Goal: Communication & Community: Answer question/provide support

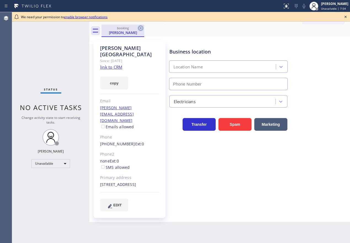
click at [139, 27] on icon at bounding box center [140, 28] width 5 height 5
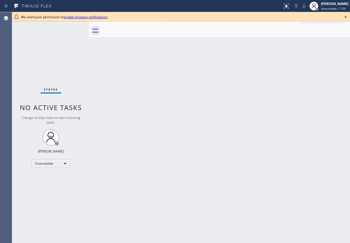
click at [347, 17] on icon at bounding box center [345, 17] width 7 height 7
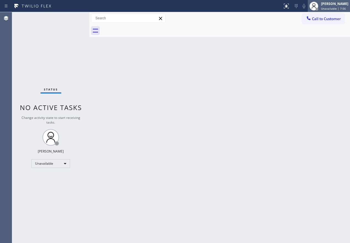
click at [331, 8] on span "Unavailable | 7:56" at bounding box center [333, 9] width 25 height 4
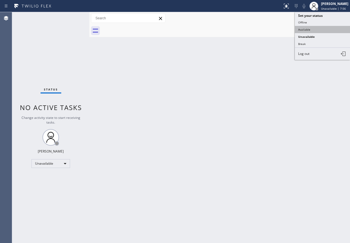
click at [305, 30] on button "Available" at bounding box center [322, 29] width 55 height 7
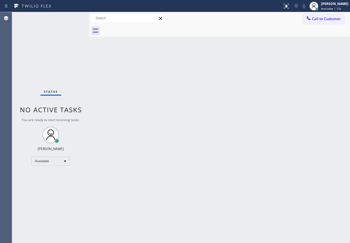
click at [317, 130] on div "Back to Dashboard Change Sender ID Customers Technicians Select a contact Outbo…" at bounding box center [219, 127] width 261 height 231
click at [71, 18] on div "Status No active tasks You are ready to start receiving tasks. [PERSON_NAME] Av…" at bounding box center [50, 127] width 77 height 231
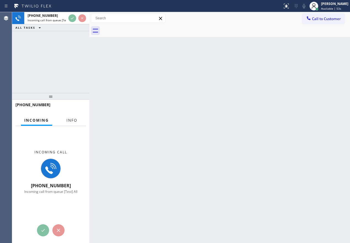
click at [73, 121] on span "Info" at bounding box center [71, 120] width 11 height 5
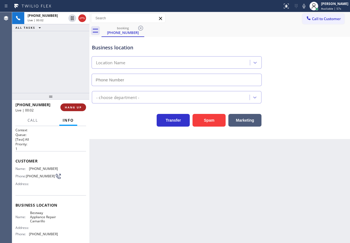
click at [68, 105] on button "HANG UP" at bounding box center [73, 107] width 26 height 8
click at [68, 105] on button "COMPLETE" at bounding box center [72, 107] width 28 height 8
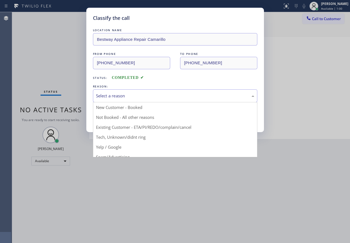
click at [135, 94] on div "Select a reason" at bounding box center [175, 96] width 158 height 6
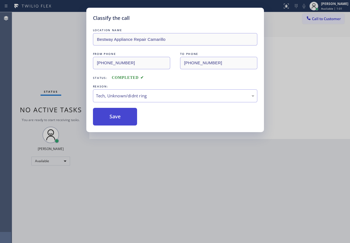
click at [120, 124] on button "Save" at bounding box center [115, 117] width 44 height 18
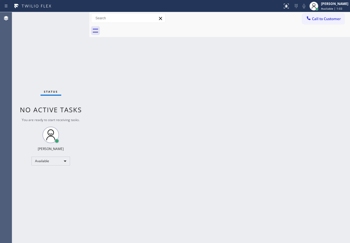
click at [115, 121] on div "Back to Dashboard Change Sender ID Customers Technicians Select a contact Outbo…" at bounding box center [219, 127] width 261 height 231
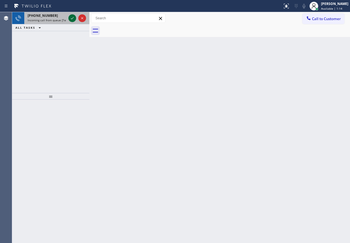
click at [73, 18] on icon at bounding box center [72, 18] width 3 height 2
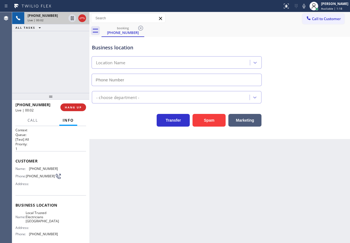
click at [79, 112] on div "+12147334000 Live | 00:02 HANG UP" at bounding box center [50, 107] width 71 height 14
click at [78, 108] on span "HANG UP" at bounding box center [73, 107] width 17 height 4
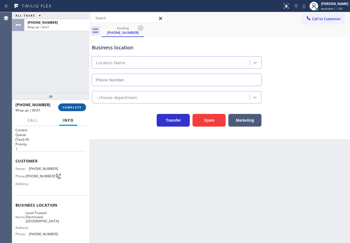
click at [78, 108] on span "COMPLETE" at bounding box center [72, 107] width 19 height 4
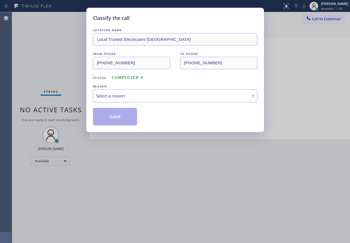
click at [135, 95] on div "Select a reason" at bounding box center [175, 96] width 158 height 6
click at [117, 123] on button "Save" at bounding box center [115, 117] width 44 height 18
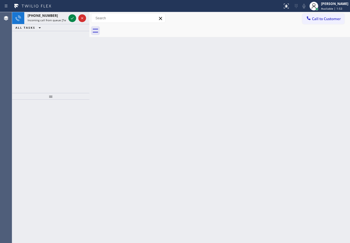
click at [291, 104] on div "Back to Dashboard Change Sender ID Customers Technicians Select a contact Outbo…" at bounding box center [219, 127] width 261 height 231
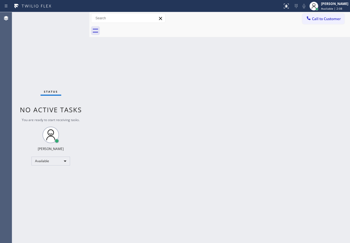
click at [304, 64] on div "Back to Dashboard Change Sender ID Customers Technicians Select a contact Outbo…" at bounding box center [219, 127] width 261 height 231
click at [317, 139] on div "Back to Dashboard Change Sender ID Customers Technicians Select a contact Outbo…" at bounding box center [219, 127] width 261 height 231
click at [308, 95] on div "Back to Dashboard Change Sender ID Customers Technicians Select a contact Outbo…" at bounding box center [219, 127] width 261 height 231
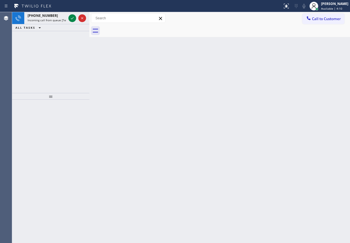
drag, startPoint x: 326, startPoint y: 140, endPoint x: 173, endPoint y: 58, distance: 173.6
click at [326, 140] on div "Back to Dashboard Change Sender ID Customers Technicians Select a contact Outbo…" at bounding box center [219, 127] width 261 height 231
click at [72, 19] on icon at bounding box center [72, 18] width 7 height 7
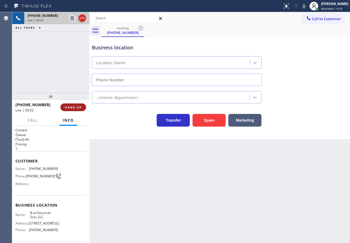
click at [74, 108] on span "HANG UP" at bounding box center [73, 107] width 17 height 4
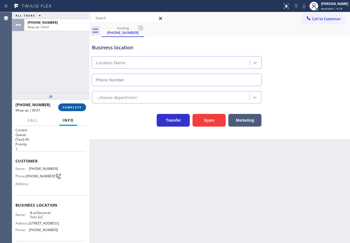
click at [74, 108] on span "COMPLETE" at bounding box center [72, 107] width 19 height 4
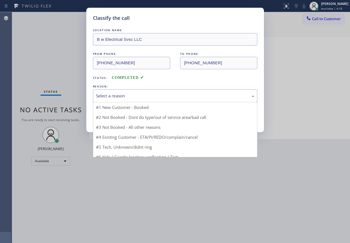
click at [142, 96] on div "Select a reason" at bounding box center [175, 96] width 158 height 6
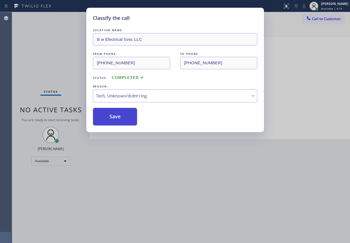
click at [115, 116] on button "Save" at bounding box center [115, 117] width 44 height 18
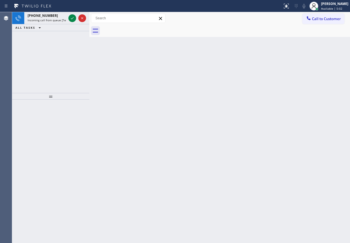
click at [296, 100] on div "Back to Dashboard Change Sender ID Customers Technicians Select a contact Outbo…" at bounding box center [219, 127] width 261 height 231
click at [73, 18] on icon at bounding box center [72, 18] width 7 height 7
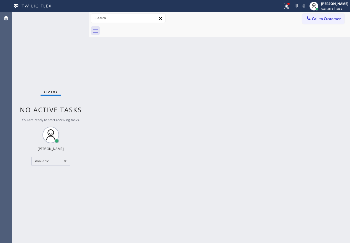
click at [296, 55] on div "Back to Dashboard Change Sender ID Customers Technicians Select a contact Outbo…" at bounding box center [219, 127] width 261 height 231
click at [290, 5] on icon at bounding box center [286, 6] width 7 height 7
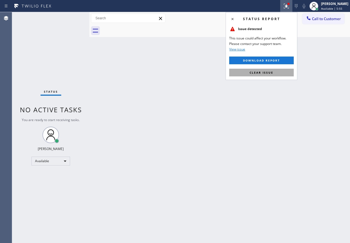
click at [270, 75] on button "Clear issue" at bounding box center [261, 73] width 65 height 8
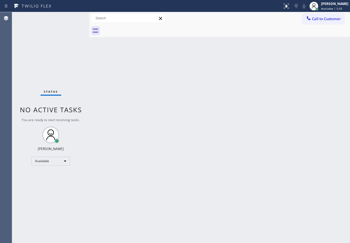
click at [265, 75] on div "Back to Dashboard Change Sender ID Customers Technicians Select a contact Outbo…" at bounding box center [219, 127] width 261 height 231
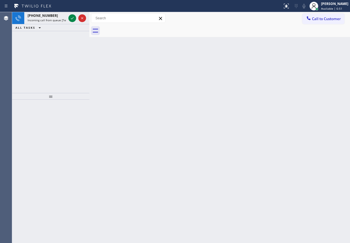
click at [341, 137] on div "Back to Dashboard Change Sender ID Customers Technicians Select a contact Outbo…" at bounding box center [219, 127] width 261 height 231
click at [307, 69] on div "Back to Dashboard Change Sender ID Customers Technicians Select a contact Outbo…" at bounding box center [219, 127] width 261 height 231
click at [74, 18] on icon at bounding box center [72, 18] width 7 height 7
click at [71, 19] on icon at bounding box center [72, 18] width 7 height 7
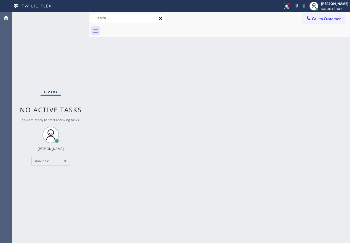
click at [71, 19] on div "Status No active tasks You are ready to start receiving tasks. [PERSON_NAME] Av…" at bounding box center [50, 127] width 77 height 231
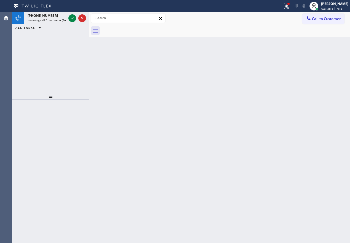
drag, startPoint x: 308, startPoint y: 104, endPoint x: 106, endPoint y: 6, distance: 225.2
click at [308, 104] on div "Back to Dashboard Change Sender ID Customers Technicians Select a contact Outbo…" at bounding box center [219, 127] width 261 height 231
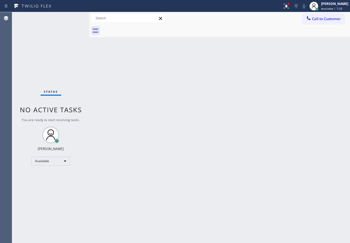
click at [222, 243] on div "Back to Dashboard Change Sender ID Customers Technicians Select a contact Outbo…" at bounding box center [219, 127] width 261 height 231
click at [310, 140] on div "Back to Dashboard Change Sender ID Customers Technicians Select a contact Outbo…" at bounding box center [219, 127] width 261 height 231
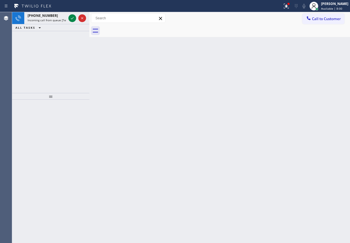
click at [290, 134] on div "Back to Dashboard Change Sender ID Customers Technicians Select a contact Outbo…" at bounding box center [219, 127] width 261 height 231
click at [71, 19] on icon at bounding box center [72, 18] width 3 height 2
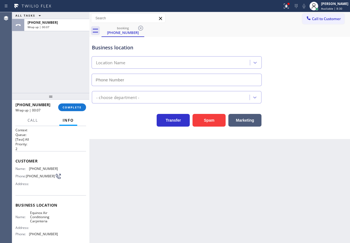
drag, startPoint x: 303, startPoint y: 150, endPoint x: 221, endPoint y: 111, distance: 91.1
click at [303, 150] on div "Back to Dashboard Change Sender ID Customers Technicians Select a contact Outbo…" at bounding box center [219, 127] width 261 height 231
click at [81, 107] on span "COMPLETE" at bounding box center [72, 107] width 19 height 4
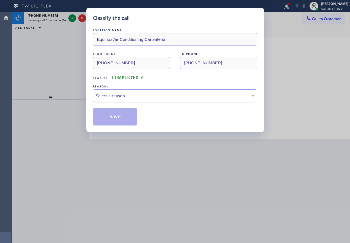
click at [122, 97] on div "Select a reason" at bounding box center [175, 96] width 158 height 6
click at [114, 119] on button "Save" at bounding box center [115, 117] width 44 height 18
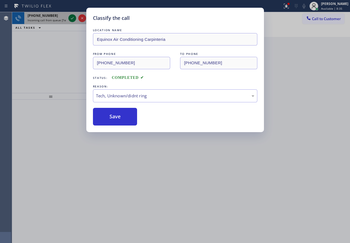
click at [73, 19] on icon at bounding box center [72, 18] width 7 height 7
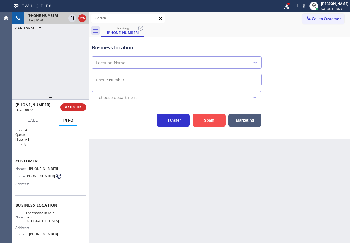
click at [212, 119] on button "Spam" at bounding box center [209, 120] width 33 height 13
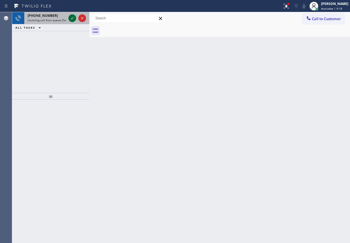
click at [71, 18] on icon at bounding box center [72, 18] width 7 height 7
drag, startPoint x: 291, startPoint y: 93, endPoint x: 295, endPoint y: 93, distance: 4.2
click at [295, 93] on div "Back to Dashboard Change Sender ID Customers Technicians Select a contact Outbo…" at bounding box center [219, 127] width 261 height 231
click at [70, 18] on icon at bounding box center [72, 18] width 7 height 7
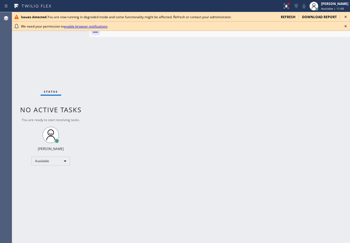
click at [344, 27] on icon at bounding box center [345, 26] width 7 height 7
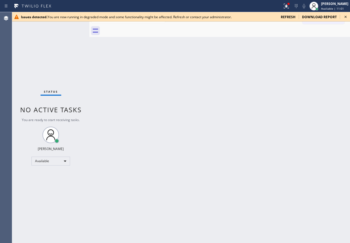
click at [345, 17] on icon at bounding box center [345, 17] width 7 height 7
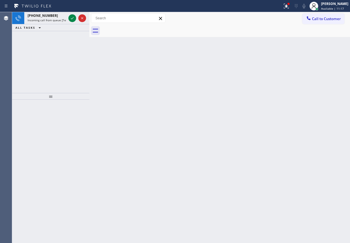
click at [308, 98] on div "Back to Dashboard Change Sender ID Customers Technicians Select a contact Outbo…" at bounding box center [219, 127] width 261 height 231
click at [71, 19] on icon at bounding box center [72, 18] width 7 height 7
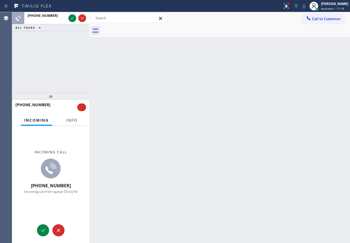
click at [72, 121] on span "Info" at bounding box center [71, 120] width 11 height 5
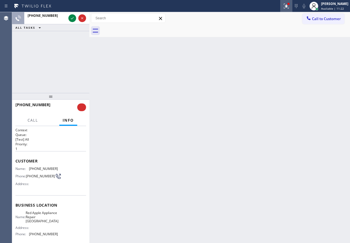
click at [288, 5] on div at bounding box center [286, 6] width 12 height 7
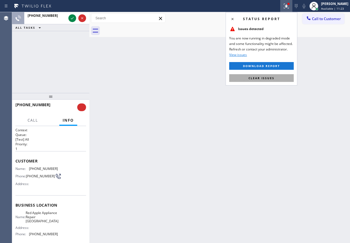
click at [276, 78] on button "Clear issues" at bounding box center [261, 78] width 65 height 8
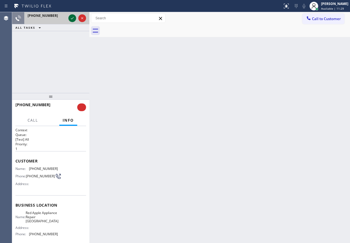
click at [71, 18] on icon at bounding box center [72, 18] width 7 height 7
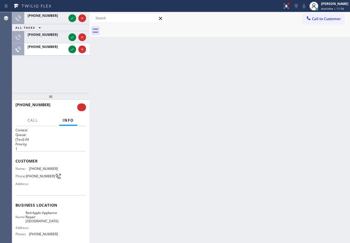
click at [325, 100] on div "Back to Dashboard Change Sender ID Customers Technicians Select a contact Outbo…" at bounding box center [219, 127] width 261 height 231
click at [323, 113] on div "Back to Dashboard Change Sender ID Customers Technicians Select a contact Outbo…" at bounding box center [219, 127] width 261 height 231
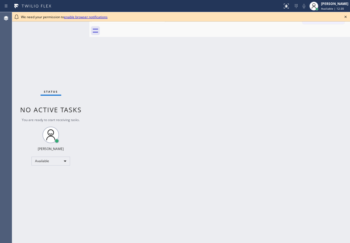
click at [346, 17] on icon at bounding box center [345, 17] width 7 height 7
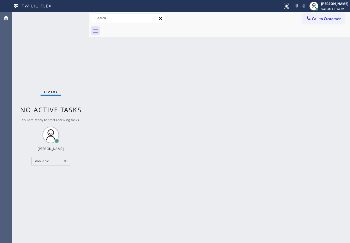
click at [319, 83] on div "Back to Dashboard Change Sender ID Customers Technicians Select a contact Outbo…" at bounding box center [219, 127] width 261 height 231
click at [314, 91] on div "Back to Dashboard Change Sender ID Customers Technicians Select a contact Outbo…" at bounding box center [219, 127] width 261 height 231
click at [322, 47] on div "Back to Dashboard Change Sender ID Customers Technicians Select a contact Outbo…" at bounding box center [219, 127] width 261 height 231
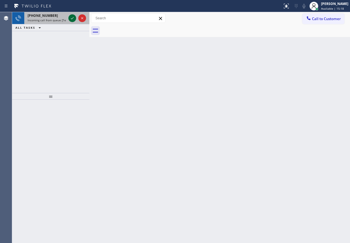
click at [71, 19] on icon at bounding box center [72, 18] width 7 height 7
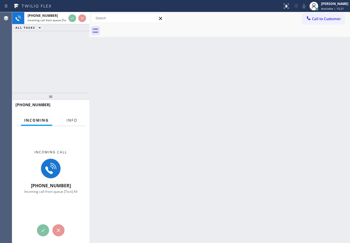
click at [73, 119] on span "Info" at bounding box center [71, 120] width 11 height 5
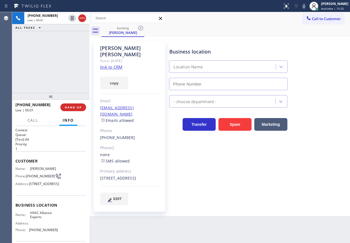
type input "[PHONE_NUMBER]"
click at [106, 64] on link "link to CRM" at bounding box center [111, 67] width 22 height 6
click at [307, 6] on icon at bounding box center [304, 6] width 7 height 7
click at [305, 7] on icon at bounding box center [304, 6] width 3 height 4
click at [307, 7] on icon at bounding box center [304, 6] width 7 height 7
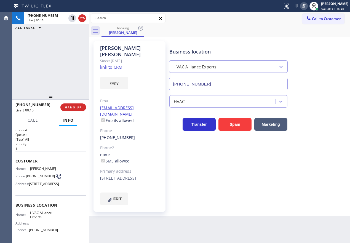
click at [307, 7] on icon at bounding box center [304, 6] width 7 height 7
click at [307, 4] on icon at bounding box center [304, 6] width 7 height 7
click at [307, 7] on icon at bounding box center [304, 6] width 7 height 7
click at [332, 155] on div "Business location HVAC Alliance Experts [PHONE_NUMBER] HVAC Transfer Spam Marke…" at bounding box center [258, 122] width 181 height 161
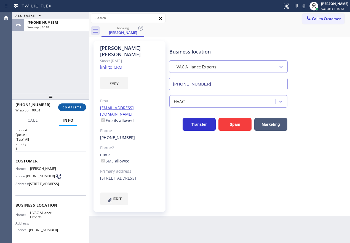
click at [75, 108] on span "COMPLETE" at bounding box center [72, 107] width 19 height 4
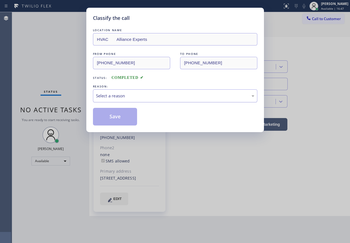
click at [153, 93] on div "Select a reason" at bounding box center [175, 96] width 158 height 6
click at [126, 122] on button "Save" at bounding box center [115, 117] width 44 height 18
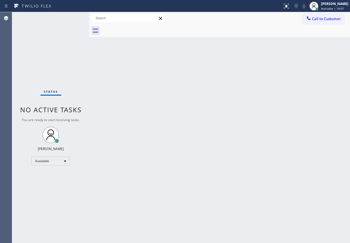
click at [70, 19] on div "Status No active tasks You are ready to start receiving tasks. [PERSON_NAME] Av…" at bounding box center [50, 127] width 77 height 231
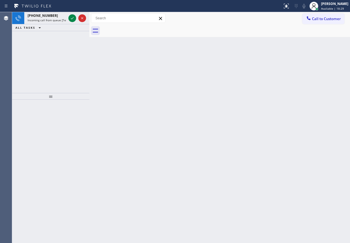
click at [305, 79] on div "Back to Dashboard Change Sender ID Customers Technicians Select a contact Outbo…" at bounding box center [219, 127] width 261 height 231
click at [74, 21] on icon at bounding box center [72, 18] width 7 height 7
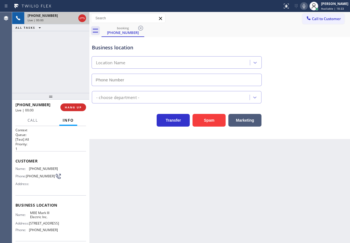
type input "[PHONE_NUMBER]"
click at [219, 116] on button "Spam" at bounding box center [209, 120] width 33 height 13
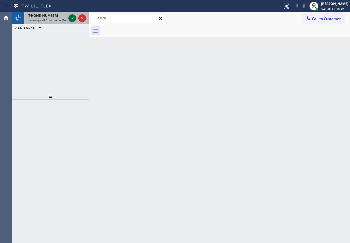
click at [73, 18] on icon at bounding box center [72, 18] width 3 height 2
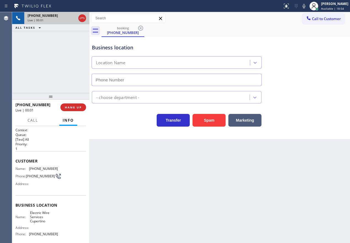
type input "[PHONE_NUMBER]"
click at [203, 122] on button "Spam" at bounding box center [209, 120] width 33 height 13
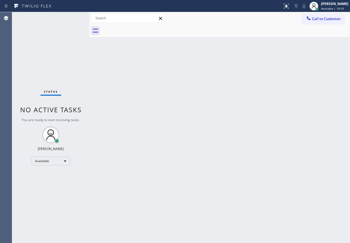
click at [323, 123] on div "Back to Dashboard Change Sender ID Customers Technicians Select a contact Outbo…" at bounding box center [219, 127] width 261 height 231
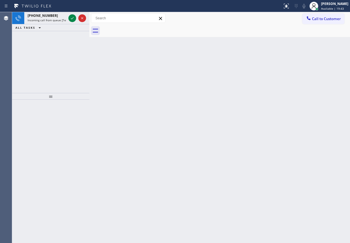
click at [283, 65] on div "Back to Dashboard Change Sender ID Customers Technicians Select a contact Outbo…" at bounding box center [219, 127] width 261 height 231
click at [71, 17] on icon at bounding box center [72, 18] width 7 height 7
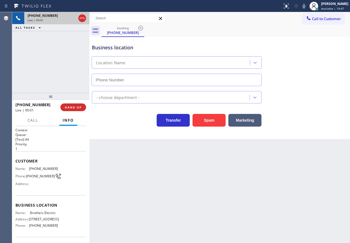
type input "[PHONE_NUMBER]"
click at [220, 123] on button "Spam" at bounding box center [209, 120] width 33 height 13
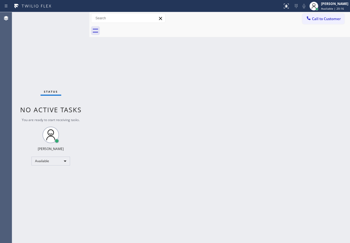
click at [320, 83] on div "Back to Dashboard Change Sender ID Customers Technicians Select a contact Outbo…" at bounding box center [219, 127] width 261 height 231
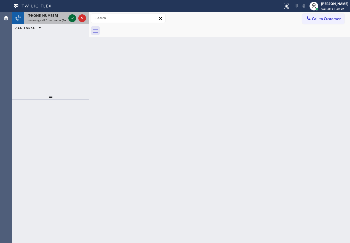
click at [72, 18] on icon at bounding box center [72, 18] width 7 height 7
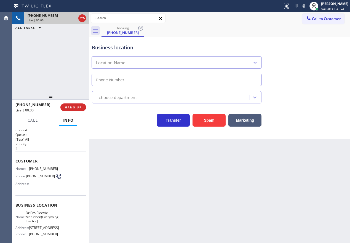
type input "[PHONE_NUMBER]"
click at [307, 4] on icon at bounding box center [304, 6] width 7 height 7
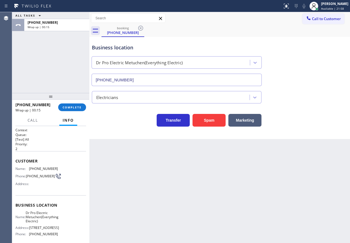
click at [344, 92] on div "Electricians" at bounding box center [220, 96] width 258 height 15
click at [67, 107] on span "COMPLETE" at bounding box center [72, 107] width 19 height 4
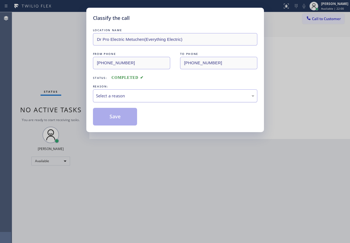
click at [123, 91] on div "Select a reason" at bounding box center [175, 95] width 164 height 13
click at [112, 115] on button "Save" at bounding box center [115, 117] width 44 height 18
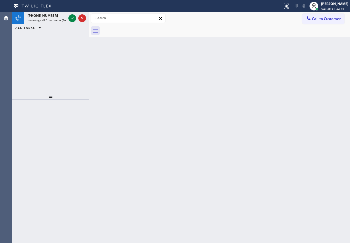
drag, startPoint x: 297, startPoint y: 113, endPoint x: 183, endPoint y: 58, distance: 127.0
click at [297, 113] on div "Back to Dashboard Change Sender ID Customers Technicians Select a contact Outbo…" at bounding box center [219, 127] width 261 height 231
click at [70, 19] on icon at bounding box center [72, 18] width 7 height 7
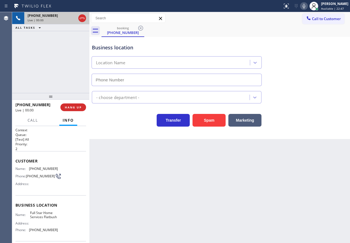
type input "[PHONE_NUMBER]"
click at [207, 122] on button "Spam" at bounding box center [209, 120] width 33 height 13
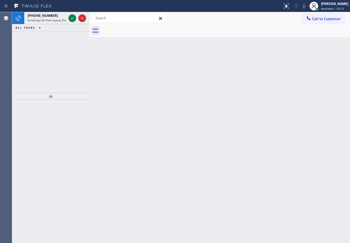
drag, startPoint x: 288, startPoint y: 117, endPoint x: 196, endPoint y: 109, distance: 92.0
click at [288, 117] on div "Back to Dashboard Change Sender ID Customers Technicians Select a contact Outbo…" at bounding box center [219, 127] width 261 height 231
click at [70, 20] on icon at bounding box center [72, 18] width 7 height 7
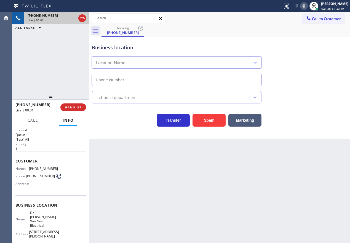
type input "[PHONE_NUMBER]"
click at [77, 110] on button "HANG UP" at bounding box center [73, 107] width 26 height 8
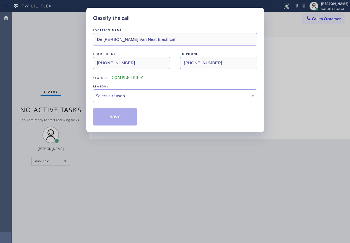
click at [149, 93] on div "Select a reason" at bounding box center [175, 96] width 158 height 6
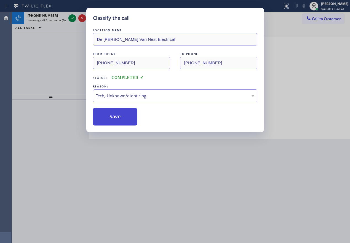
click at [108, 112] on button "Save" at bounding box center [115, 117] width 44 height 18
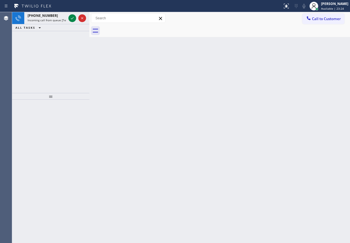
click at [69, 21] on div "Classify the call LOCATION NAME HVAC Alliance Experts FROM PHONE [PHONE_NUMBER]…" at bounding box center [181, 127] width 338 height 231
click at [69, 21] on icon at bounding box center [72, 18] width 7 height 7
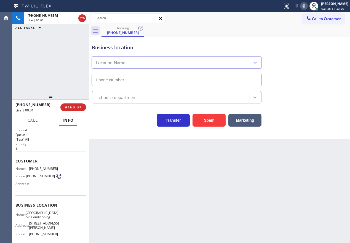
type input "[PHONE_NUMBER]"
click at [198, 124] on button "Spam" at bounding box center [209, 120] width 33 height 13
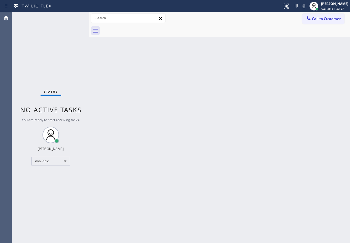
drag, startPoint x: 313, startPoint y: 79, endPoint x: 281, endPoint y: 75, distance: 32.1
click at [313, 79] on div "Back to Dashboard Change Sender ID Customers Technicians Select a contact Outbo…" at bounding box center [219, 127] width 261 height 231
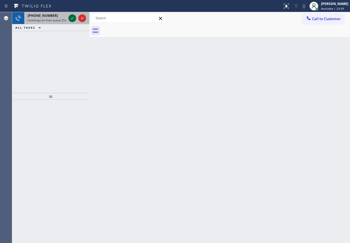
click at [70, 19] on icon at bounding box center [72, 18] width 7 height 7
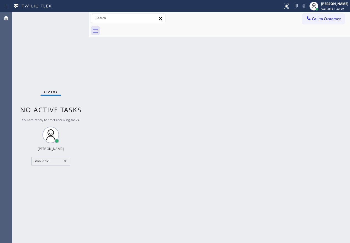
click at [70, 19] on div "Status No active tasks You are ready to start receiving tasks. [PERSON_NAME] Av…" at bounding box center [50, 127] width 77 height 231
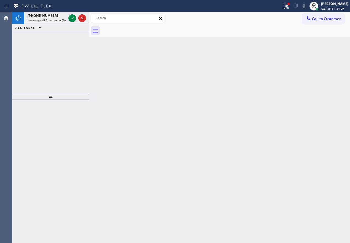
click at [312, 161] on div "Back to Dashboard Change Sender ID Customers Technicians Select a contact Outbo…" at bounding box center [219, 127] width 261 height 231
click at [72, 19] on icon at bounding box center [72, 18] width 7 height 7
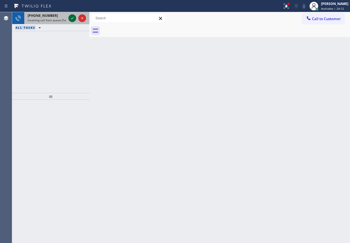
click at [72, 19] on icon at bounding box center [72, 18] width 7 height 7
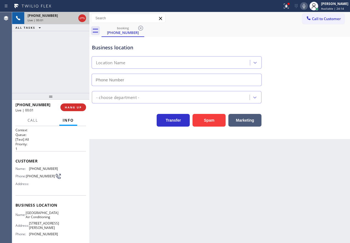
type input "[PHONE_NUMBER]"
click at [44, 218] on span "[GEOGRAPHIC_DATA] Air Conditioning" at bounding box center [42, 215] width 33 height 9
copy span "[GEOGRAPHIC_DATA] Air Conditioning"
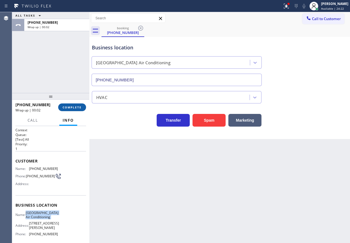
click at [73, 105] on button "COMPLETE" at bounding box center [72, 107] width 28 height 8
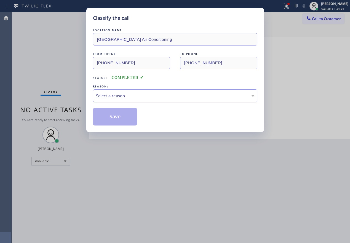
click at [134, 99] on div "Select a reason" at bounding box center [175, 96] width 158 height 6
click at [111, 113] on button "Save" at bounding box center [115, 117] width 44 height 18
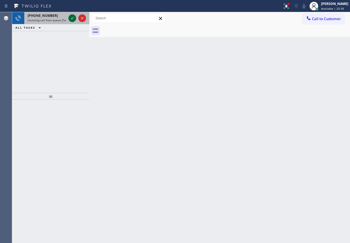
click at [70, 18] on icon at bounding box center [72, 18] width 7 height 7
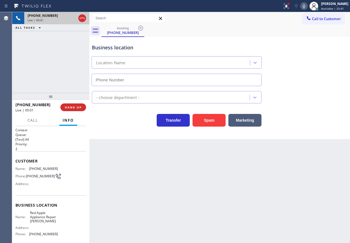
type input "[PHONE_NUMBER]"
click at [33, 217] on span "Red Apple Appliance Repair [PERSON_NAME]" at bounding box center [44, 217] width 28 height 13
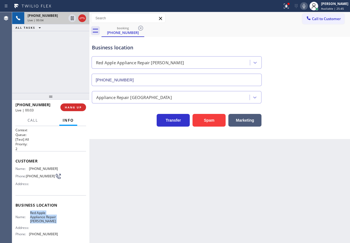
click at [33, 217] on span "Red Apple Appliance Repair [PERSON_NAME]" at bounding box center [44, 217] width 28 height 13
copy span "Red Apple Appliance Repair [PERSON_NAME]"
click at [304, 58] on div "Business location Red Apple Appliance Repair [PERSON_NAME] [PHONE_NUMBER]" at bounding box center [220, 61] width 258 height 50
click at [289, 8] on icon at bounding box center [286, 6] width 5 height 5
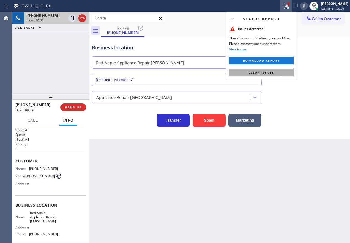
click at [282, 72] on button "Clear issues" at bounding box center [261, 73] width 65 height 8
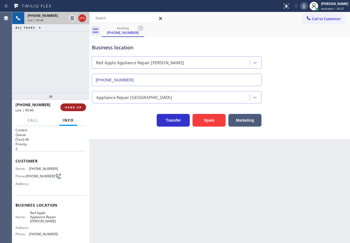
click at [73, 107] on span "HANG UP" at bounding box center [73, 107] width 17 height 4
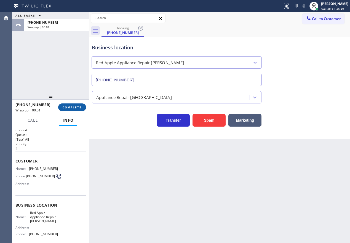
click at [80, 107] on span "COMPLETE" at bounding box center [72, 107] width 19 height 4
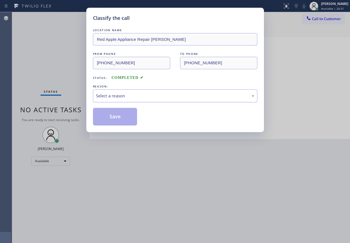
click at [136, 95] on div "Select a reason" at bounding box center [175, 96] width 158 height 6
drag, startPoint x: 122, startPoint y: 112, endPoint x: 113, endPoint y: 113, distance: 9.2
click at [113, 113] on button "Save" at bounding box center [115, 117] width 44 height 18
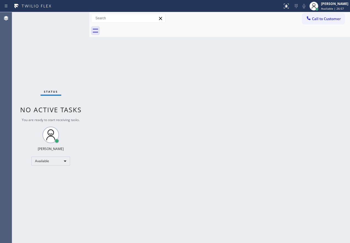
click at [311, 103] on div "Back to Dashboard Change Sender ID Customers Technicians Select a contact Outbo…" at bounding box center [219, 127] width 261 height 231
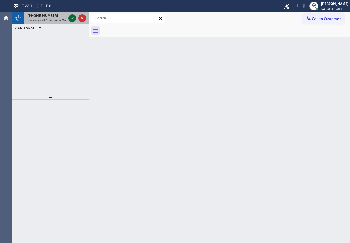
click at [71, 18] on icon at bounding box center [72, 18] width 7 height 7
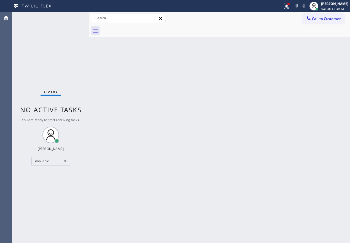
click at [327, 87] on div "Back to Dashboard Change Sender ID Customers Technicians Select a contact Outbo…" at bounding box center [219, 127] width 261 height 231
click at [292, 5] on div at bounding box center [286, 6] width 12 height 7
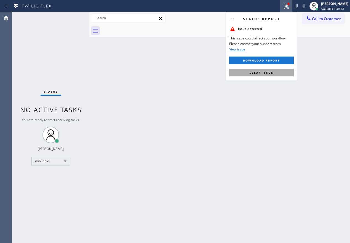
click at [276, 75] on button "Clear issue" at bounding box center [261, 73] width 65 height 8
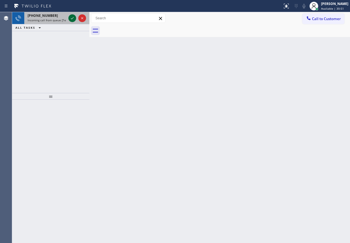
click at [71, 17] on icon at bounding box center [72, 18] width 7 height 7
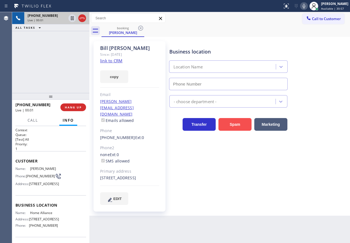
type input "[PHONE_NUMBER]"
click at [115, 60] on link "link to CRM" at bounding box center [111, 61] width 22 height 6
click at [305, 6] on icon at bounding box center [304, 6] width 3 height 4
click at [307, 6] on icon at bounding box center [304, 6] width 7 height 7
click at [34, 119] on span "Call" at bounding box center [33, 120] width 10 height 5
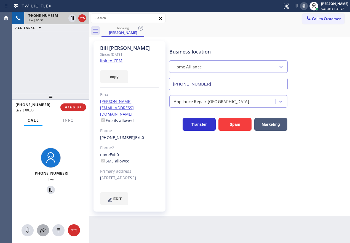
click at [42, 229] on icon at bounding box center [43, 230] width 7 height 7
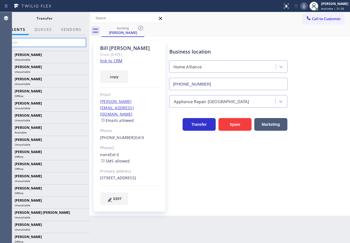
click at [51, 44] on input "text" at bounding box center [44, 42] width 83 height 9
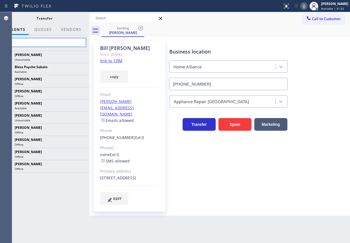
type input "l"
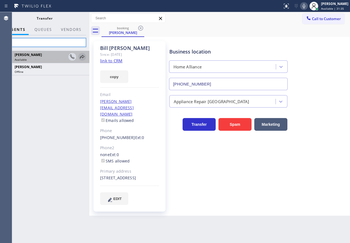
type input "loui"
click at [80, 58] on icon at bounding box center [82, 57] width 7 height 7
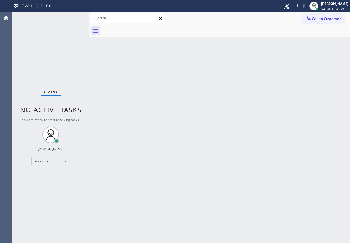
click at [72, 16] on div "Status No active tasks You are ready to start receiving tasks. [PERSON_NAME] Av…" at bounding box center [50, 127] width 77 height 231
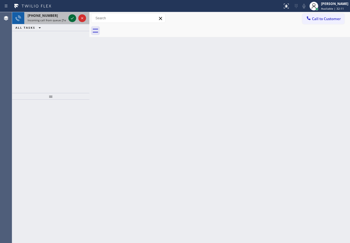
click at [71, 19] on icon at bounding box center [72, 18] width 3 height 2
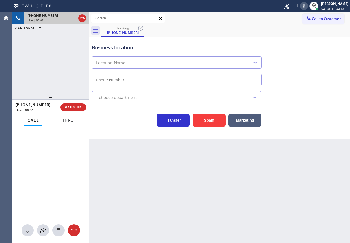
type input "[PHONE_NUMBER]"
click at [73, 124] on button "Info" at bounding box center [68, 120] width 17 height 11
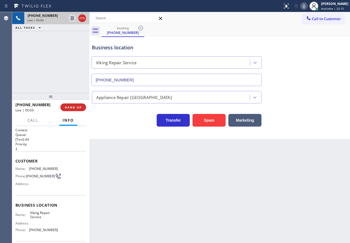
click at [40, 213] on span "Viking Repair Service" at bounding box center [44, 215] width 28 height 9
copy span "Viking Repair Service"
click at [156, 78] on input "[PHONE_NUMBER]" at bounding box center [177, 80] width 170 height 12
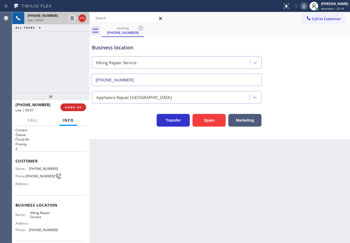
click at [156, 78] on input "[PHONE_NUMBER]" at bounding box center [177, 80] width 170 height 12
click at [219, 120] on button "Spam" at bounding box center [209, 120] width 33 height 13
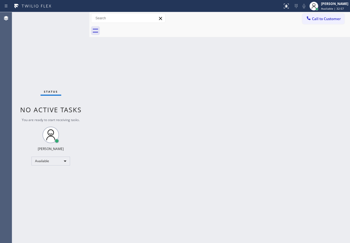
click at [316, 108] on div "Back to Dashboard Change Sender ID Customers Technicians Select a contact Outbo…" at bounding box center [219, 127] width 261 height 231
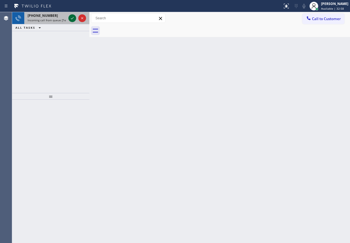
click at [72, 18] on icon at bounding box center [72, 18] width 3 height 2
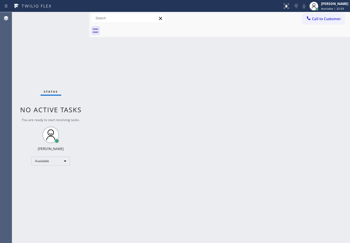
click at [72, 18] on div "Status No active tasks You are ready to start receiving tasks. [PERSON_NAME] Av…" at bounding box center [50, 127] width 77 height 231
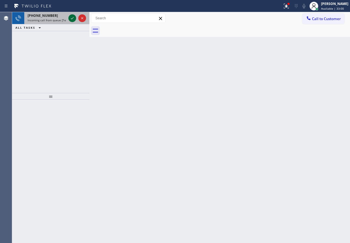
click at [72, 18] on icon at bounding box center [72, 18] width 3 height 2
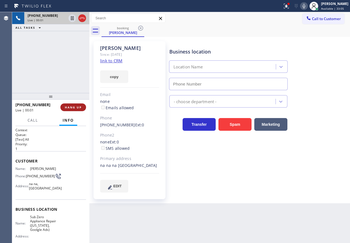
click at [71, 105] on button "HANG UP" at bounding box center [73, 107] width 26 height 8
type input "[PHONE_NUMBER]"
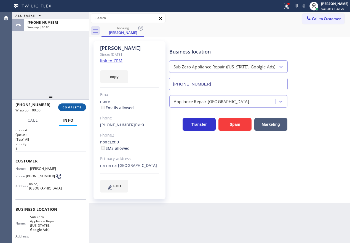
click at [71, 105] on button "COMPLETE" at bounding box center [72, 107] width 28 height 8
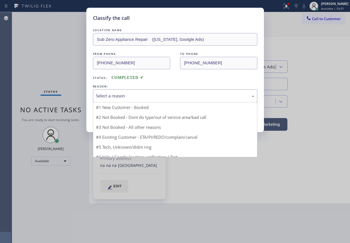
click at [146, 97] on div "Select a reason" at bounding box center [175, 96] width 158 height 6
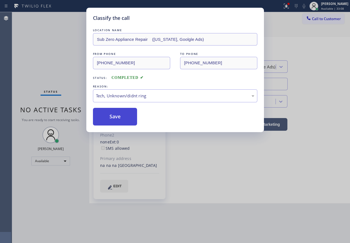
click at [118, 118] on button "Save" at bounding box center [115, 117] width 44 height 18
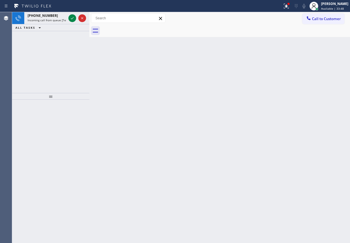
click at [317, 107] on div "Back to Dashboard Change Sender ID Customers Technicians Select a contact Outbo…" at bounding box center [219, 127] width 261 height 231
click at [69, 21] on icon at bounding box center [72, 18] width 7 height 7
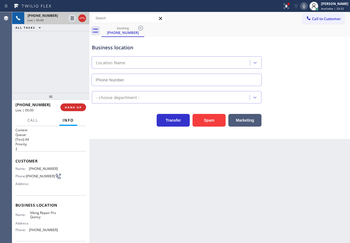
type input "[PHONE_NUMBER]"
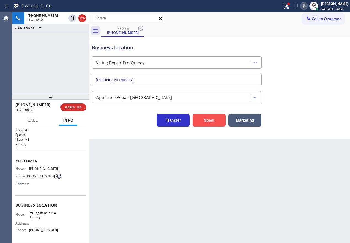
click at [209, 123] on button "Spam" at bounding box center [209, 120] width 33 height 13
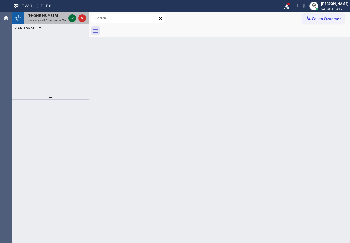
click at [71, 20] on icon at bounding box center [72, 18] width 7 height 7
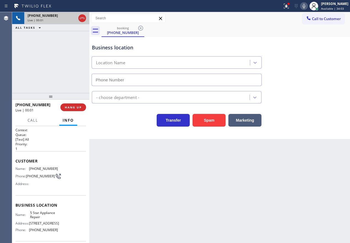
type input "[PHONE_NUMBER]"
click at [73, 105] on button "HANG UP" at bounding box center [73, 107] width 26 height 8
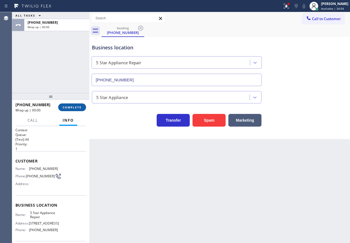
click at [73, 105] on span "COMPLETE" at bounding box center [72, 107] width 19 height 4
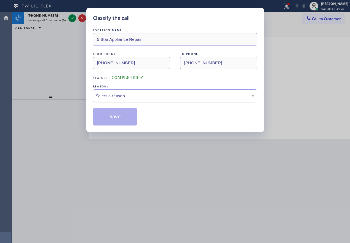
click at [162, 100] on div "Select a reason" at bounding box center [175, 95] width 164 height 13
click at [115, 116] on button "Save" at bounding box center [115, 117] width 44 height 18
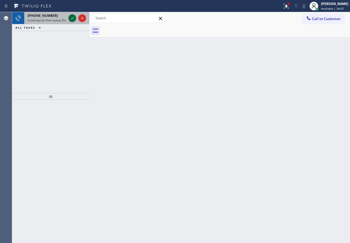
click at [71, 18] on icon at bounding box center [72, 18] width 7 height 7
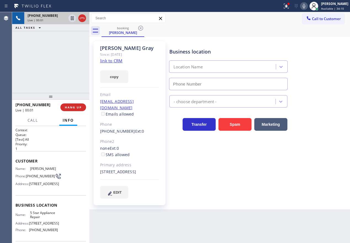
type input "[PHONE_NUMBER]"
click at [108, 62] on link "link to CRM" at bounding box center [111, 61] width 22 height 6
click at [39, 219] on span "5 Star Appliance Repair" at bounding box center [44, 215] width 28 height 9
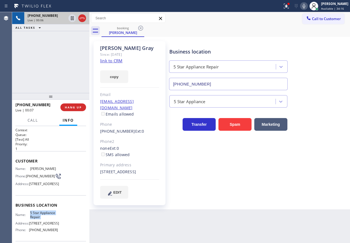
copy span "5 Star Appliance Repair"
click at [196, 87] on input "[PHONE_NUMBER]" at bounding box center [228, 84] width 119 height 12
click at [71, 19] on icon at bounding box center [72, 18] width 3 height 4
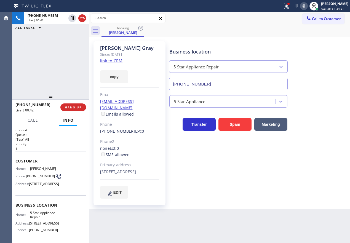
click at [306, 5] on icon at bounding box center [304, 6] width 7 height 7
click at [311, 48] on div "Business location 5 Star Appliance Repair [PHONE_NUMBER]" at bounding box center [258, 65] width 181 height 50
click at [307, 6] on icon at bounding box center [304, 6] width 7 height 7
click at [69, 17] on div at bounding box center [72, 18] width 8 height 7
click at [307, 4] on icon at bounding box center [304, 6] width 7 height 7
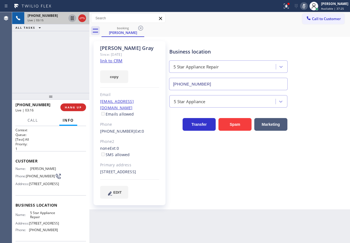
click at [71, 18] on icon at bounding box center [72, 18] width 7 height 7
click at [321, 117] on div "Transfer Spam Marketing" at bounding box center [258, 122] width 181 height 18
click at [307, 6] on icon at bounding box center [304, 6] width 7 height 7
click at [71, 17] on icon at bounding box center [72, 18] width 4 height 4
click at [329, 57] on div "Business location 5 Star Appliance Repair [PHONE_NUMBER]" at bounding box center [258, 65] width 181 height 50
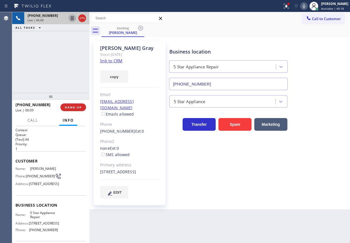
click at [38, 176] on span "[PHONE_NUMBER]" at bounding box center [40, 176] width 29 height 4
copy div "[PHONE_NUMBER]"
click at [327, 94] on div "5 Star Appliance" at bounding box center [258, 100] width 181 height 15
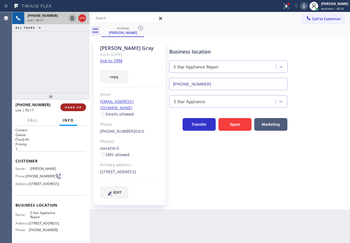
click at [75, 108] on span "HANG UP" at bounding box center [73, 107] width 17 height 4
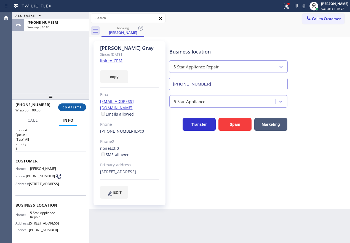
click at [75, 108] on span "COMPLETE" at bounding box center [72, 107] width 19 height 4
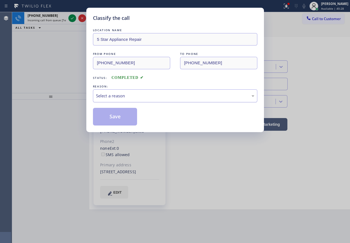
click at [128, 96] on div "Select a reason" at bounding box center [175, 96] width 158 height 6
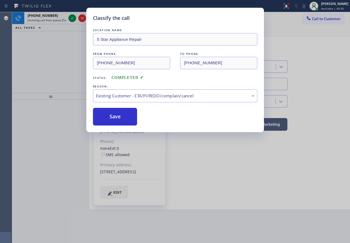
click at [115, 119] on button "Save" at bounding box center [115, 117] width 44 height 18
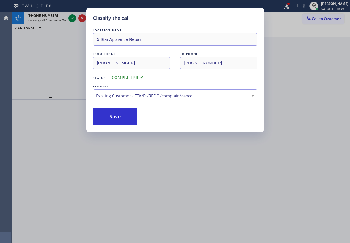
click at [72, 18] on div "Classify the call LOCATION NAME 5 Star Appliance Repair FROM PHONE [PHONE_NUMBE…" at bounding box center [175, 121] width 350 height 243
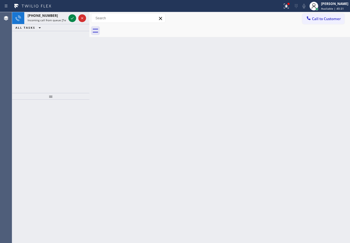
click at [72, 18] on icon at bounding box center [72, 18] width 7 height 7
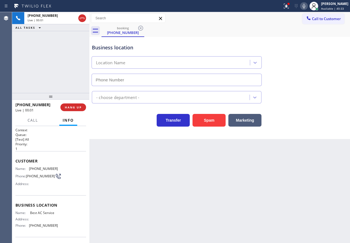
type input "[PHONE_NUMBER]"
click at [74, 107] on span "HANG UP" at bounding box center [73, 107] width 17 height 4
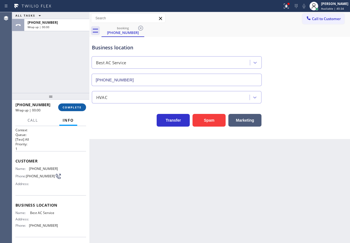
click at [74, 107] on span "COMPLETE" at bounding box center [72, 107] width 19 height 4
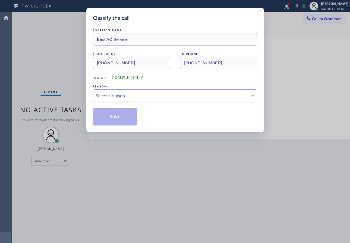
click at [114, 100] on div "Select a reason" at bounding box center [175, 95] width 164 height 13
click at [111, 107] on div "LOCATION NAME Best AC Service FROM PHONE [PHONE_NUMBER] TO PHONE [PHONE_NUMBER]…" at bounding box center [175, 76] width 164 height 98
click at [111, 110] on button "Save" at bounding box center [115, 117] width 44 height 18
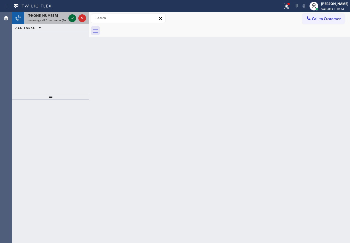
click at [72, 20] on icon at bounding box center [72, 18] width 7 height 7
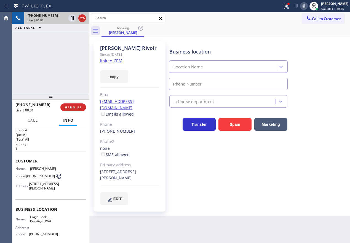
type input "[PHONE_NUMBER]"
click at [117, 62] on link "link to CRM" at bounding box center [111, 61] width 22 height 6
click at [36, 224] on span "Eagle Rock Prestige HVAC" at bounding box center [44, 219] width 28 height 9
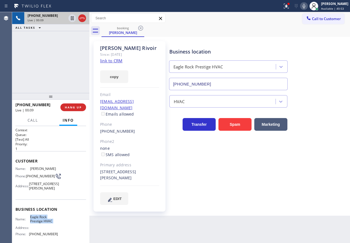
copy span "Eagle Rock Prestige HVAC"
click at [208, 87] on input "[PHONE_NUMBER]" at bounding box center [228, 84] width 119 height 12
click at [307, 8] on icon at bounding box center [304, 6] width 7 height 7
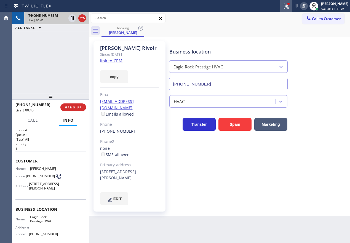
drag, startPoint x: 290, startPoint y: 7, endPoint x: 290, endPoint y: 13, distance: 6.4
click at [290, 7] on icon at bounding box center [286, 6] width 7 height 7
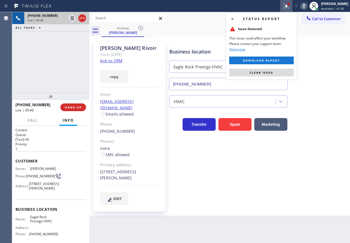
drag, startPoint x: 274, startPoint y: 71, endPoint x: 282, endPoint y: 69, distance: 8.8
click at [273, 71] on button "Clear issue" at bounding box center [261, 73] width 65 height 8
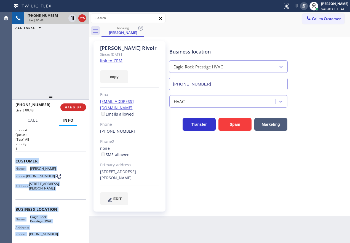
scroll to position [52, 0]
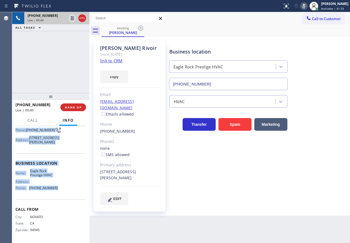
drag, startPoint x: 14, startPoint y: 158, endPoint x: 61, endPoint y: 195, distance: 60.2
click at [61, 195] on div "Context Queue: [Test] All Priority: 1 Customer Name: [PERSON_NAME] Phone: [PHON…" at bounding box center [50, 184] width 77 height 117
copy div "Customer Name: [PERSON_NAME] Phone: [PHONE_NUMBER] Address: [STREET_ADDRESS][PE…"
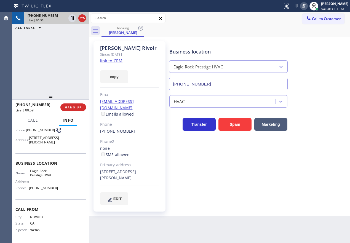
click at [313, 180] on div "Business location [GEOGRAPHIC_DATA] Prestige HVAC [PHONE_NUMBER] HVAC Transfer …" at bounding box center [258, 122] width 181 height 161
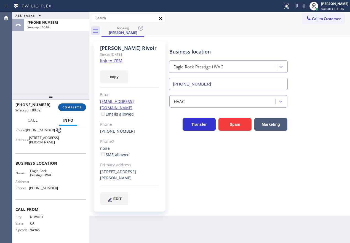
click at [78, 105] on button "COMPLETE" at bounding box center [72, 107] width 28 height 8
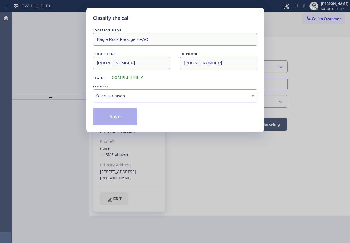
click at [141, 99] on div "Select a reason" at bounding box center [175, 95] width 164 height 13
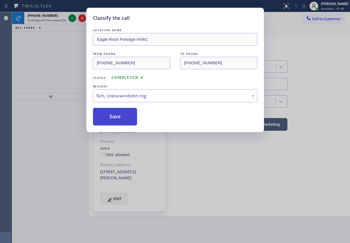
click at [127, 120] on button "Save" at bounding box center [115, 117] width 44 height 18
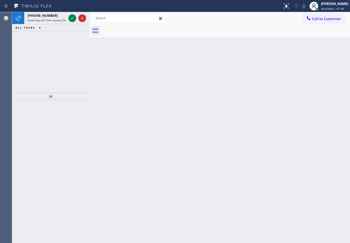
click at [320, 159] on div "Back to Dashboard Change Sender ID Customers Technicians Select a contact Outbo…" at bounding box center [219, 127] width 261 height 231
drag, startPoint x: 44, startPoint y: 9, endPoint x: 41, endPoint y: 15, distance: 6.5
click at [43, 10] on div "Status report No issues detected If you experience an issue, please download th…" at bounding box center [175, 6] width 350 height 12
click at [41, 16] on span "[PHONE_NUMBER]" at bounding box center [43, 15] width 30 height 5
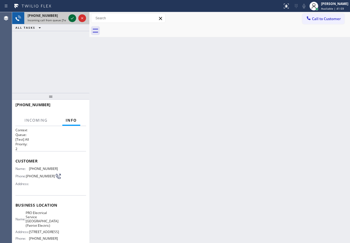
click at [74, 18] on icon at bounding box center [72, 18] width 7 height 7
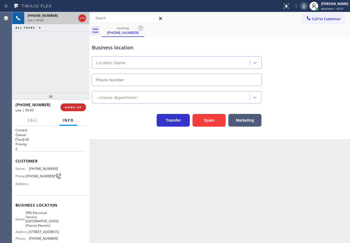
type input "[PHONE_NUMBER]"
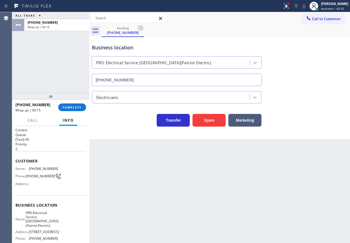
click at [305, 81] on div "Business location PRO Electrical Service [GEOGRAPHIC_DATA](Patriot Electric) [P…" at bounding box center [220, 61] width 258 height 50
click at [204, 119] on button "Spam" at bounding box center [209, 120] width 33 height 13
click at [212, 118] on button "Spam" at bounding box center [209, 120] width 33 height 13
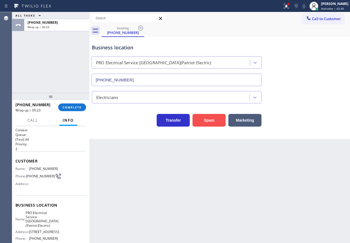
click at [212, 118] on button "Spam" at bounding box center [209, 120] width 33 height 13
click at [78, 109] on span "COMPLETE" at bounding box center [72, 107] width 19 height 4
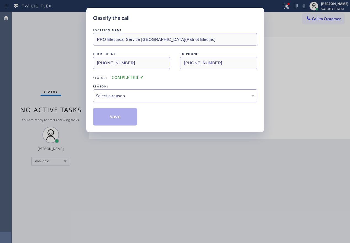
click at [158, 91] on div "Select a reason" at bounding box center [175, 95] width 164 height 13
click at [115, 117] on button "Save" at bounding box center [115, 117] width 44 height 18
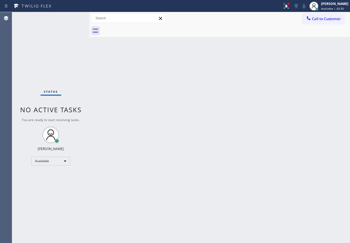
click at [219, 118] on div "Back to Dashboard Change Sender ID Customers Technicians Select a contact Outbo…" at bounding box center [219, 127] width 261 height 231
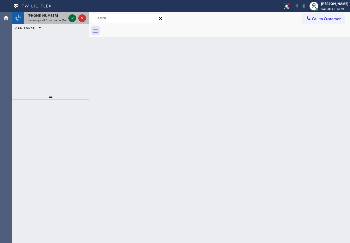
click at [71, 19] on icon at bounding box center [72, 18] width 7 height 7
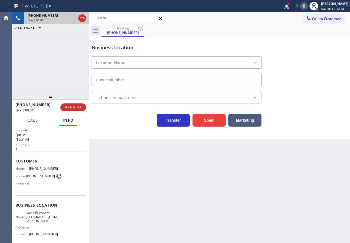
type input "[PHONE_NUMBER]"
click at [145, 82] on input "[PHONE_NUMBER]" at bounding box center [177, 80] width 170 height 12
click at [290, 75] on div "Business location [GEOGRAPHIC_DATA][PERSON_NAME] [PHONE_NUMBER]" at bounding box center [220, 61] width 258 height 50
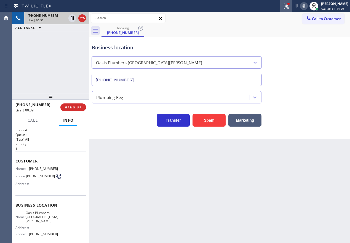
click at [290, 4] on icon at bounding box center [286, 6] width 7 height 7
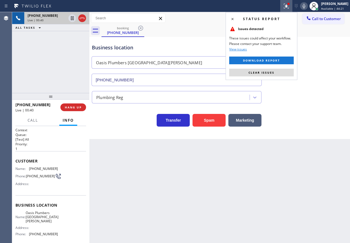
click at [279, 70] on button "Clear issues" at bounding box center [261, 73] width 65 height 8
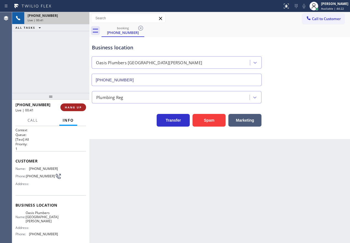
click at [74, 109] on button "HANG UP" at bounding box center [73, 107] width 26 height 8
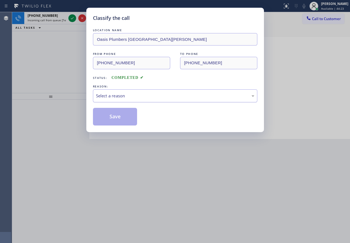
click at [135, 96] on div "Select a reason" at bounding box center [175, 96] width 158 height 6
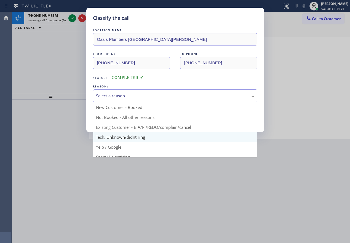
scroll to position [28, 0]
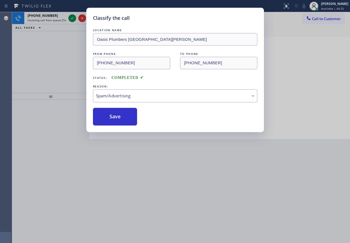
click at [114, 117] on button "Save" at bounding box center [115, 117] width 44 height 18
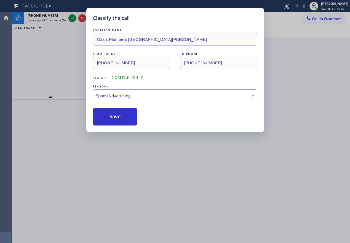
click at [71, 16] on div "Classify the call LOCATION NAME Oasis Plumbers [GEOGRAPHIC_DATA][PERSON_NAME] F…" at bounding box center [175, 121] width 350 height 243
click at [71, 16] on div "Classify the call LOCATION NAME HVAC Alliance Experts FROM PHONE [PHONE_NUMBER]…" at bounding box center [181, 127] width 338 height 231
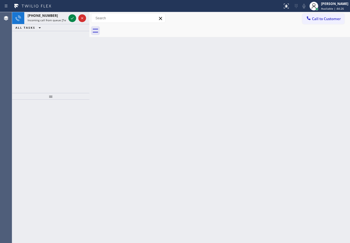
click at [71, 16] on icon at bounding box center [72, 18] width 7 height 7
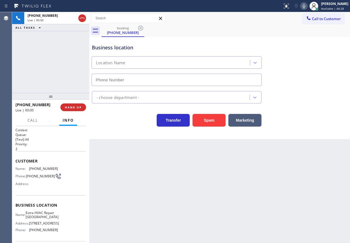
type input "[PHONE_NUMBER]"
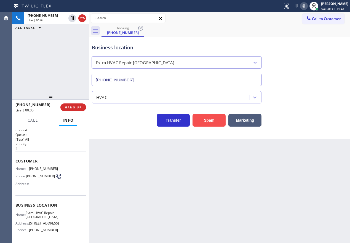
click at [217, 117] on button "Spam" at bounding box center [209, 120] width 33 height 13
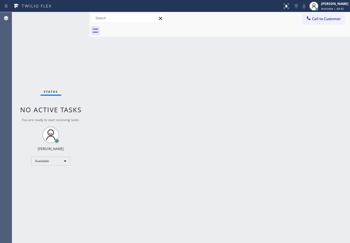
click at [295, 177] on div "Back to Dashboard Change Sender ID Customers Technicians Select a contact Outbo…" at bounding box center [219, 127] width 261 height 231
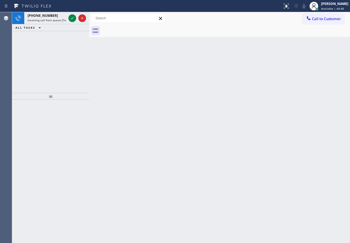
click at [284, 146] on div "Back to Dashboard Change Sender ID Customers Technicians Select a contact Outbo…" at bounding box center [219, 127] width 261 height 231
click at [71, 17] on icon at bounding box center [72, 18] width 7 height 7
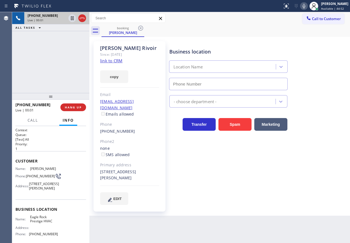
click at [76, 102] on div "[PHONE_NUMBER] Live | 00:01 HANG UP" at bounding box center [50, 107] width 71 height 14
type input "[PHONE_NUMBER]"
click at [75, 105] on span "HANG UP" at bounding box center [73, 107] width 17 height 4
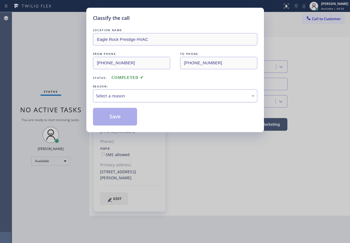
click at [146, 98] on div "Select a reason" at bounding box center [175, 96] width 158 height 6
click at [118, 116] on button "Save" at bounding box center [115, 117] width 44 height 18
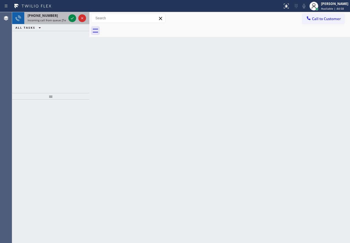
click at [42, 20] on span "Incoming call from queue [Test] All" at bounding box center [51, 20] width 46 height 4
click at [44, 20] on span "Incoming call from queue [Test] All" at bounding box center [51, 20] width 46 height 4
click at [44, 21] on span "Incoming call from queue [Test] All" at bounding box center [51, 20] width 46 height 4
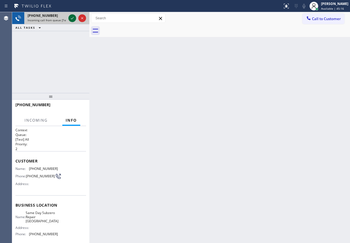
click at [72, 19] on icon at bounding box center [72, 18] width 7 height 7
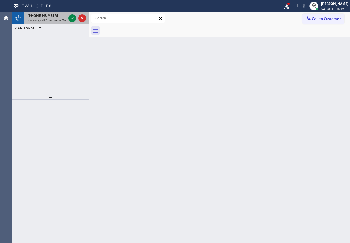
click at [58, 16] on div "[PHONE_NUMBER]" at bounding box center [47, 15] width 39 height 5
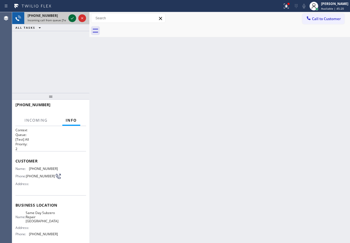
click at [71, 19] on icon at bounding box center [72, 18] width 3 height 2
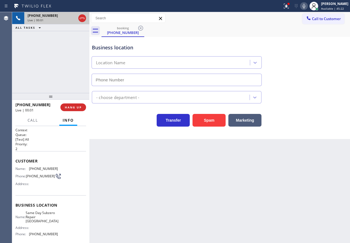
type input "[PHONE_NUMBER]"
click at [34, 217] on span "Same Day Subzero Repair [GEOGRAPHIC_DATA]" at bounding box center [42, 217] width 33 height 13
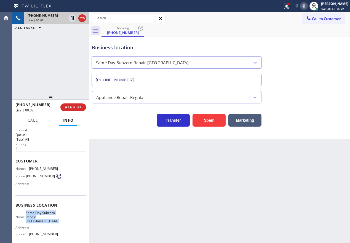
click at [34, 217] on span "Same Day Subzero Repair [GEOGRAPHIC_DATA]" at bounding box center [42, 217] width 33 height 13
click at [213, 120] on button "Spam" at bounding box center [209, 120] width 33 height 13
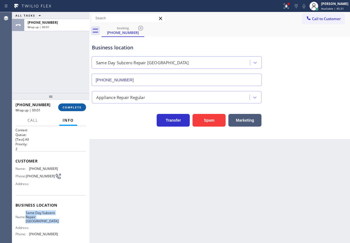
click at [73, 108] on span "COMPLETE" at bounding box center [72, 107] width 19 height 4
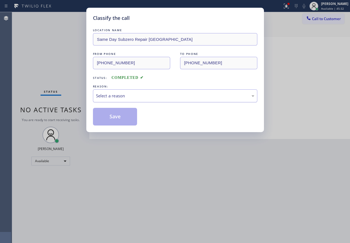
click at [129, 96] on div "Select a reason" at bounding box center [175, 96] width 158 height 6
click at [124, 114] on button "Save" at bounding box center [115, 117] width 44 height 18
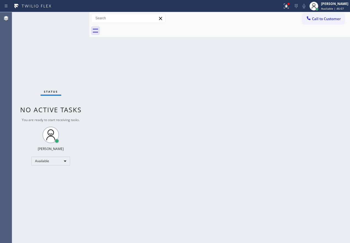
click at [316, 129] on div "Back to Dashboard Change Sender ID Customers Technicians Select a contact Outbo…" at bounding box center [219, 127] width 261 height 231
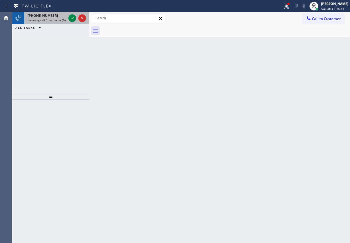
click at [60, 20] on span "Incoming call from queue [Test] All" at bounding box center [51, 20] width 46 height 4
click at [71, 18] on icon at bounding box center [72, 18] width 7 height 7
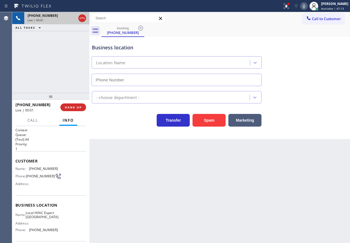
type input "[PHONE_NUMBER]"
click at [35, 216] on span "Local HVAC Expert [GEOGRAPHIC_DATA]" at bounding box center [42, 215] width 33 height 9
copy span "Local HVAC Expert [GEOGRAPHIC_DATA]"
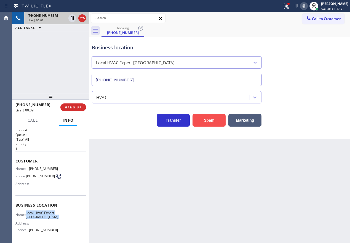
click at [219, 117] on button "Spam" at bounding box center [209, 120] width 33 height 13
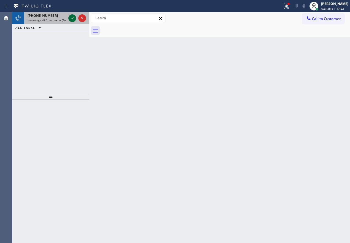
click at [71, 17] on icon at bounding box center [72, 18] width 7 height 7
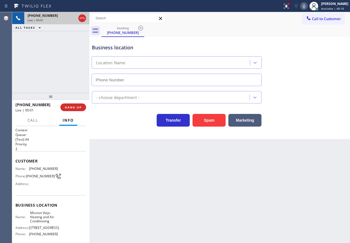
type input "[PHONE_NUMBER]"
click at [50, 217] on span "Mission Viejo Heating and Air Conditioning" at bounding box center [44, 217] width 28 height 13
copy span "Mission Viejo Heating and Air Conditioning"
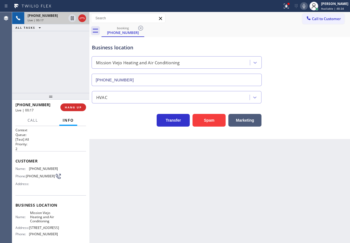
click at [143, 83] on input "[PHONE_NUMBER]" at bounding box center [177, 80] width 170 height 12
click at [39, 172] on div "Name: [PHONE_NUMBER] Phone: [PHONE_NUMBER] Address:" at bounding box center [36, 178] width 42 height 22
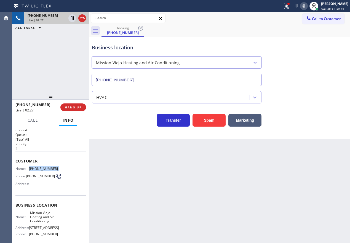
click at [39, 172] on div "Name: [PHONE_NUMBER] Phone: [PHONE_NUMBER] Address:" at bounding box center [36, 178] width 42 height 22
copy span "[PHONE_NUMBER]"
click at [70, 18] on icon at bounding box center [72, 18] width 7 height 7
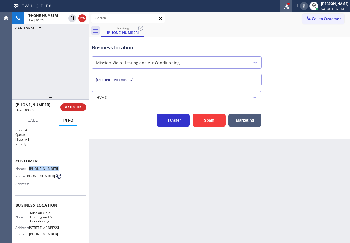
click at [306, 5] on icon at bounding box center [304, 6] width 7 height 7
click at [318, 127] on div "Business location [GEOGRAPHIC_DATA] Heating and Air Conditioning [PHONE_NUMBER]…" at bounding box center [219, 88] width 261 height 102
click at [305, 5] on icon at bounding box center [304, 6] width 3 height 4
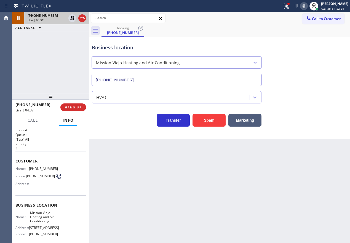
click at [74, 13] on div at bounding box center [77, 18] width 20 height 12
click at [72, 16] on icon at bounding box center [72, 18] width 7 height 7
drag, startPoint x: 308, startPoint y: 70, endPoint x: 312, endPoint y: 49, distance: 20.9
click at [308, 70] on div "Business location [GEOGRAPHIC_DATA] Heating and Air Conditioning [PHONE_NUMBER]" at bounding box center [220, 61] width 258 height 50
click at [307, 8] on icon at bounding box center [304, 6] width 7 height 7
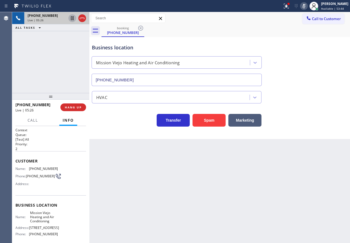
click at [70, 18] on icon at bounding box center [72, 18] width 7 height 7
click at [306, 6] on icon at bounding box center [304, 6] width 7 height 7
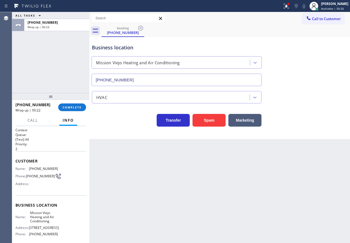
click at [286, 167] on div "Back to Dashboard Change Sender ID Customers Technicians Select a contact Outbo…" at bounding box center [219, 127] width 261 height 231
click at [75, 110] on button "COMPLETE" at bounding box center [72, 107] width 28 height 8
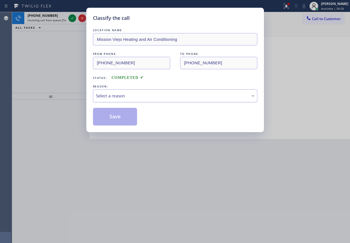
click at [121, 100] on div "Select a reason" at bounding box center [175, 95] width 164 height 13
click at [114, 114] on button "Save" at bounding box center [115, 117] width 44 height 18
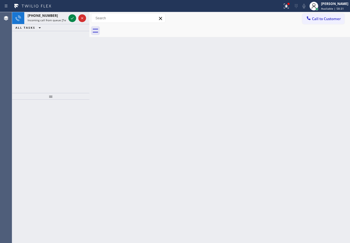
click at [72, 18] on icon at bounding box center [72, 18] width 7 height 7
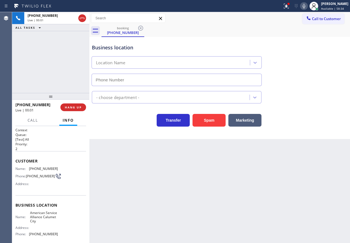
type input "[PHONE_NUMBER]"
click at [72, 108] on span "HANG UP" at bounding box center [73, 107] width 17 height 4
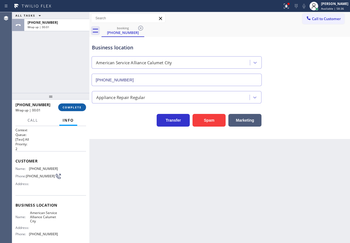
click at [72, 108] on span "COMPLETE" at bounding box center [72, 107] width 19 height 4
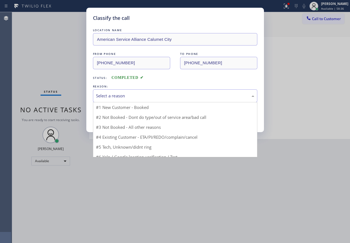
drag, startPoint x: 141, startPoint y: 95, endPoint x: 135, endPoint y: 141, distance: 45.7
click at [141, 97] on div "Select a reason" at bounding box center [175, 96] width 158 height 6
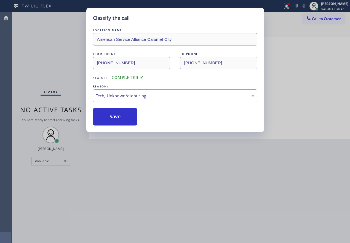
drag, startPoint x: 127, startPoint y: 113, endPoint x: 143, endPoint y: 104, distance: 18.3
click at [127, 113] on button "Save" at bounding box center [115, 117] width 44 height 18
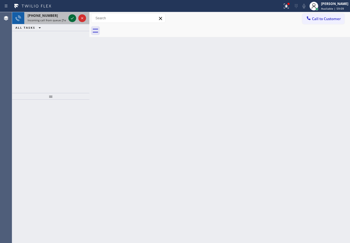
click at [72, 18] on icon at bounding box center [72, 18] width 3 height 2
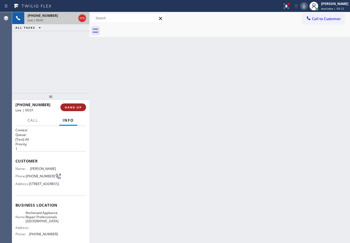
click at [70, 108] on span "HANG UP" at bounding box center [73, 107] width 17 height 4
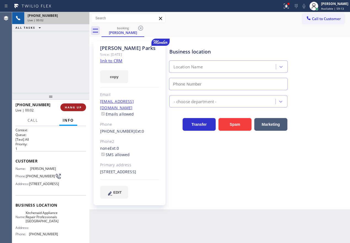
type input "[PHONE_NUMBER]"
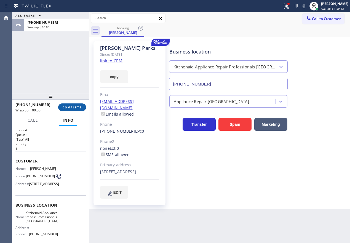
click at [72, 108] on span "COMPLETE" at bounding box center [72, 107] width 19 height 4
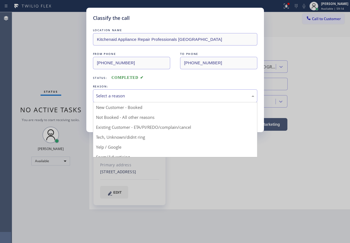
click at [148, 97] on div "Select a reason" at bounding box center [175, 96] width 158 height 6
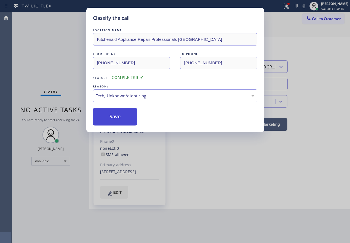
click at [123, 121] on button "Save" at bounding box center [115, 117] width 44 height 18
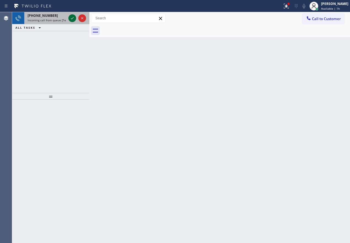
click at [71, 19] on icon at bounding box center [72, 18] width 7 height 7
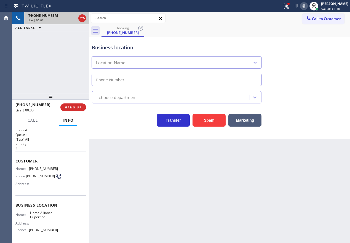
type input "[PHONE_NUMBER]"
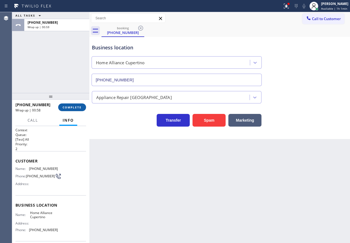
click at [73, 108] on span "COMPLETE" at bounding box center [72, 107] width 19 height 4
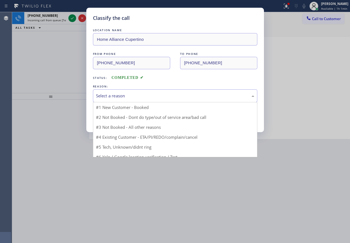
click at [121, 98] on div "Select a reason" at bounding box center [175, 96] width 158 height 6
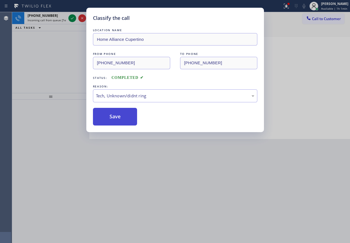
click at [116, 115] on button "Save" at bounding box center [115, 117] width 44 height 18
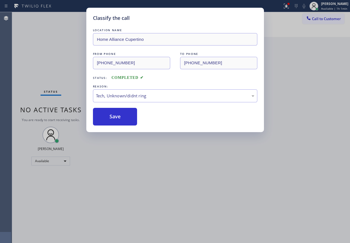
click at [71, 20] on div "Status No active tasks You are ready to start receiving tasks. [PERSON_NAME] Av…" at bounding box center [50, 127] width 77 height 231
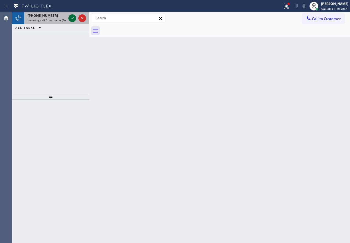
click at [71, 20] on icon at bounding box center [72, 18] width 7 height 7
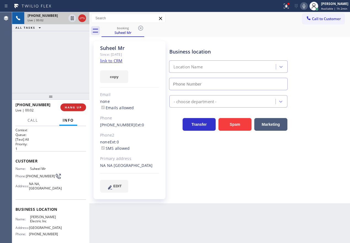
type input "[PHONE_NUMBER]"
click at [75, 109] on span "HANG UP" at bounding box center [73, 107] width 17 height 4
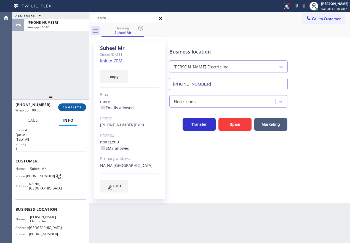
click at [75, 108] on span "COMPLETE" at bounding box center [72, 107] width 19 height 4
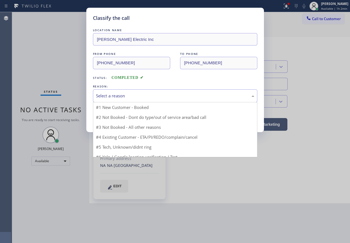
click at [126, 96] on div "Select a reason" at bounding box center [175, 96] width 158 height 6
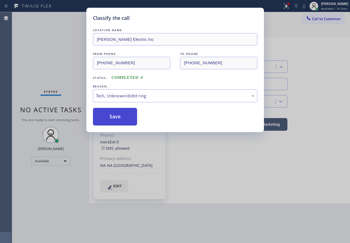
click at [121, 120] on button "Save" at bounding box center [115, 117] width 44 height 18
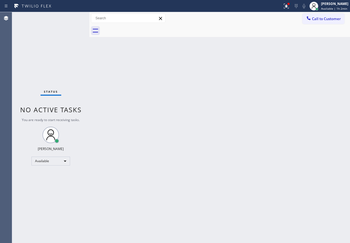
click at [306, 165] on div "Back to Dashboard Change Sender ID Customers Technicians Select a contact Outbo…" at bounding box center [219, 127] width 261 height 231
click at [296, 87] on div "Back to Dashboard Change Sender ID Customers Technicians Select a contact Outbo…" at bounding box center [219, 127] width 261 height 231
click at [289, 7] on icon at bounding box center [286, 6] width 7 height 7
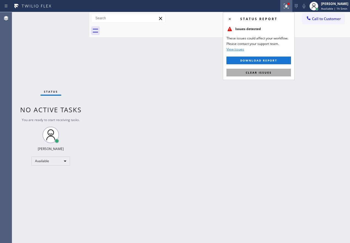
click at [272, 72] on button "Clear issues" at bounding box center [259, 73] width 65 height 8
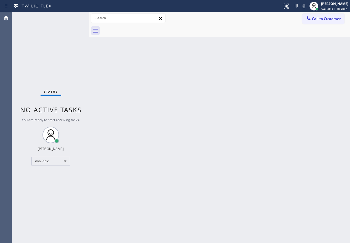
click at [302, 182] on div "Back to Dashboard Change Sender ID Customers Technicians Select a contact Outbo…" at bounding box center [219, 127] width 261 height 231
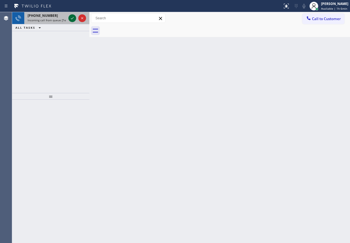
click at [70, 17] on div at bounding box center [72, 18] width 8 height 7
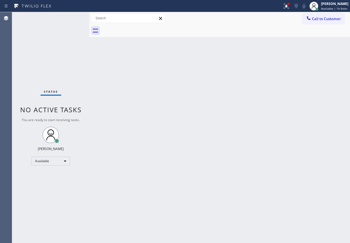
click at [313, 180] on div "Back to Dashboard Change Sender ID Customers Technicians Select a contact Outbo…" at bounding box center [219, 127] width 261 height 231
click at [310, 157] on div "Back to Dashboard Change Sender ID Customers Technicians Select a contact Outbo…" at bounding box center [219, 127] width 261 height 231
click at [300, 93] on div "Back to Dashboard Change Sender ID Customers Technicians Select a contact Outbo…" at bounding box center [219, 127] width 261 height 231
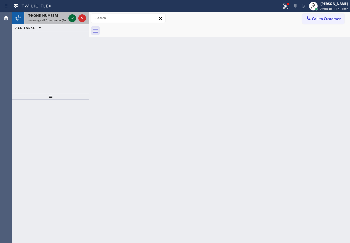
click at [73, 19] on icon at bounding box center [72, 18] width 7 height 7
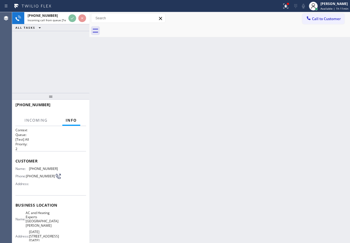
click at [293, 185] on div "Back to Dashboard Change Sender ID Customers Technicians Select a contact Outbo…" at bounding box center [219, 127] width 261 height 231
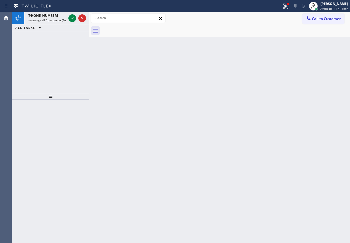
click at [300, 109] on div "Back to Dashboard Change Sender ID Customers Technicians Select a contact Outbo…" at bounding box center [219, 127] width 261 height 231
click at [72, 20] on icon at bounding box center [72, 18] width 7 height 7
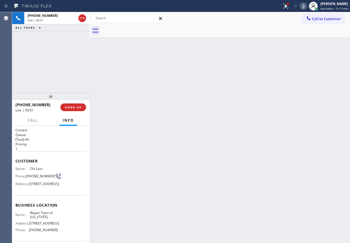
click at [309, 128] on div "Back to Dashboard Change Sender ID Customers Technicians Select a contact Outbo…" at bounding box center [219, 127] width 261 height 231
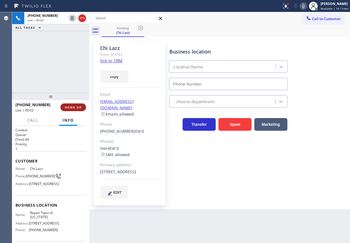
click at [73, 106] on span "HANG UP" at bounding box center [73, 107] width 17 height 4
type input "[PHONE_NUMBER]"
click at [74, 106] on span "HANG UP" at bounding box center [73, 107] width 17 height 4
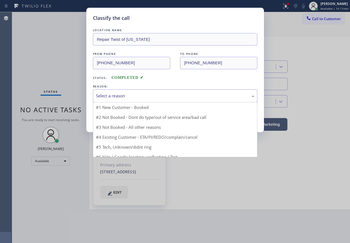
click at [142, 93] on div "Select a reason" at bounding box center [175, 96] width 158 height 6
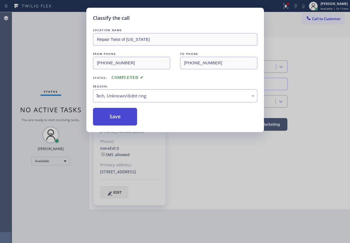
click at [117, 118] on button "Save" at bounding box center [115, 117] width 44 height 18
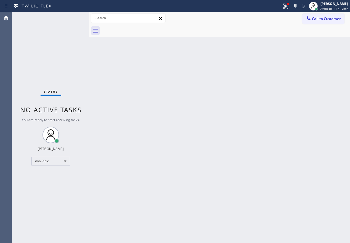
click at [325, 163] on div "Back to Dashboard Change Sender ID Customers Technicians Select a contact Outbo…" at bounding box center [219, 127] width 261 height 231
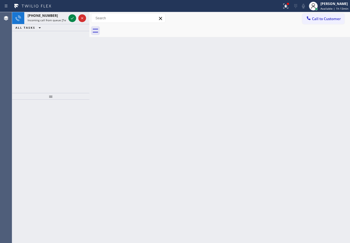
click at [292, 107] on div "Back to Dashboard Change Sender ID Customers Technicians Select a contact Outbo…" at bounding box center [219, 127] width 261 height 231
click at [72, 19] on icon at bounding box center [72, 18] width 7 height 7
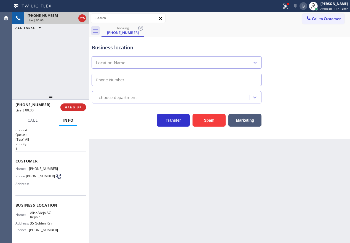
type input "[PHONE_NUMBER]"
click at [208, 120] on button "Spam" at bounding box center [209, 120] width 33 height 13
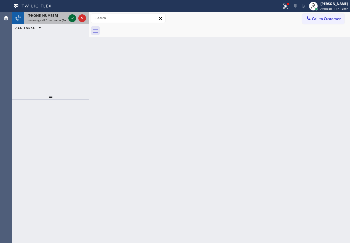
click at [71, 18] on icon at bounding box center [72, 18] width 7 height 7
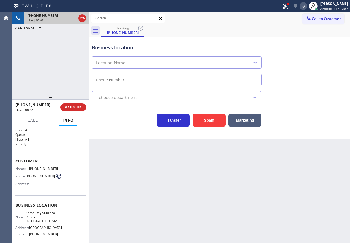
type input "[PHONE_NUMBER]"
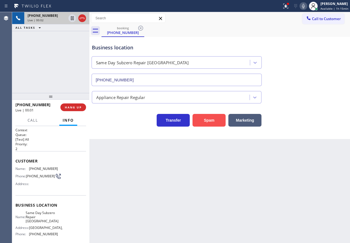
click at [209, 120] on button "Spam" at bounding box center [209, 120] width 33 height 13
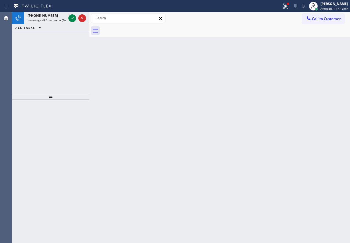
click at [304, 98] on div "Back to Dashboard Change Sender ID Customers Technicians Select a contact Outbo…" at bounding box center [219, 127] width 261 height 231
click at [71, 19] on icon at bounding box center [72, 18] width 7 height 7
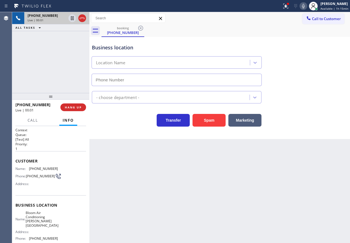
type input "[PHONE_NUMBER]"
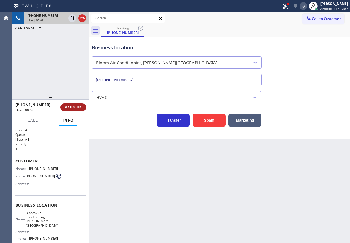
click at [79, 107] on span "HANG UP" at bounding box center [73, 107] width 17 height 4
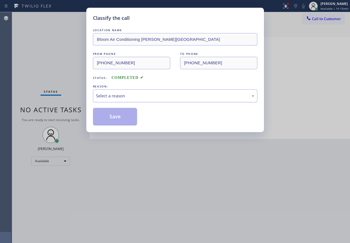
click at [139, 99] on div "Select a reason" at bounding box center [175, 95] width 164 height 13
click at [110, 115] on button "Save" at bounding box center [115, 117] width 44 height 18
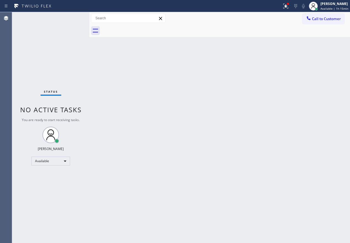
click at [72, 20] on div "Status No active tasks You are ready to start receiving tasks. [PERSON_NAME] Av…" at bounding box center [50, 127] width 77 height 231
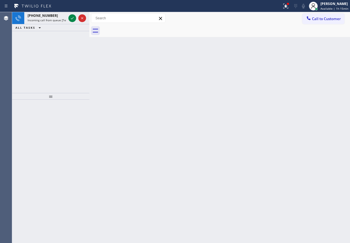
click at [72, 20] on icon at bounding box center [72, 18] width 7 height 7
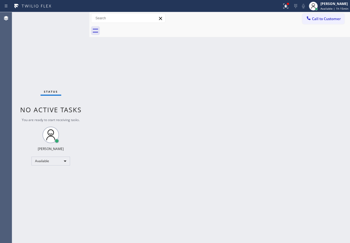
click at [72, 20] on div "Status No active tasks You are ready to start receiving tasks. [PERSON_NAME] Av…" at bounding box center [50, 127] width 77 height 231
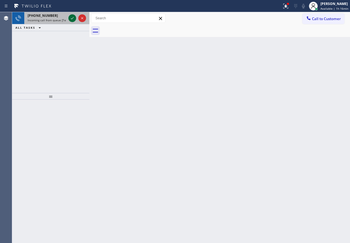
click at [72, 20] on icon at bounding box center [72, 18] width 7 height 7
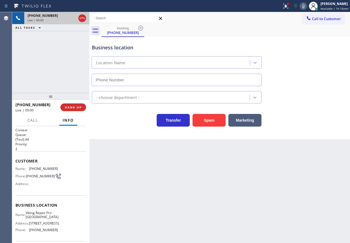
type input "[PHONE_NUMBER]"
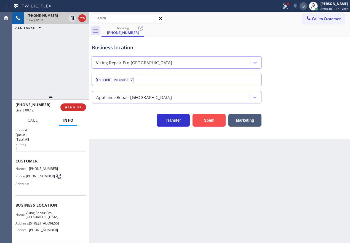
click at [220, 121] on button "Spam" at bounding box center [209, 120] width 33 height 13
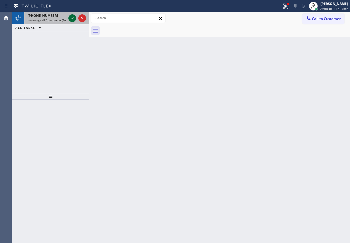
click at [74, 19] on icon at bounding box center [72, 18] width 7 height 7
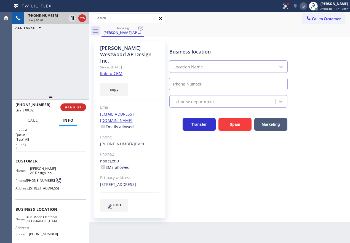
type input "[PHONE_NUMBER]"
click at [113, 71] on link "link to CRM" at bounding box center [111, 74] width 22 height 6
click at [304, 6] on icon at bounding box center [303, 6] width 7 height 7
click at [73, 18] on icon at bounding box center [72, 18] width 3 height 4
click at [70, 18] on icon at bounding box center [72, 18] width 7 height 7
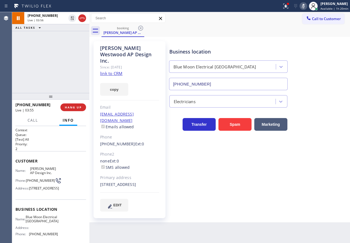
click at [306, 9] on icon at bounding box center [303, 6] width 7 height 7
drag, startPoint x: 305, startPoint y: 4, endPoint x: 311, endPoint y: 5, distance: 5.3
click at [305, 4] on icon at bounding box center [303, 6] width 3 height 4
click at [72, 20] on icon at bounding box center [72, 18] width 3 height 4
click at [308, 120] on div "Transfer Spam Marketing" at bounding box center [258, 122] width 181 height 18
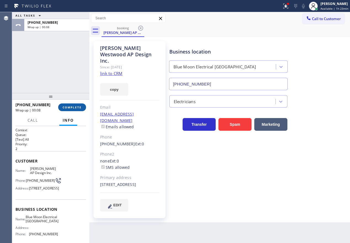
click at [74, 107] on span "COMPLETE" at bounding box center [72, 107] width 19 height 4
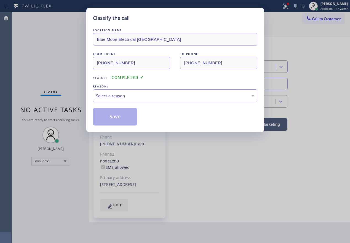
click at [141, 95] on div "Select a reason" at bounding box center [175, 96] width 158 height 6
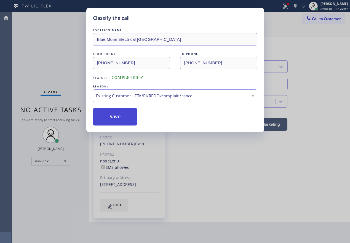
click at [118, 121] on button "Save" at bounding box center [115, 117] width 44 height 18
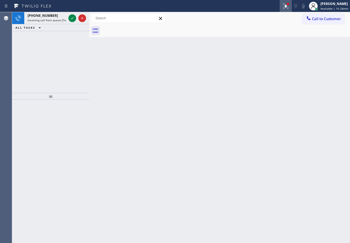
click at [285, 9] on icon at bounding box center [286, 6] width 7 height 7
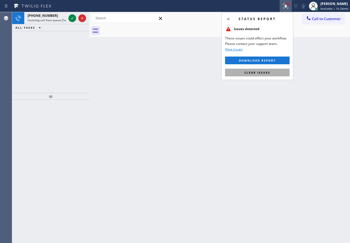
click at [256, 73] on span "Clear issues" at bounding box center [257, 73] width 26 height 4
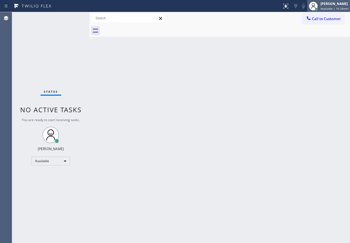
click at [326, 4] on div "[PERSON_NAME]" at bounding box center [335, 3] width 28 height 5
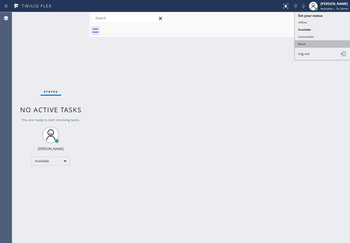
click at [309, 44] on button "Break" at bounding box center [322, 43] width 55 height 7
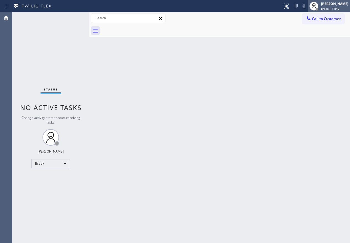
click at [339, 10] on span "Break | 14:40" at bounding box center [330, 9] width 18 height 4
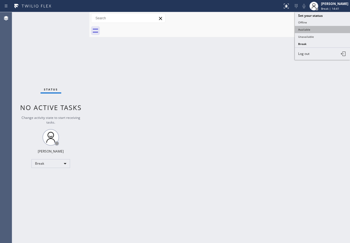
click at [316, 30] on button "Available" at bounding box center [322, 29] width 55 height 7
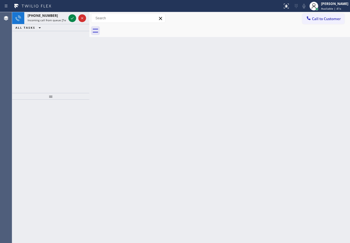
click at [315, 73] on div "Back to Dashboard Change Sender ID Customers Technicians Select a contact Outbo…" at bounding box center [219, 127] width 261 height 231
click at [73, 18] on icon at bounding box center [72, 18] width 7 height 7
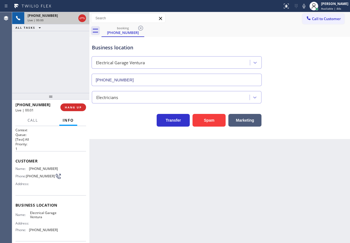
type input "[PHONE_NUMBER]"
click at [201, 120] on button "Spam" at bounding box center [209, 120] width 33 height 13
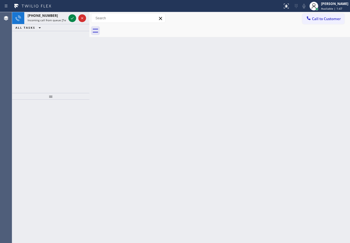
drag, startPoint x: 296, startPoint y: 99, endPoint x: 277, endPoint y: 87, distance: 22.5
click at [296, 99] on div "Back to Dashboard Change Sender ID Customers Technicians Select a contact Outbo…" at bounding box center [219, 127] width 261 height 231
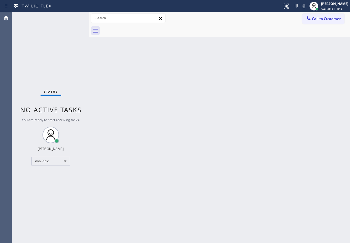
click at [72, 19] on div "Status No active tasks You are ready to start receiving tasks. [PERSON_NAME] Av…" at bounding box center [50, 127] width 77 height 231
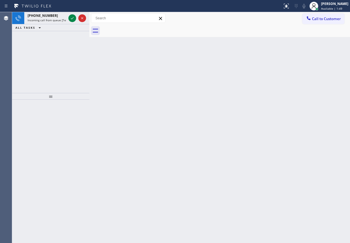
click at [72, 19] on icon at bounding box center [72, 18] width 3 height 2
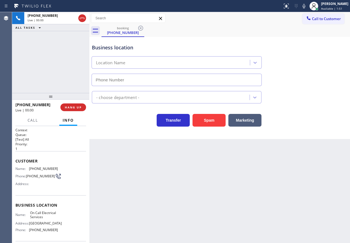
type input "[PHONE_NUMBER]"
click at [199, 120] on button "Spam" at bounding box center [209, 120] width 33 height 13
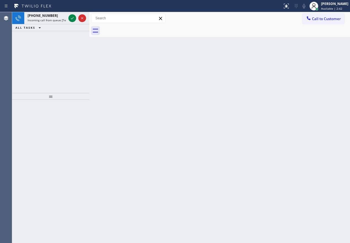
click at [311, 120] on div "Back to Dashboard Change Sender ID Customers Technicians Select a contact Outbo…" at bounding box center [219, 127] width 261 height 231
click at [76, 19] on div at bounding box center [72, 18] width 8 height 7
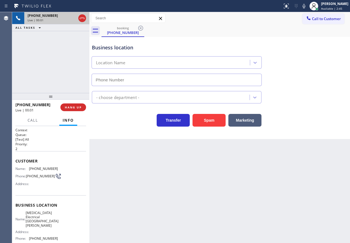
type input "[PHONE_NUMBER]"
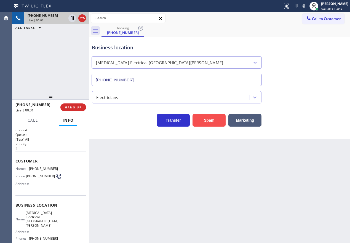
click at [206, 120] on button "Spam" at bounding box center [209, 120] width 33 height 13
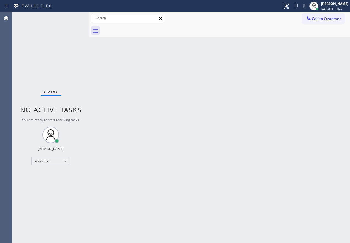
click at [295, 129] on div "Back to Dashboard Change Sender ID Customers Technicians Select a contact Outbo…" at bounding box center [219, 127] width 261 height 231
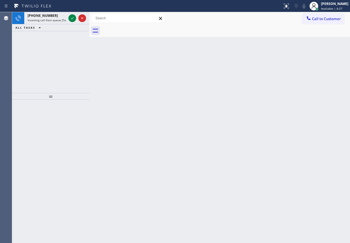
drag, startPoint x: 326, startPoint y: 134, endPoint x: 103, endPoint y: 44, distance: 240.3
click at [326, 134] on div "Back to Dashboard Change Sender ID Customers Technicians Select a contact Outbo…" at bounding box center [219, 127] width 261 height 231
click at [74, 17] on icon at bounding box center [72, 18] width 7 height 7
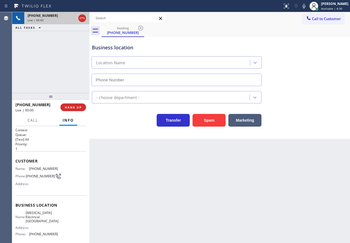
type input "[PHONE_NUMBER]"
click at [71, 107] on span "HANG UP" at bounding box center [73, 107] width 17 height 4
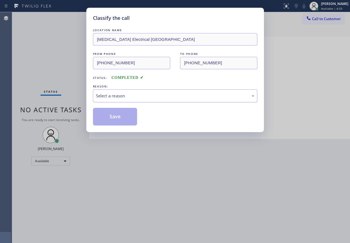
click at [149, 97] on div "Select a reason" at bounding box center [175, 96] width 158 height 6
click at [113, 119] on button "Save" at bounding box center [115, 117] width 44 height 18
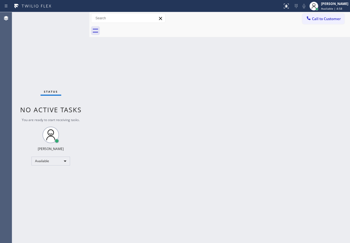
click at [302, 118] on div "Back to Dashboard Change Sender ID Customers Technicians Select a contact Outbo…" at bounding box center [219, 127] width 261 height 231
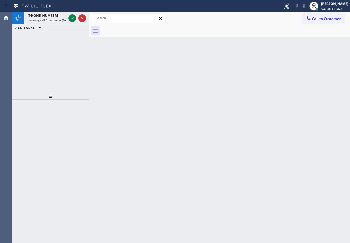
click at [301, 79] on div "Back to Dashboard Change Sender ID Customers Technicians Select a contact Outbo…" at bounding box center [219, 127] width 261 height 231
click at [73, 17] on icon at bounding box center [72, 18] width 3 height 2
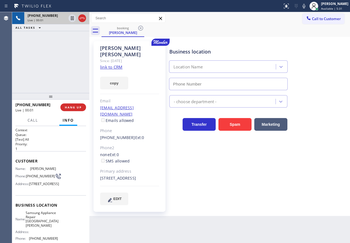
type input "[PHONE_NUMBER]"
click at [111, 64] on link "link to CRM" at bounding box center [111, 67] width 22 height 6
click at [38, 228] on span "Samsung Appliance Repair [GEOGRAPHIC_DATA][PERSON_NAME]" at bounding box center [42, 219] width 33 height 17
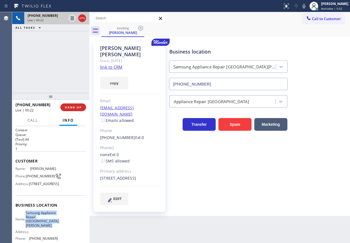
click at [38, 228] on span "Samsung Appliance Repair [GEOGRAPHIC_DATA][PERSON_NAME]" at bounding box center [42, 219] width 33 height 17
click at [215, 88] on input "[PHONE_NUMBER]" at bounding box center [228, 84] width 119 height 12
click at [305, 6] on icon at bounding box center [304, 6] width 3 height 4
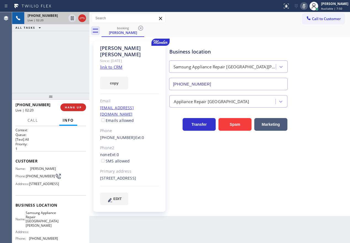
click at [305, 7] on icon at bounding box center [304, 6] width 3 height 4
click at [307, 6] on icon at bounding box center [304, 6] width 7 height 7
click at [308, 103] on div "Appliance Repair [GEOGRAPHIC_DATA]" at bounding box center [258, 100] width 181 height 15
drag, startPoint x: 318, startPoint y: 104, endPoint x: 279, endPoint y: 108, distance: 39.3
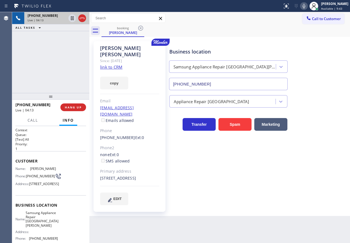
click at [318, 104] on div "Appliance Repair [GEOGRAPHIC_DATA]" at bounding box center [258, 100] width 181 height 15
click at [86, 108] on div "[PHONE_NUMBER] Live | 04:14 HANG UP" at bounding box center [50, 107] width 77 height 15
click at [75, 107] on span "HANG UP" at bounding box center [73, 107] width 17 height 4
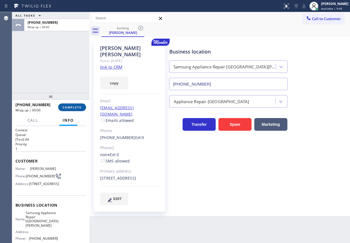
click at [77, 106] on span "COMPLETE" at bounding box center [72, 107] width 19 height 4
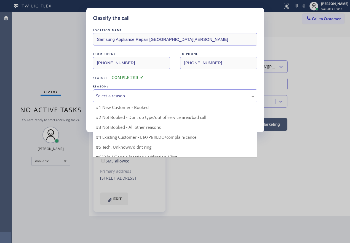
click at [134, 97] on div "Select a reason" at bounding box center [175, 96] width 158 height 6
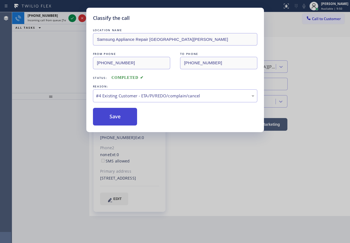
click at [118, 114] on button "Save" at bounding box center [115, 117] width 44 height 18
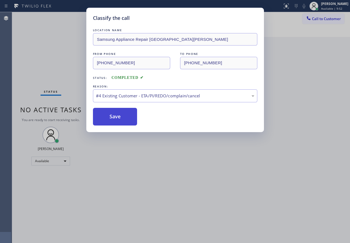
click at [117, 120] on button "Save" at bounding box center [115, 117] width 44 height 18
click at [118, 118] on button "Save" at bounding box center [115, 117] width 44 height 18
click at [117, 118] on button "Save" at bounding box center [115, 117] width 44 height 18
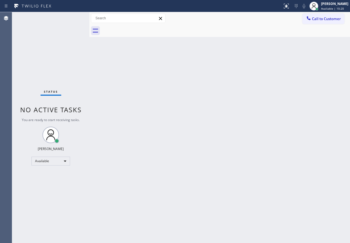
click at [315, 118] on div "Back to Dashboard Change Sender ID Customers Technicians Select a contact Outbo…" at bounding box center [219, 127] width 261 height 231
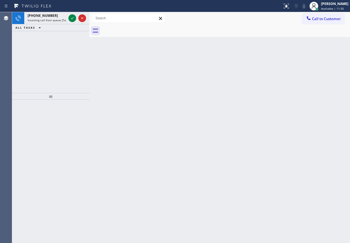
click at [322, 142] on div "Back to Dashboard Change Sender ID Customers Technicians Select a contact Outbo…" at bounding box center [219, 127] width 261 height 231
click at [69, 21] on icon at bounding box center [72, 18] width 7 height 7
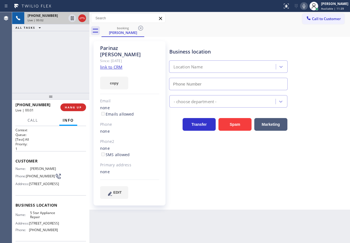
type input "[PHONE_NUMBER]"
click at [111, 64] on link "link to CRM" at bounding box center [111, 67] width 22 height 6
click at [41, 219] on span "5 Star Appliance Repair" at bounding box center [44, 215] width 28 height 9
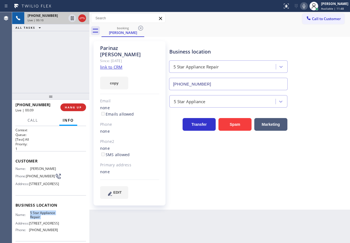
click at [224, 83] on input "[PHONE_NUMBER]" at bounding box center [228, 84] width 119 height 12
click at [307, 8] on icon at bounding box center [304, 6] width 7 height 7
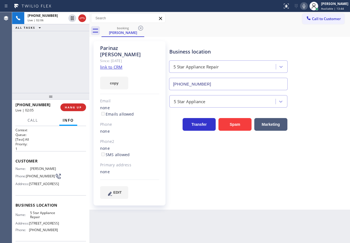
drag, startPoint x: 69, startPoint y: 19, endPoint x: 177, endPoint y: 13, distance: 108.3
click at [70, 19] on icon at bounding box center [72, 18] width 7 height 7
drag, startPoint x: 306, startPoint y: 6, endPoint x: 233, endPoint y: 180, distance: 189.3
click at [306, 6] on icon at bounding box center [304, 6] width 7 height 7
click at [299, 175] on div "Business location 5 Star Appliance Repair [PHONE_NUMBER] 5 Star Appliance Trans…" at bounding box center [258, 119] width 181 height 155
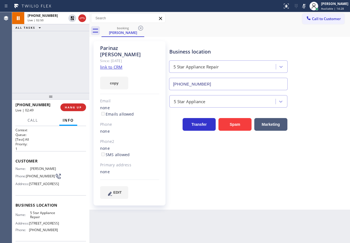
click at [111, 64] on link "link to CRM" at bounding box center [111, 67] width 22 height 6
click at [70, 18] on icon at bounding box center [72, 18] width 7 height 7
click at [307, 6] on icon at bounding box center [304, 6] width 7 height 7
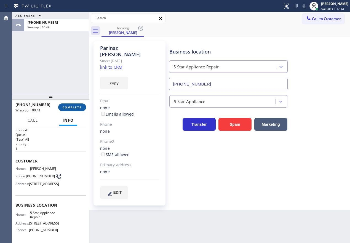
click at [76, 108] on span "COMPLETE" at bounding box center [72, 107] width 19 height 4
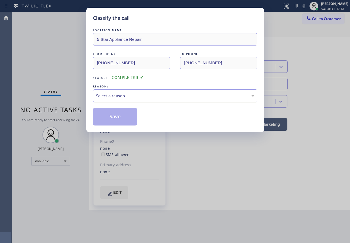
click at [123, 94] on div "Select a reason" at bounding box center [175, 96] width 158 height 6
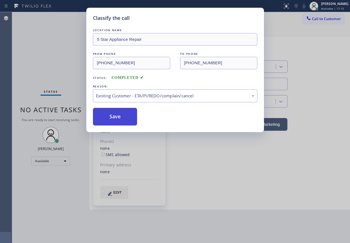
click at [116, 111] on button "Save" at bounding box center [115, 117] width 44 height 18
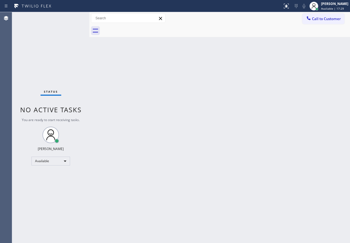
click at [320, 153] on div "Back to Dashboard Change Sender ID Customers Technicians Select a contact Outbo…" at bounding box center [219, 127] width 261 height 231
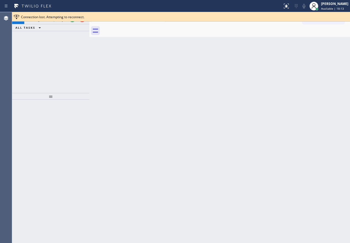
click at [311, 126] on div "Back to Dashboard Change Sender ID Customers Technicians Select a contact Outbo…" at bounding box center [219, 127] width 261 height 231
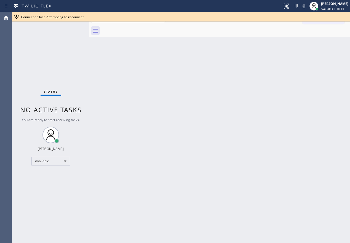
click at [228, 77] on div "Back to Dashboard Change Sender ID Customers Technicians Select a contact Outbo…" at bounding box center [219, 127] width 261 height 231
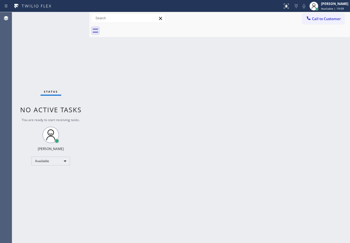
click at [301, 177] on div "Back to Dashboard Change Sender ID Customers Technicians Select a contact Outbo…" at bounding box center [219, 127] width 261 height 231
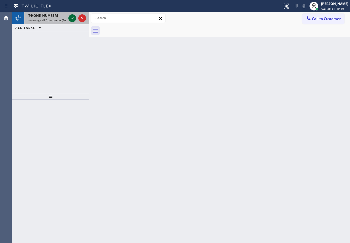
click at [74, 17] on icon at bounding box center [72, 18] width 7 height 7
click at [70, 18] on icon at bounding box center [72, 18] width 7 height 7
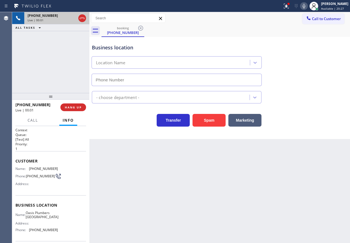
type input "[PHONE_NUMBER]"
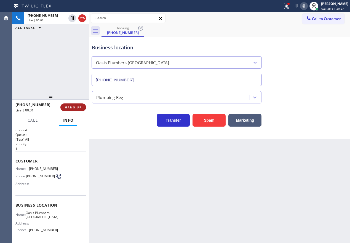
click at [75, 110] on button "HANG UP" at bounding box center [73, 107] width 26 height 8
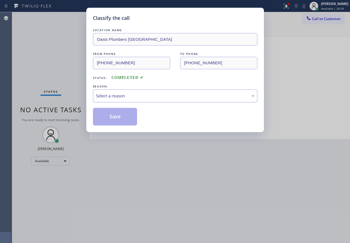
click at [128, 98] on div "Select a reason" at bounding box center [175, 96] width 158 height 6
click at [123, 121] on button "Save" at bounding box center [115, 117] width 44 height 18
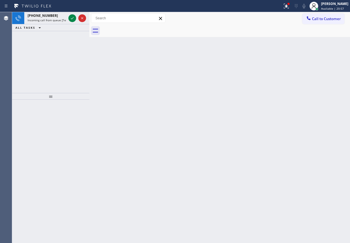
click at [305, 166] on div "Back to Dashboard Change Sender ID Customers Technicians Select a contact Outbo…" at bounding box center [219, 127] width 261 height 231
click at [72, 20] on icon at bounding box center [72, 18] width 7 height 7
click at [71, 18] on icon at bounding box center [72, 18] width 7 height 7
click at [72, 20] on icon at bounding box center [72, 18] width 7 height 7
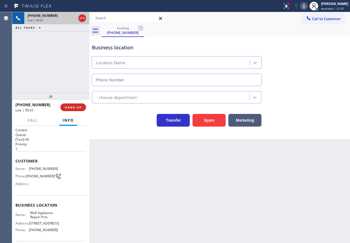
type input "[PHONE_NUMBER]"
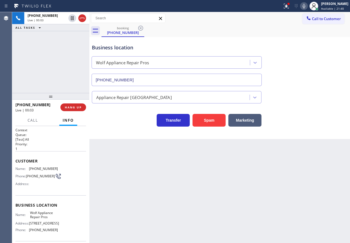
click at [41, 219] on span "Wolf Appliance Repair Pros" at bounding box center [44, 215] width 28 height 9
click at [135, 81] on input "[PHONE_NUMBER]" at bounding box center [177, 80] width 170 height 12
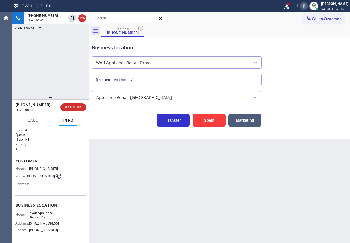
click at [135, 81] on input "[PHONE_NUMBER]" at bounding box center [177, 80] width 170 height 12
click at [39, 168] on span "[PHONE_NUMBER]" at bounding box center [43, 169] width 29 height 4
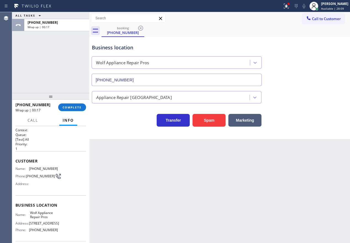
click at [76, 102] on div "[PHONE_NUMBER] Wrap up | 00:17 COMPLETE" at bounding box center [50, 107] width 71 height 14
click at [75, 106] on span "COMPLETE" at bounding box center [72, 107] width 19 height 4
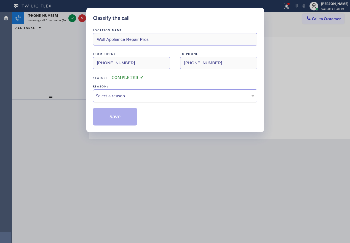
drag, startPoint x: 109, startPoint y: 94, endPoint x: 109, endPoint y: 100, distance: 5.5
click at [109, 95] on div "Select a reason" at bounding box center [175, 96] width 158 height 6
click at [110, 112] on button "Save" at bounding box center [115, 117] width 44 height 18
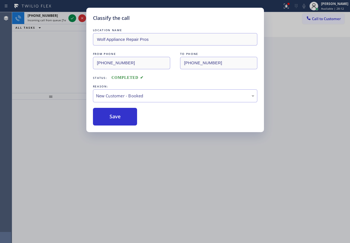
click at [72, 19] on div "Classify the call LOCATION NAME Wolf Appliance Repair Pros FROM PHONE [PHONE_NU…" at bounding box center [175, 121] width 350 height 243
click at [72, 19] on icon at bounding box center [72, 18] width 7 height 7
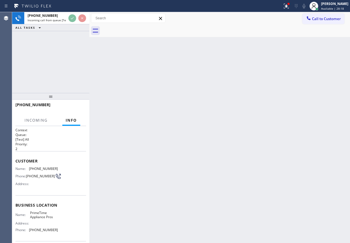
click at [194, 111] on div "Back to Dashboard Change Sender ID Customers Technicians Select a contact Outbo…" at bounding box center [219, 127] width 261 height 231
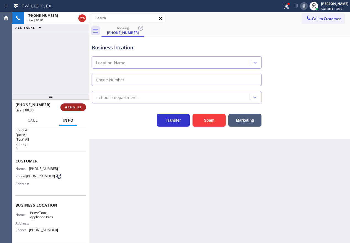
type input "[PHONE_NUMBER]"
click at [78, 106] on span "HANG UP" at bounding box center [73, 107] width 17 height 4
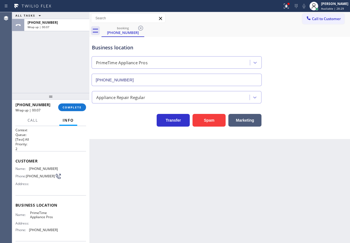
click at [69, 105] on button "COMPLETE" at bounding box center [72, 107] width 28 height 8
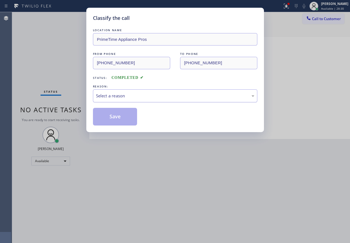
drag, startPoint x: 135, startPoint y: 97, endPoint x: 132, endPoint y: 101, distance: 4.7
click at [135, 97] on div "Select a reason" at bounding box center [175, 96] width 158 height 6
click at [113, 123] on button "Save" at bounding box center [115, 117] width 44 height 18
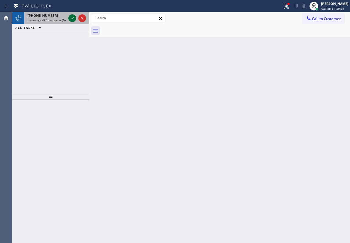
click at [72, 15] on icon at bounding box center [72, 18] width 7 height 7
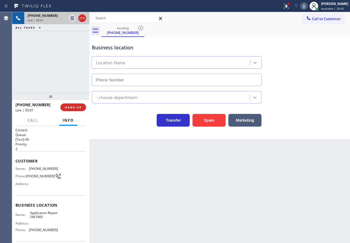
type input "[PHONE_NUMBER]"
click at [80, 107] on span "HANG UP" at bounding box center [73, 107] width 17 height 4
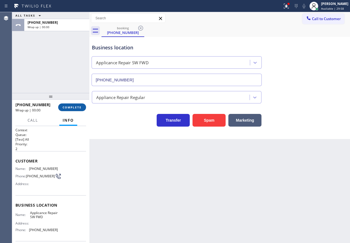
click at [80, 107] on span "COMPLETE" at bounding box center [72, 107] width 19 height 4
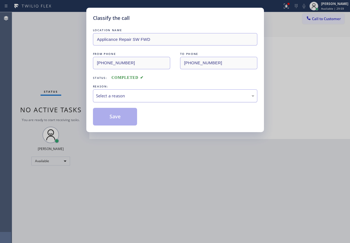
click at [147, 96] on div "Select a reason" at bounding box center [175, 96] width 158 height 6
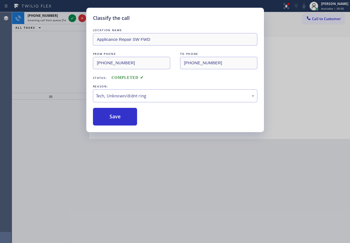
click at [129, 117] on button "Save" at bounding box center [115, 117] width 44 height 18
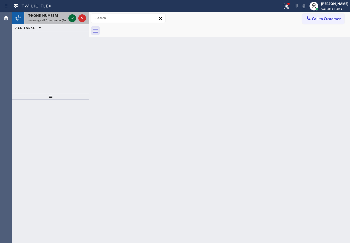
click at [70, 18] on icon at bounding box center [72, 18] width 7 height 7
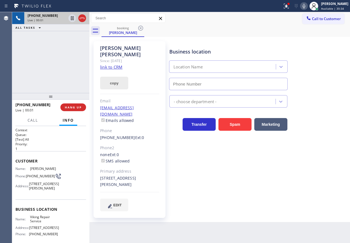
type input "[PHONE_NUMBER]"
click at [114, 64] on link "link to CRM" at bounding box center [111, 67] width 22 height 6
click at [32, 224] on span "Viking Repair Service" at bounding box center [44, 219] width 28 height 9
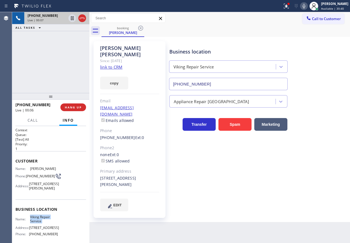
click at [244, 86] on input "[PHONE_NUMBER]" at bounding box center [228, 84] width 119 height 12
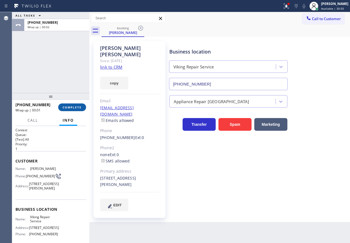
click at [77, 105] on button "COMPLETE" at bounding box center [72, 107] width 28 height 8
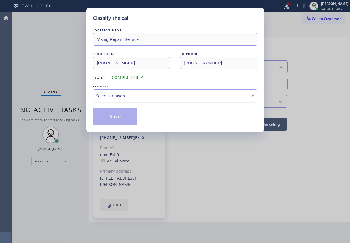
click at [149, 99] on div "Select a reason" at bounding box center [175, 96] width 158 height 6
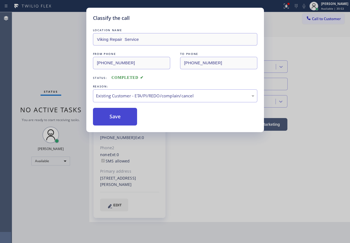
click at [130, 119] on button "Save" at bounding box center [115, 117] width 44 height 18
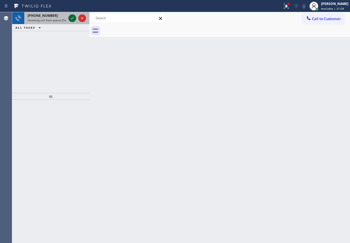
click at [69, 18] on icon at bounding box center [72, 18] width 7 height 7
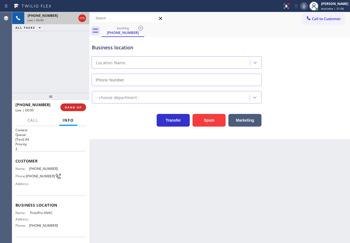
type input "[PHONE_NUMBER]"
click at [327, 179] on div "Back to Dashboard Change Sender ID Customers Technicians Select a contact Outbo…" at bounding box center [219, 127] width 261 height 231
click at [207, 120] on button "Spam" at bounding box center [209, 120] width 33 height 13
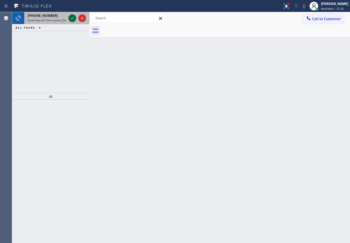
click at [71, 17] on icon at bounding box center [72, 18] width 7 height 7
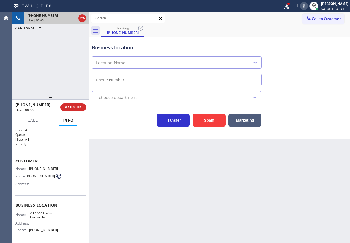
type input "[PHONE_NUMBER]"
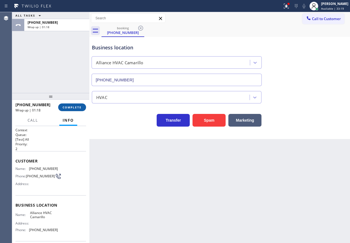
click at [67, 106] on span "COMPLETE" at bounding box center [72, 107] width 19 height 4
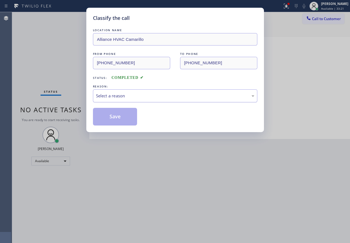
drag, startPoint x: 135, startPoint y: 90, endPoint x: 131, endPoint y: 94, distance: 5.3
click at [133, 91] on div "Select a reason" at bounding box center [175, 95] width 164 height 13
click at [118, 111] on button "Save" at bounding box center [115, 117] width 44 height 18
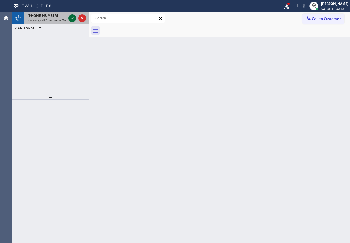
click at [75, 19] on icon at bounding box center [72, 18] width 7 height 7
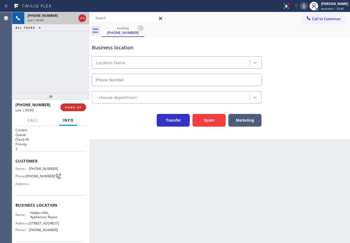
type input "[PHONE_NUMBER]"
click at [203, 120] on button "Spam" at bounding box center [209, 120] width 33 height 13
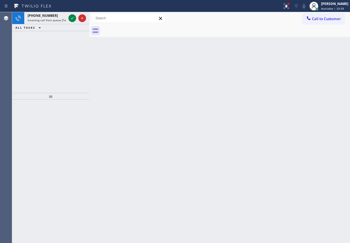
click at [307, 141] on div "Back to Dashboard Change Sender ID Customers Technicians Select a contact Outbo…" at bounding box center [219, 127] width 261 height 231
click at [72, 18] on icon at bounding box center [72, 18] width 7 height 7
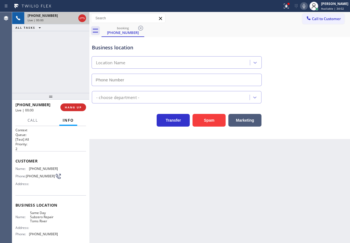
type input "[PHONE_NUMBER]"
click at [212, 124] on button "Spam" at bounding box center [209, 120] width 33 height 13
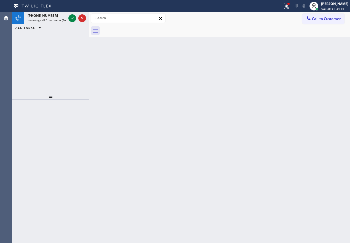
click at [325, 118] on div "Back to Dashboard Change Sender ID Customers Technicians Select a contact Outbo…" at bounding box center [219, 127] width 261 height 231
click at [73, 19] on icon at bounding box center [72, 18] width 7 height 7
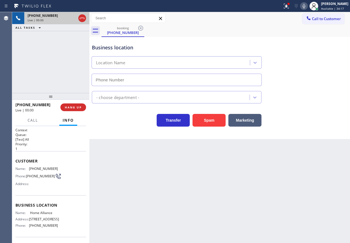
type input "[PHONE_NUMBER]"
click at [72, 108] on span "HANG UP" at bounding box center [73, 107] width 17 height 4
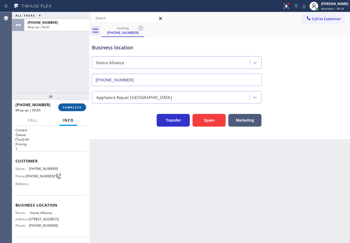
click at [72, 108] on span "COMPLETE" at bounding box center [72, 107] width 19 height 4
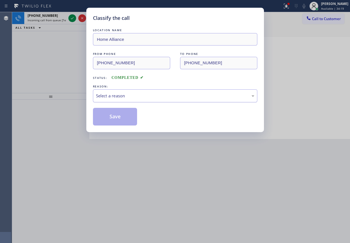
click at [135, 99] on div "Select a reason" at bounding box center [175, 95] width 164 height 13
click at [108, 122] on button "Save" at bounding box center [115, 117] width 44 height 18
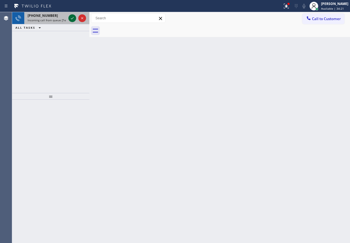
click at [73, 20] on icon at bounding box center [72, 18] width 7 height 7
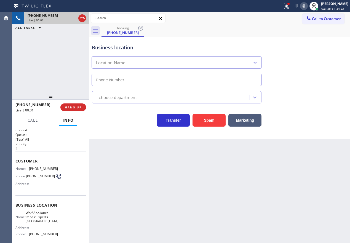
type input "[PHONE_NUMBER]"
click at [318, 137] on div "Business location Wolf Appliance Repair Experts [GEOGRAPHIC_DATA] [PHONE_NUMBER…" at bounding box center [219, 88] width 261 height 102
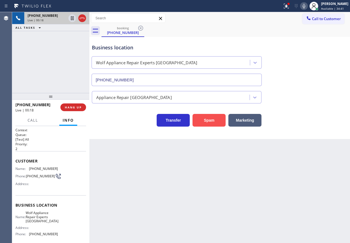
click at [206, 123] on button "Spam" at bounding box center [209, 120] width 33 height 13
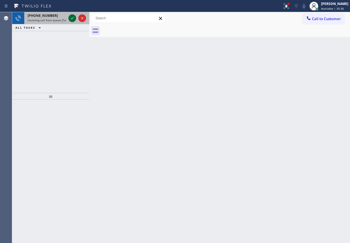
drag, startPoint x: 75, startPoint y: 16, endPoint x: 72, endPoint y: 17, distance: 3.7
click at [75, 16] on icon at bounding box center [72, 18] width 7 height 7
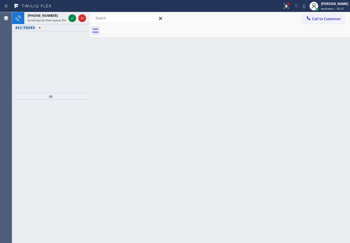
click at [71, 17] on icon at bounding box center [72, 18] width 7 height 7
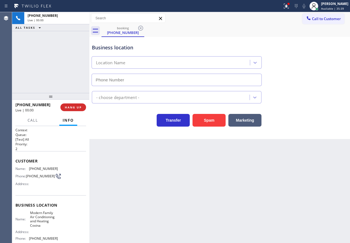
type input "[PHONE_NUMBER]"
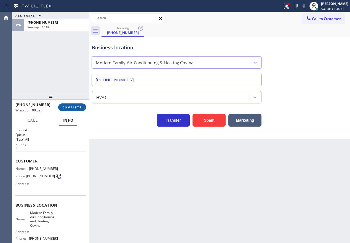
click at [68, 110] on button "COMPLETE" at bounding box center [72, 107] width 28 height 8
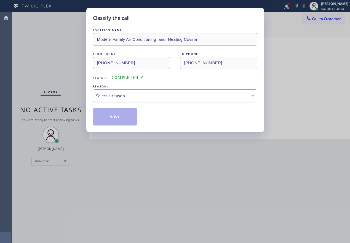
click at [118, 93] on div "Select a reason" at bounding box center [175, 96] width 158 height 6
click at [117, 124] on button "Save" at bounding box center [115, 117] width 44 height 18
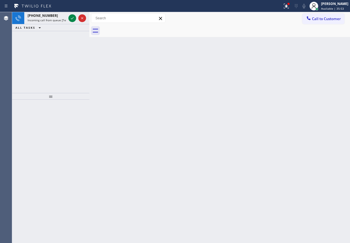
drag, startPoint x: 311, startPoint y: 100, endPoint x: 302, endPoint y: 96, distance: 10.7
click at [311, 100] on div "Back to Dashboard Change Sender ID Customers Technicians Select a contact Outbo…" at bounding box center [219, 127] width 261 height 231
click at [67, 17] on div "[PHONE_NUMBER] Incoming call from queue [Test] All" at bounding box center [45, 18] width 43 height 12
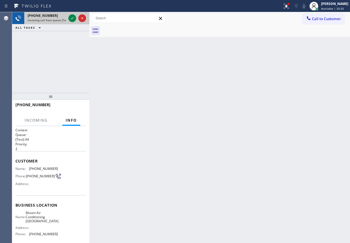
click at [68, 18] on div at bounding box center [77, 18] width 20 height 12
click at [70, 19] on icon at bounding box center [72, 18] width 7 height 7
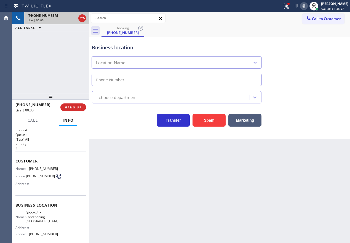
type input "[PHONE_NUMBER]"
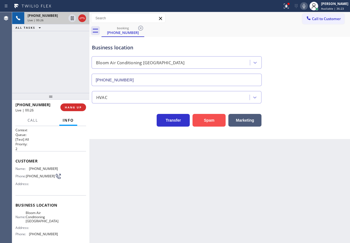
click at [212, 121] on button "Spam" at bounding box center [209, 120] width 33 height 13
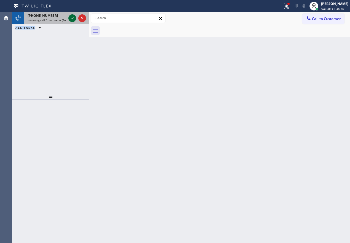
click at [71, 16] on icon at bounding box center [72, 18] width 7 height 7
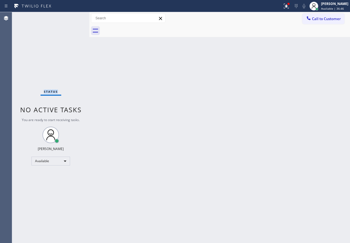
click at [71, 16] on div "Status No active tasks You are ready to start receiving tasks. [PERSON_NAME] Av…" at bounding box center [50, 127] width 77 height 231
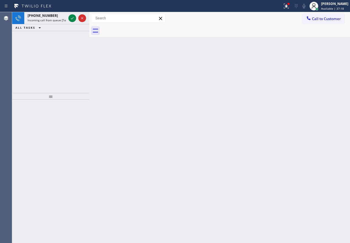
click at [316, 92] on div "Back to Dashboard Change Sender ID Customers Technicians Select a contact Outbo…" at bounding box center [219, 127] width 261 height 231
drag, startPoint x: 290, startPoint y: 5, endPoint x: 280, endPoint y: 43, distance: 39.7
click at [290, 5] on icon at bounding box center [286, 6] width 7 height 7
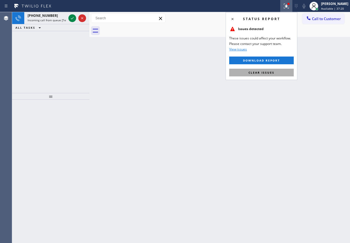
click at [267, 72] on span "Clear issues" at bounding box center [262, 73] width 26 height 4
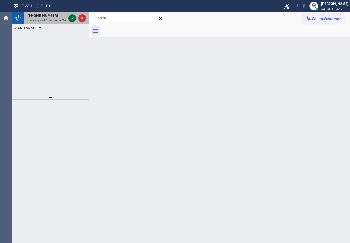
click at [72, 18] on icon at bounding box center [72, 18] width 7 height 7
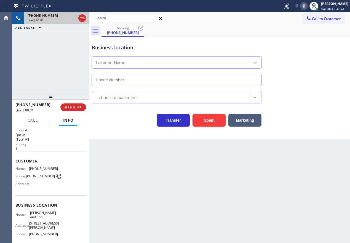
type input "[PHONE_NUMBER]"
click at [62, 107] on button "HANG UP" at bounding box center [73, 107] width 26 height 8
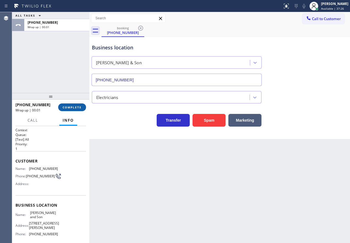
click at [60, 105] on button "COMPLETE" at bounding box center [72, 107] width 28 height 8
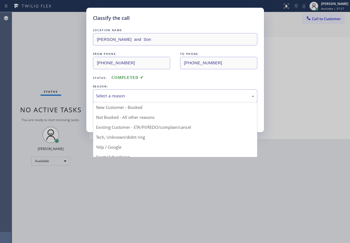
click at [172, 96] on div "Select a reason" at bounding box center [175, 96] width 158 height 6
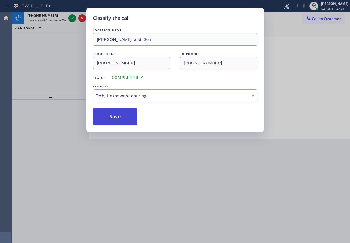
click at [119, 122] on button "Save" at bounding box center [115, 117] width 44 height 18
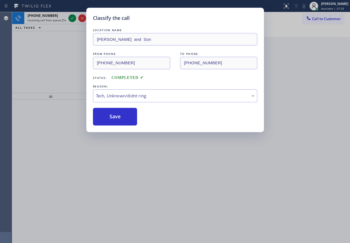
click at [75, 59] on div "Classify the call LOCATION NAME [PERSON_NAME] and Son FROM PHONE [PHONE_NUMBER]…" at bounding box center [175, 121] width 350 height 243
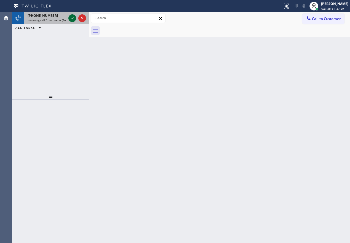
click at [70, 17] on icon at bounding box center [72, 18] width 7 height 7
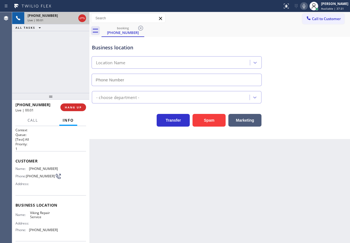
type input "[PHONE_NUMBER]"
click at [48, 219] on span "Viking Repair Service" at bounding box center [44, 215] width 28 height 9
click at [169, 83] on input "[PHONE_NUMBER]" at bounding box center [177, 80] width 170 height 12
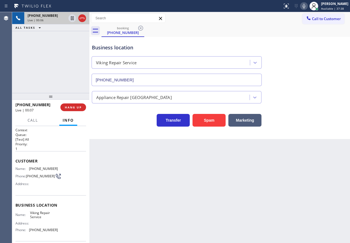
click at [169, 83] on input "[PHONE_NUMBER]" at bounding box center [177, 80] width 170 height 12
click at [38, 168] on span "[PHONE_NUMBER]" at bounding box center [43, 169] width 29 height 4
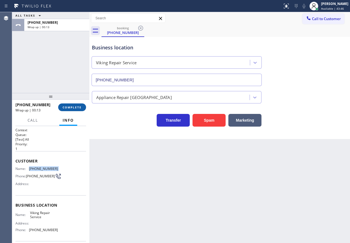
drag, startPoint x: 71, startPoint y: 108, endPoint x: 74, endPoint y: 106, distance: 3.6
click at [71, 108] on span "COMPLETE" at bounding box center [72, 107] width 19 height 4
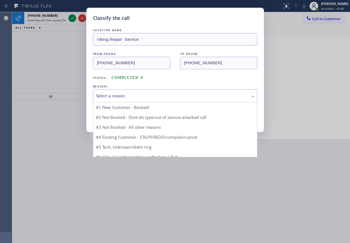
drag, startPoint x: 75, startPoint y: 105, endPoint x: 113, endPoint y: 94, distance: 39.6
click at [113, 94] on div "Select a reason" at bounding box center [175, 96] width 158 height 6
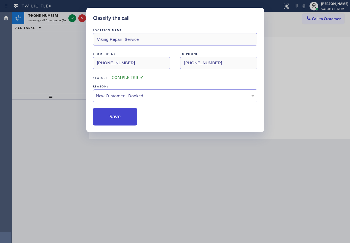
click at [108, 111] on button "Save" at bounding box center [115, 117] width 44 height 18
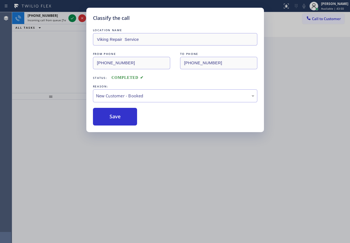
click at [71, 18] on icon at bounding box center [72, 18] width 7 height 7
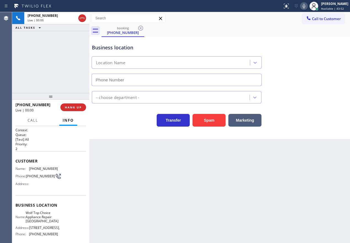
type input "[PHONE_NUMBER]"
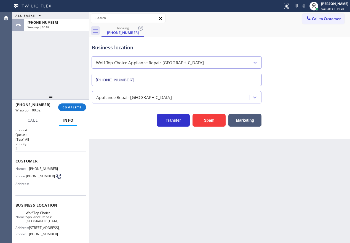
drag, startPoint x: 66, startPoint y: 106, endPoint x: 70, endPoint y: 100, distance: 6.8
click at [66, 106] on span "COMPLETE" at bounding box center [72, 107] width 19 height 4
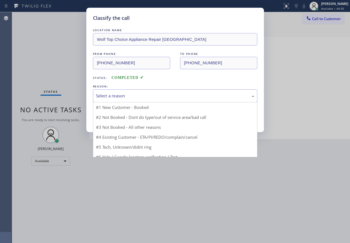
click at [147, 96] on div "Select a reason" at bounding box center [175, 96] width 158 height 6
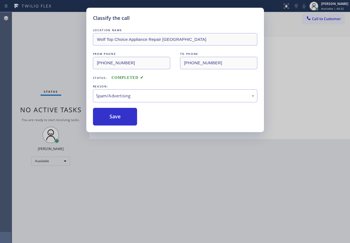
drag, startPoint x: 119, startPoint y: 118, endPoint x: 162, endPoint y: 18, distance: 109.2
click at [121, 116] on button "Save" at bounding box center [115, 117] width 44 height 18
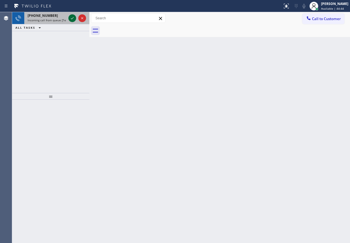
click at [71, 18] on icon at bounding box center [72, 18] width 7 height 7
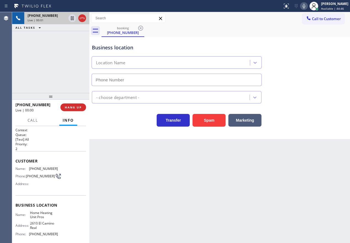
type input "[PHONE_NUMBER]"
click at [78, 110] on button "HANG UP" at bounding box center [73, 107] width 26 height 8
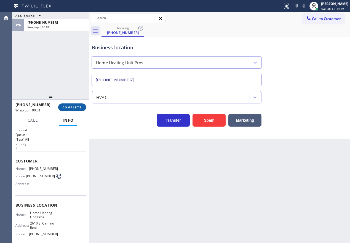
click at [78, 109] on span "COMPLETE" at bounding box center [72, 107] width 19 height 4
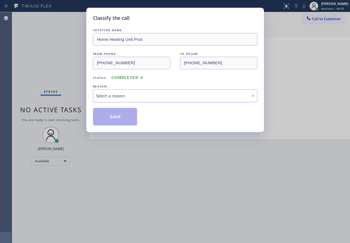
click at [141, 92] on div "Select a reason" at bounding box center [175, 95] width 164 height 13
click at [114, 112] on button "Save" at bounding box center [115, 117] width 44 height 18
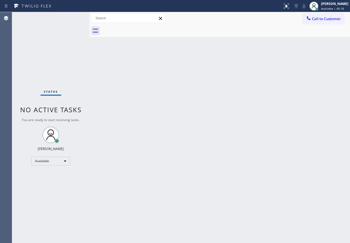
click at [70, 17] on div "Status No active tasks You are ready to start receiving tasks. [PERSON_NAME] Av…" at bounding box center [50, 127] width 77 height 231
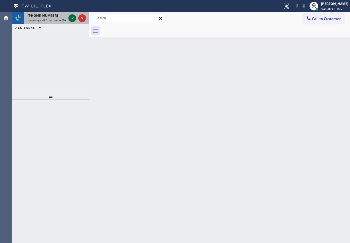
click at [68, 18] on div at bounding box center [77, 18] width 20 height 12
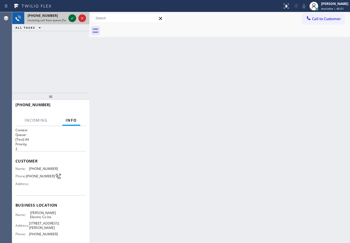
click at [70, 17] on icon at bounding box center [72, 18] width 7 height 7
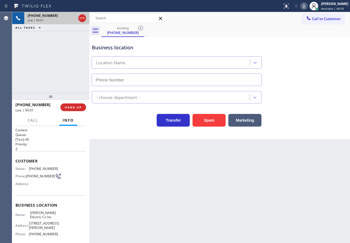
type input "[PHONE_NUMBER]"
click at [204, 117] on button "Spam" at bounding box center [209, 120] width 33 height 13
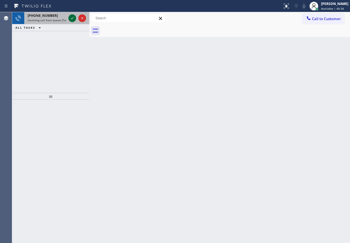
click at [74, 19] on icon at bounding box center [72, 18] width 7 height 7
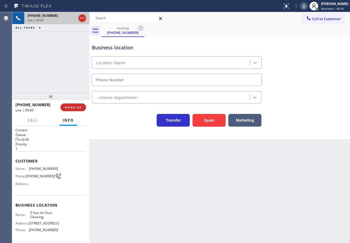
type input "[PHONE_NUMBER]"
click at [83, 107] on button "HANG UP" at bounding box center [73, 107] width 26 height 8
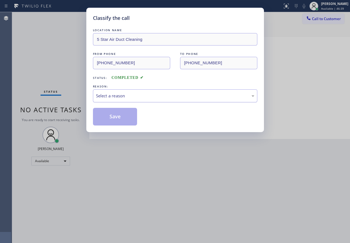
click at [158, 95] on div "Select a reason" at bounding box center [175, 96] width 158 height 6
drag, startPoint x: 128, startPoint y: 119, endPoint x: 213, endPoint y: 97, distance: 88.3
click at [128, 119] on button "Save" at bounding box center [115, 117] width 44 height 18
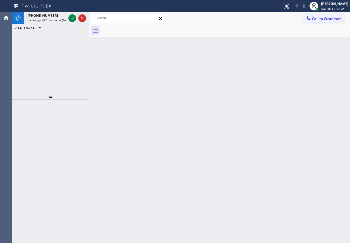
click at [296, 168] on div "Back to Dashboard Change Sender ID Customers Technicians Select a contact Outbo…" at bounding box center [219, 127] width 261 height 231
click at [72, 20] on icon at bounding box center [72, 18] width 7 height 7
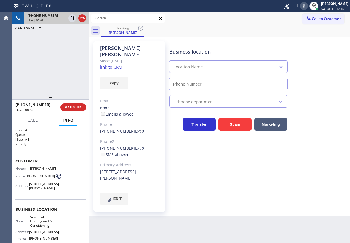
type input "[PHONE_NUMBER]"
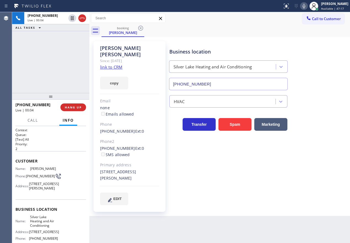
click at [119, 64] on link "link to CRM" at bounding box center [111, 67] width 22 height 6
click at [32, 228] on span "Silver Lake Heating and Air Conditioning" at bounding box center [44, 221] width 28 height 13
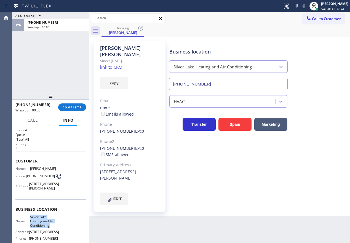
click at [73, 108] on span "COMPLETE" at bounding box center [72, 107] width 19 height 4
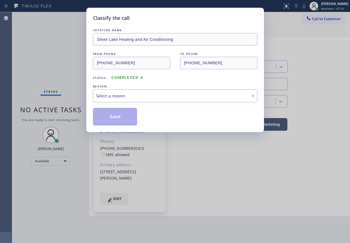
click at [140, 103] on div "LOCATION NAME Silver Lake Heating and Air Conditioning FROM PHONE [PHONE_NUMBER…" at bounding box center [175, 76] width 164 height 98
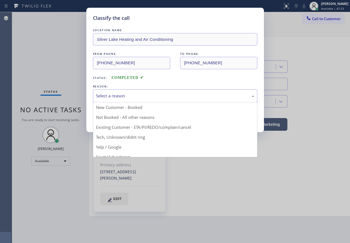
click at [145, 94] on div "Select a reason" at bounding box center [175, 96] width 158 height 6
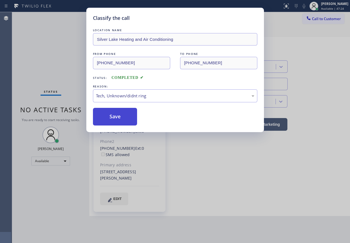
click at [111, 111] on button "Save" at bounding box center [115, 117] width 44 height 18
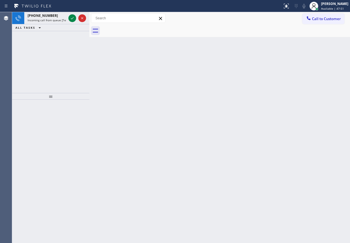
click at [322, 169] on div "Back to Dashboard Change Sender ID Customers Technicians Select a contact Outbo…" at bounding box center [219, 127] width 261 height 231
click at [71, 20] on icon at bounding box center [72, 18] width 7 height 7
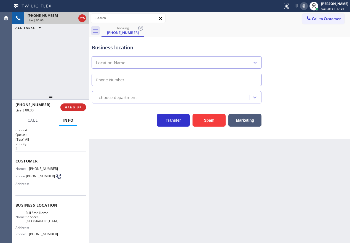
type input "[PHONE_NUMBER]"
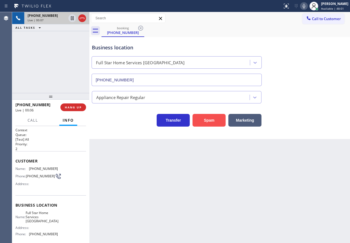
click at [218, 119] on button "Spam" at bounding box center [209, 120] width 33 height 13
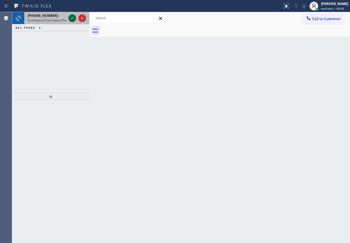
click at [75, 18] on icon at bounding box center [72, 18] width 7 height 7
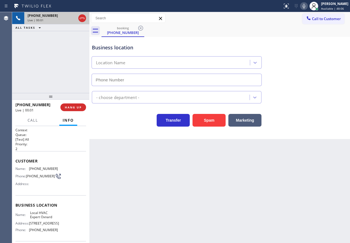
type input "[PHONE_NUMBER]"
click at [199, 122] on button "Spam" at bounding box center [209, 120] width 33 height 13
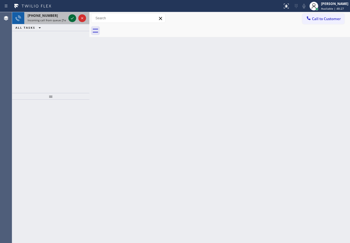
click at [70, 20] on icon at bounding box center [72, 18] width 7 height 7
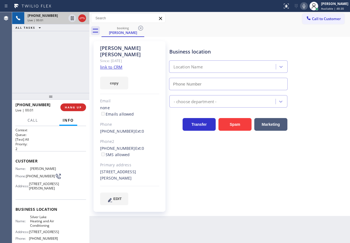
type input "[PHONE_NUMBER]"
click at [115, 64] on link "link to CRM" at bounding box center [111, 67] width 22 height 6
click at [78, 107] on span "HANG UP" at bounding box center [73, 107] width 17 height 4
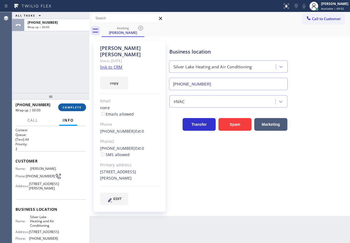
click at [78, 107] on span "COMPLETE" at bounding box center [72, 107] width 19 height 4
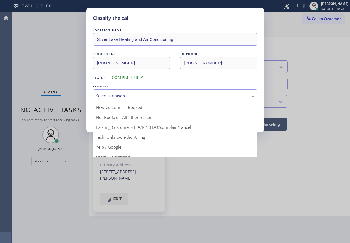
click at [144, 92] on div "Select a reason" at bounding box center [175, 95] width 164 height 13
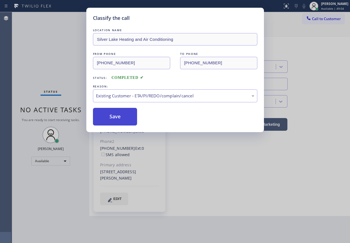
click at [120, 117] on button "Save" at bounding box center [115, 117] width 44 height 18
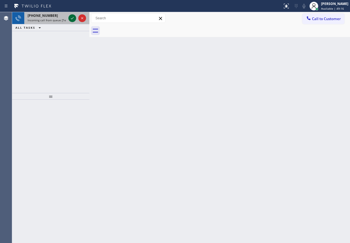
click at [73, 17] on icon at bounding box center [72, 18] width 7 height 7
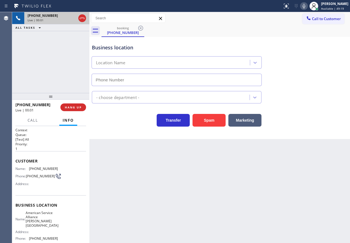
type input "[PHONE_NUMBER]"
click at [43, 214] on span "American Service Alliance [PERSON_NAME][GEOGRAPHIC_DATA]" at bounding box center [42, 219] width 33 height 17
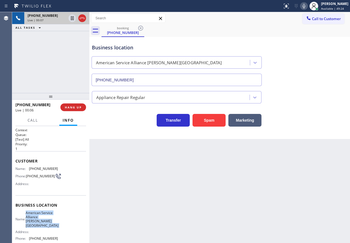
click at [43, 214] on span "American Service Alliance [PERSON_NAME][GEOGRAPHIC_DATA]" at bounding box center [42, 219] width 33 height 17
click at [171, 77] on input "[PHONE_NUMBER]" at bounding box center [177, 80] width 170 height 12
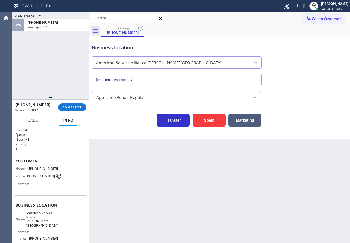
click at [298, 76] on div "Business location American Service Alliance [PERSON_NAME][GEOGRAPHIC_DATA] [PHO…" at bounding box center [220, 61] width 258 height 50
click at [83, 104] on button "COMPLETE" at bounding box center [72, 107] width 28 height 8
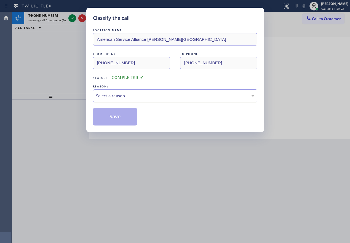
click at [153, 94] on div "Select a reason" at bounding box center [175, 96] width 158 height 6
click at [108, 115] on button "Save" at bounding box center [115, 117] width 44 height 18
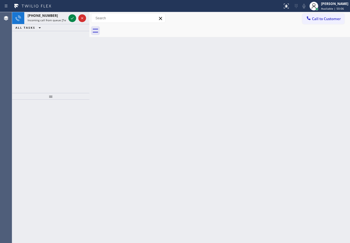
click at [69, 18] on icon at bounding box center [72, 18] width 7 height 7
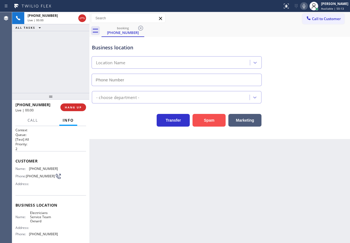
type input "[PHONE_NUMBER]"
click at [209, 124] on button "Spam" at bounding box center [209, 120] width 33 height 13
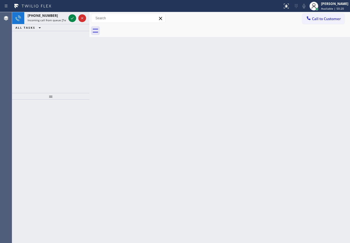
click at [303, 122] on div "Back to Dashboard Change Sender ID Customers Technicians Select a contact Outbo…" at bounding box center [219, 127] width 261 height 231
click at [73, 17] on icon at bounding box center [72, 18] width 7 height 7
click at [52, 19] on span "Incoming call from queue [Test] All" at bounding box center [51, 20] width 46 height 4
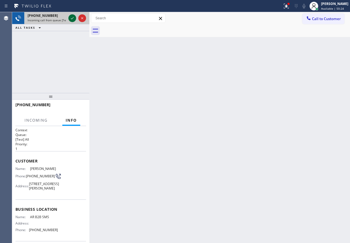
click at [70, 19] on icon at bounding box center [72, 18] width 7 height 7
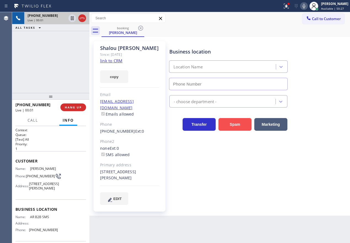
type input "[PHONE_NUMBER]"
click at [105, 62] on link "link to CRM" at bounding box center [111, 61] width 22 height 6
click at [36, 228] on div "Business location Name: AR B2B SMS Address: Phone: [PHONE_NUMBER]" at bounding box center [50, 220] width 71 height 42
click at [36, 219] on span "AR B2B SMS" at bounding box center [44, 217] width 28 height 4
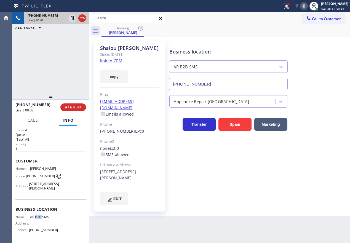
click at [36, 219] on span "AR B2B SMS" at bounding box center [44, 217] width 28 height 4
click at [200, 80] on input "[PHONE_NUMBER]" at bounding box center [228, 84] width 119 height 12
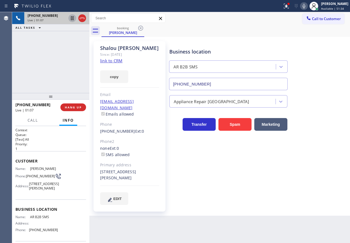
click at [71, 16] on icon at bounding box center [72, 18] width 7 height 7
drag, startPoint x: 307, startPoint y: 4, endPoint x: 345, endPoint y: 129, distance: 131.1
click at [307, 4] on icon at bounding box center [304, 6] width 7 height 7
click at [310, 195] on div "Business location AR B2B SMS [PHONE_NUMBER] Appliance Repair High End Transfer …" at bounding box center [258, 122] width 181 height 161
click at [304, 156] on div "Business location AR B2B SMS [PHONE_NUMBER] Appliance Repair High End Transfer …" at bounding box center [258, 122] width 181 height 161
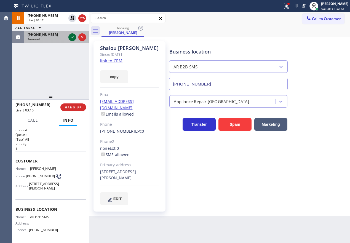
click at [73, 37] on icon at bounding box center [72, 37] width 7 height 7
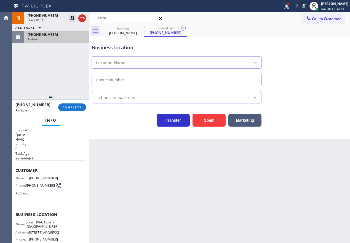
type input "[PHONE_NUMBER]"
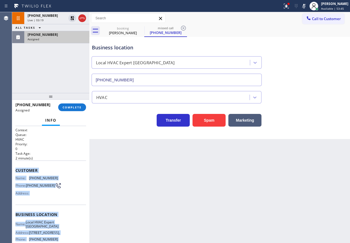
scroll to position [62, 0]
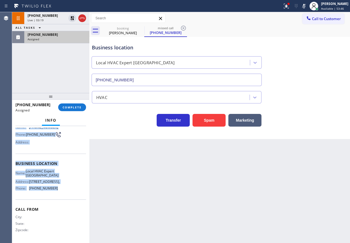
drag, startPoint x: 14, startPoint y: 170, endPoint x: 65, endPoint y: 194, distance: 56.3
click at [65, 194] on div "Context Queue: HVAC Priority: 0 Task Age: [DEMOGRAPHIC_DATA] minute(s) Customer…" at bounding box center [50, 184] width 77 height 117
click at [71, 110] on button "COMPLETE" at bounding box center [72, 107] width 28 height 8
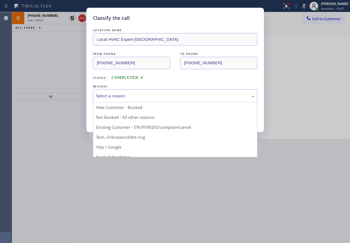
drag, startPoint x: 141, startPoint y: 93, endPoint x: 118, endPoint y: 139, distance: 52.3
click at [141, 93] on div "Select a reason" at bounding box center [175, 96] width 158 height 6
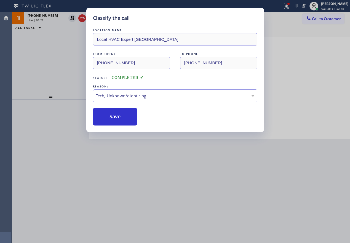
click at [118, 119] on button "Save" at bounding box center [115, 117] width 44 height 18
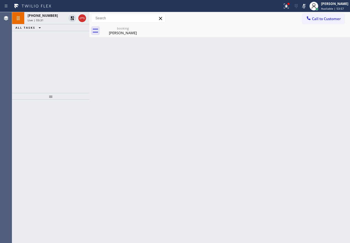
click at [335, 118] on div "Back to Dashboard Change Sender ID Customers Technicians Select a contact Outbo…" at bounding box center [219, 127] width 261 height 231
click at [307, 6] on icon at bounding box center [304, 6] width 7 height 7
click at [72, 14] on div at bounding box center [77, 18] width 20 height 12
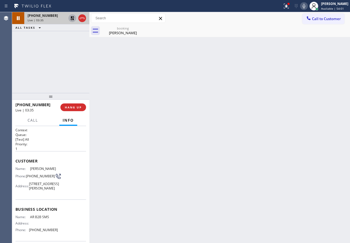
click at [72, 20] on icon at bounding box center [72, 18] width 4 height 4
click at [121, 34] on div "[PERSON_NAME]" at bounding box center [123, 32] width 42 height 5
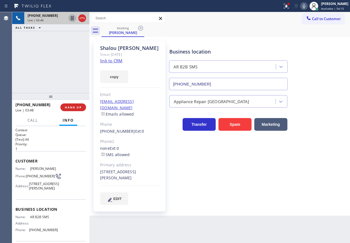
drag, startPoint x: 330, startPoint y: 127, endPoint x: 325, endPoint y: 50, distance: 77.1
click at [330, 127] on div "Transfer Spam Marketing" at bounding box center [258, 122] width 181 height 18
click at [307, 6] on icon at bounding box center [304, 6] width 7 height 7
click at [71, 20] on icon at bounding box center [72, 18] width 3 height 4
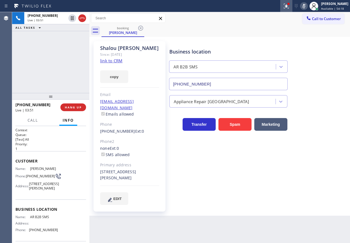
click at [290, 5] on icon at bounding box center [286, 6] width 7 height 7
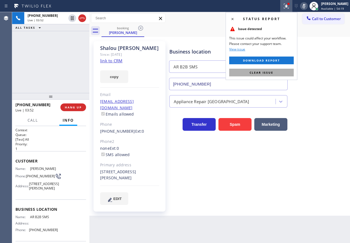
click at [264, 74] on span "Clear issue" at bounding box center [262, 73] width 24 height 4
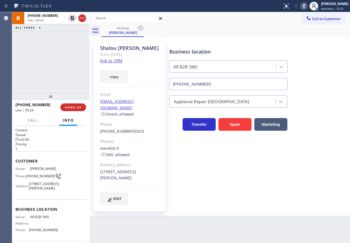
click at [317, 100] on div "Appliance Repair [GEOGRAPHIC_DATA]" at bounding box center [258, 100] width 181 height 15
click at [174, 190] on div "Business location AR B2B SMS [PHONE_NUMBER] Appliance Repair High End Transfer …" at bounding box center [258, 122] width 181 height 161
click at [71, 18] on icon at bounding box center [72, 18] width 4 height 4
click at [305, 7] on icon at bounding box center [304, 6] width 3 height 4
drag, startPoint x: 326, startPoint y: 89, endPoint x: 215, endPoint y: 3, distance: 140.4
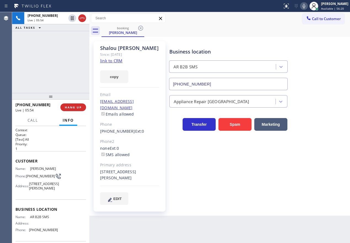
click at [325, 89] on div "Business location AR B2B SMS [PHONE_NUMBER]" at bounding box center [258, 65] width 181 height 50
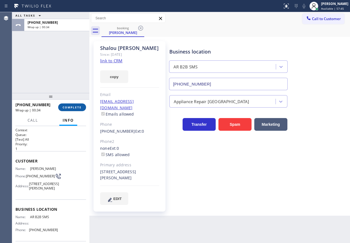
click at [64, 104] on button "COMPLETE" at bounding box center [72, 107] width 28 height 8
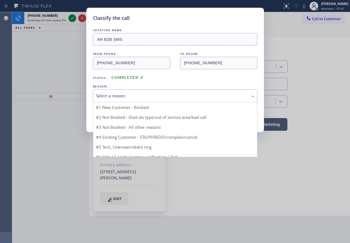
click at [134, 96] on div "Select a reason" at bounding box center [175, 96] width 158 height 6
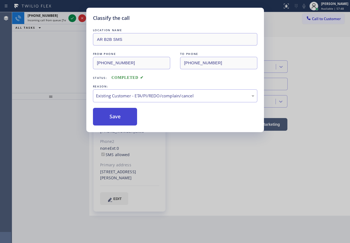
click at [103, 116] on button "Save" at bounding box center [115, 117] width 44 height 18
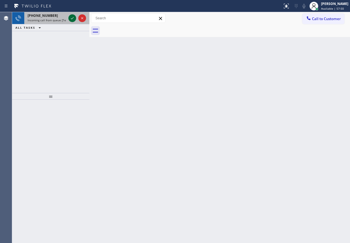
click at [71, 18] on icon at bounding box center [72, 18] width 7 height 7
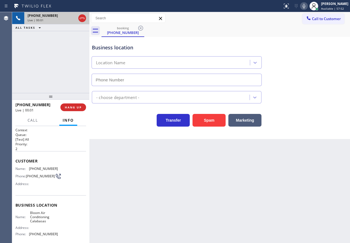
type input "[PHONE_NUMBER]"
click at [220, 121] on button "Spam" at bounding box center [209, 120] width 33 height 13
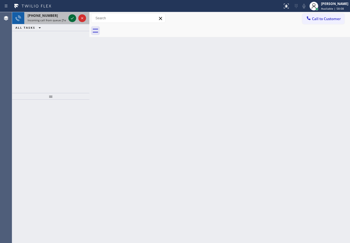
click at [73, 20] on icon at bounding box center [72, 18] width 7 height 7
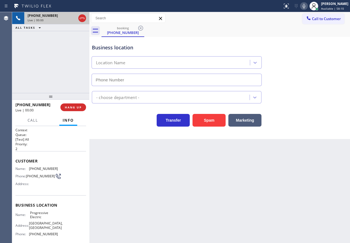
type input "[PHONE_NUMBER]"
click at [74, 110] on button "HANG UP" at bounding box center [73, 107] width 26 height 8
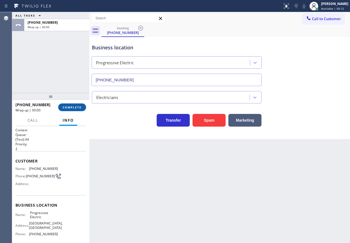
click at [74, 110] on button "COMPLETE" at bounding box center [72, 107] width 28 height 8
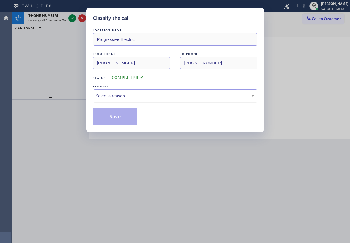
click at [150, 95] on div "Select a reason" at bounding box center [175, 96] width 158 height 6
click at [124, 112] on button "Save" at bounding box center [115, 117] width 44 height 18
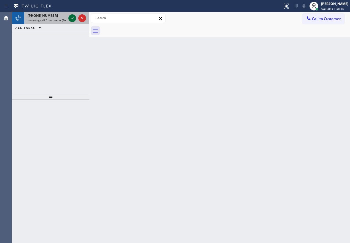
click at [72, 20] on icon at bounding box center [72, 18] width 7 height 7
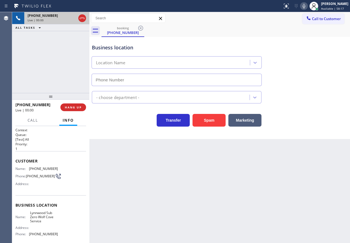
type input "[PHONE_NUMBER]"
click at [81, 111] on div "[PHONE_NUMBER] Live | 00:01 HANG UP" at bounding box center [50, 107] width 71 height 14
click at [81, 109] on span "HANG UP" at bounding box center [73, 107] width 17 height 4
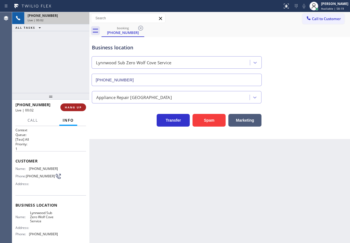
click at [81, 109] on span "HANG UP" at bounding box center [73, 107] width 17 height 4
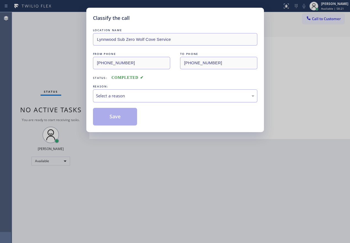
click at [190, 97] on div "Select a reason" at bounding box center [175, 96] width 158 height 6
click at [119, 116] on button "Save" at bounding box center [115, 117] width 44 height 18
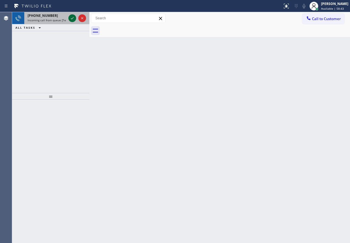
click at [71, 18] on icon at bounding box center [72, 18] width 7 height 7
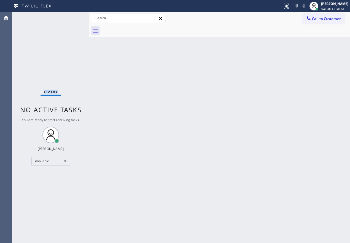
click at [71, 18] on div "Status No active tasks You are ready to start receiving tasks. [PERSON_NAME] Av…" at bounding box center [50, 127] width 77 height 231
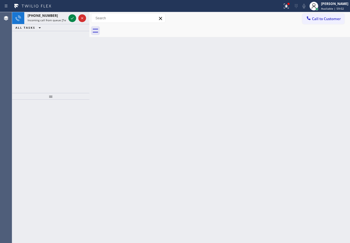
drag, startPoint x: 308, startPoint y: 174, endPoint x: 212, endPoint y: 123, distance: 109.2
click at [308, 174] on div "Back to Dashboard Change Sender ID Customers Technicians Select a contact Outbo…" at bounding box center [219, 127] width 261 height 231
click at [71, 19] on icon at bounding box center [72, 18] width 7 height 7
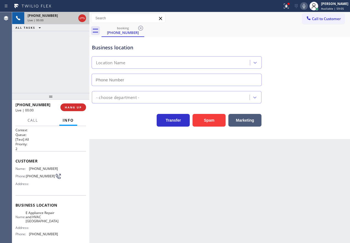
type input "[PHONE_NUMBER]"
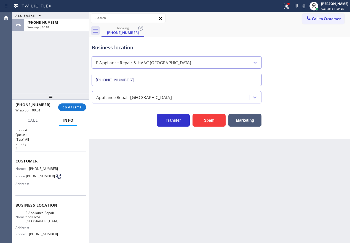
click at [324, 101] on div "Appliance Repair [GEOGRAPHIC_DATA]" at bounding box center [220, 96] width 258 height 15
click at [82, 106] on button "COMPLETE" at bounding box center [72, 107] width 28 height 8
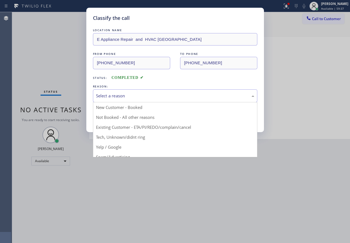
click at [158, 95] on div "Select a reason" at bounding box center [175, 96] width 158 height 6
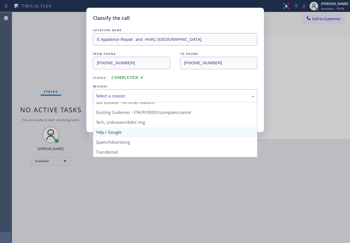
scroll to position [28, 0]
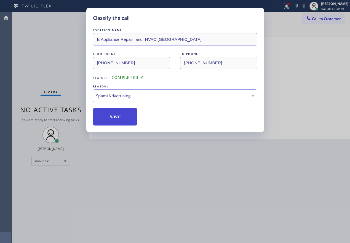
click at [112, 124] on button "Save" at bounding box center [115, 117] width 44 height 18
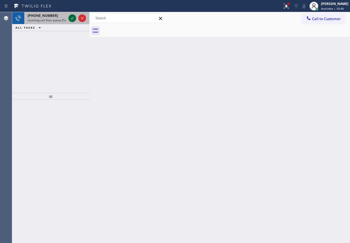
click at [71, 18] on icon at bounding box center [72, 18] width 7 height 7
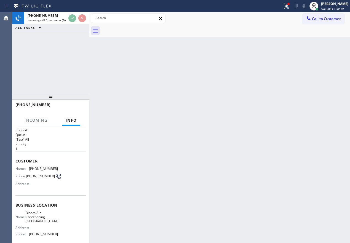
click at [213, 142] on div "Back to Dashboard Change Sender ID Customers Technicians Select a contact Outbo…" at bounding box center [219, 127] width 261 height 231
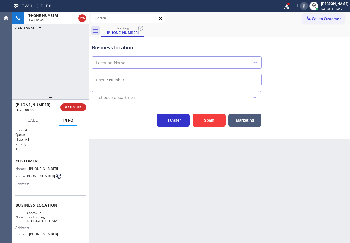
type input "[PHONE_NUMBER]"
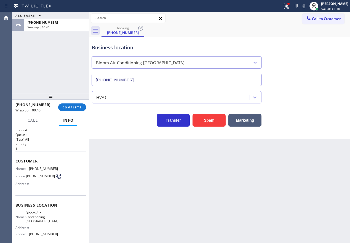
click at [329, 178] on div "Back to Dashboard Change Sender ID Customers Technicians Select a contact Outbo…" at bounding box center [219, 127] width 261 height 231
click at [72, 109] on span "COMPLETE" at bounding box center [72, 107] width 19 height 4
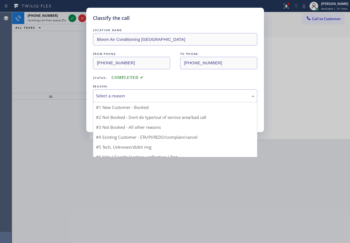
click at [145, 97] on div "Select a reason" at bounding box center [175, 96] width 158 height 6
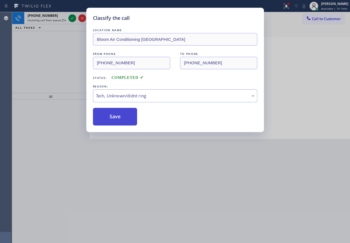
click at [119, 119] on button "Save" at bounding box center [115, 117] width 44 height 18
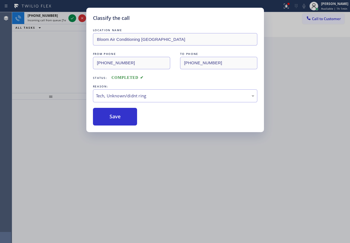
click at [72, 20] on div "Classify the call LOCATION NAME Bloom Air Conditioning [GEOGRAPHIC_DATA] FROM P…" at bounding box center [175, 121] width 350 height 243
click at [72, 20] on icon at bounding box center [72, 18] width 7 height 7
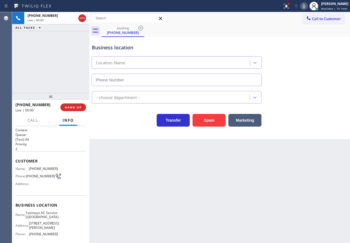
type input "[PHONE_NUMBER]"
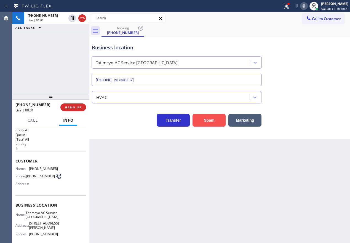
click at [220, 124] on button "Spam" at bounding box center [209, 120] width 33 height 13
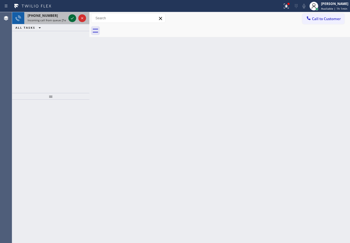
click at [71, 18] on icon at bounding box center [72, 18] width 7 height 7
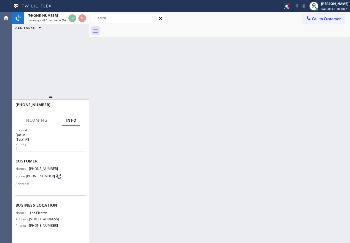
click at [219, 123] on div "Back to Dashboard Change Sender ID Customers Technicians Select a contact Outbo…" at bounding box center [219, 127] width 261 height 231
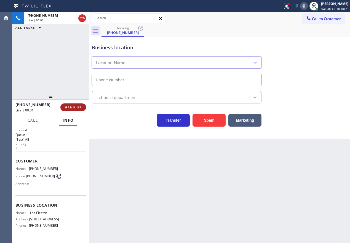
type input "[PHONE_NUMBER]"
click at [79, 105] on span "HANG UP" at bounding box center [73, 107] width 17 height 4
click at [78, 107] on span "HANG UP" at bounding box center [73, 107] width 17 height 4
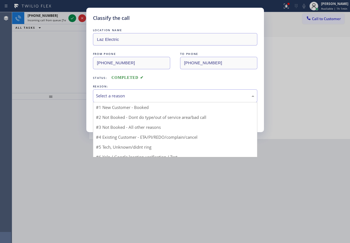
click at [126, 94] on div "Select a reason" at bounding box center [175, 96] width 158 height 6
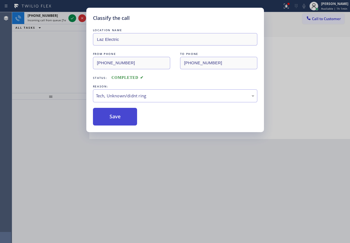
click at [116, 115] on button "Save" at bounding box center [115, 117] width 44 height 18
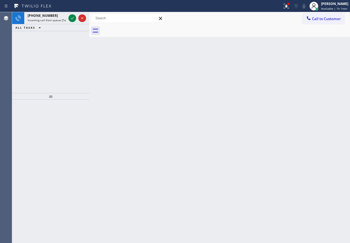
drag, startPoint x: 293, startPoint y: 186, endPoint x: 268, endPoint y: 177, distance: 26.0
click at [293, 186] on div "Back to Dashboard Change Sender ID Customers Technicians Select a contact Outbo…" at bounding box center [219, 127] width 261 height 231
click at [71, 19] on icon at bounding box center [72, 18] width 3 height 2
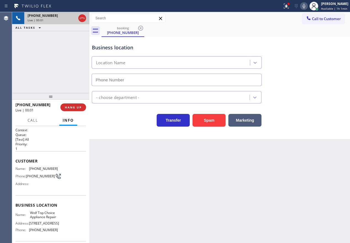
type input "[PHONE_NUMBER]"
click at [329, 97] on div "Appliance Repair [GEOGRAPHIC_DATA]" at bounding box center [220, 96] width 258 height 15
click at [40, 210] on div "Business location Name: Wolf Top Choice Appliance Repair Address: [STREET_ADDRE…" at bounding box center [50, 218] width 71 height 46
click at [40, 213] on span "Wolf Top Choice Appliance Repair" at bounding box center [44, 215] width 28 height 9
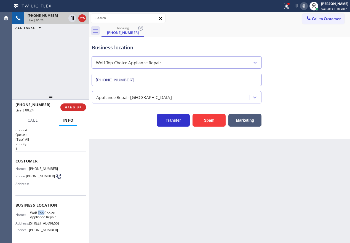
click at [40, 213] on span "Wolf Top Choice Appliance Repair" at bounding box center [44, 215] width 28 height 9
click at [135, 82] on input "[PHONE_NUMBER]" at bounding box center [177, 80] width 170 height 12
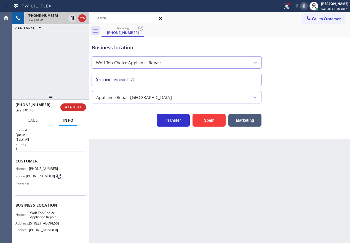
click at [303, 99] on div "Appliance Repair [GEOGRAPHIC_DATA]" at bounding box center [220, 96] width 258 height 15
click at [31, 171] on span "[PHONE_NUMBER]" at bounding box center [43, 169] width 29 height 4
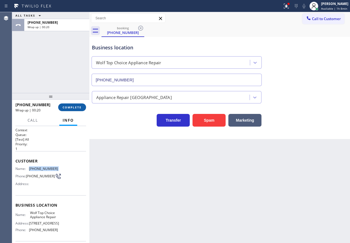
click at [76, 110] on button "COMPLETE" at bounding box center [72, 107] width 28 height 8
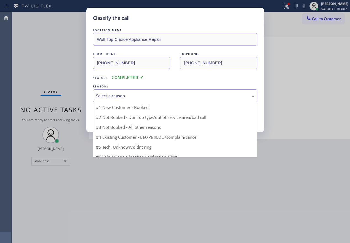
click at [109, 96] on div "Select a reason" at bounding box center [175, 96] width 158 height 6
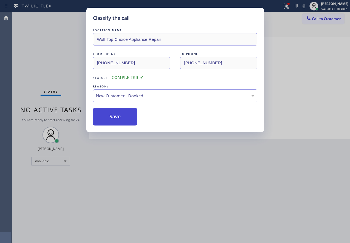
click at [112, 116] on button "Save" at bounding box center [115, 117] width 44 height 18
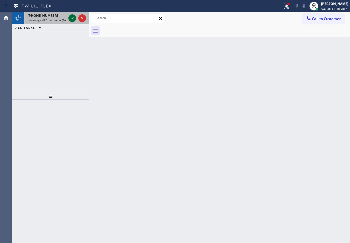
click at [71, 17] on icon at bounding box center [72, 18] width 7 height 7
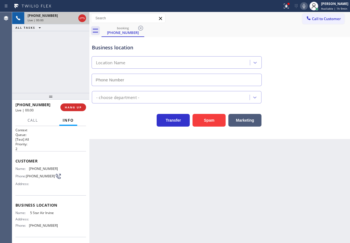
type input "[PHONE_NUMBER]"
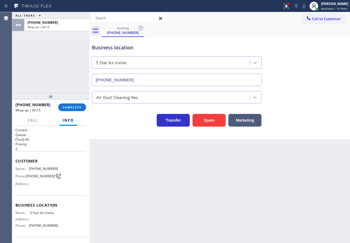
click at [81, 108] on span "COMPLETE" at bounding box center [72, 107] width 19 height 4
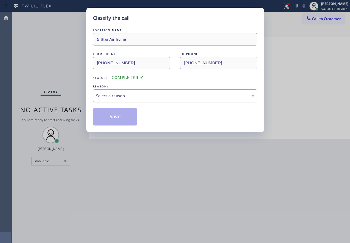
click at [125, 98] on div "Select a reason" at bounding box center [175, 96] width 158 height 6
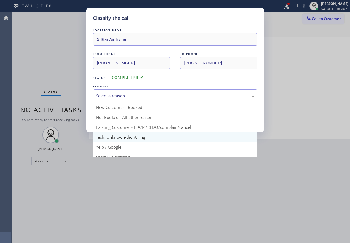
scroll to position [28, 0]
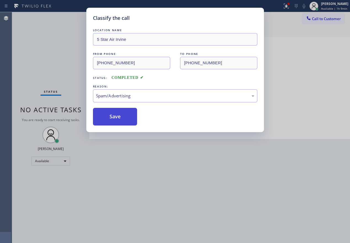
click at [124, 111] on button "Save" at bounding box center [115, 117] width 44 height 18
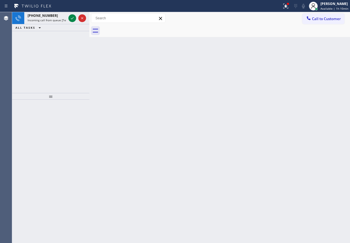
click at [314, 135] on div "Back to Dashboard Change Sender ID Customers Technicians Select a contact Outbo…" at bounding box center [219, 127] width 261 height 231
drag, startPoint x: 300, startPoint y: 124, endPoint x: 270, endPoint y: 108, distance: 34.3
click at [300, 124] on div "Back to Dashboard Change Sender ID Customers Technicians Select a contact Outbo…" at bounding box center [219, 127] width 261 height 231
click at [74, 20] on div at bounding box center [72, 18] width 8 height 7
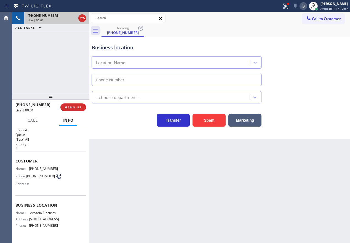
type input "[PHONE_NUMBER]"
click at [77, 105] on button "HANG UP" at bounding box center [73, 107] width 26 height 8
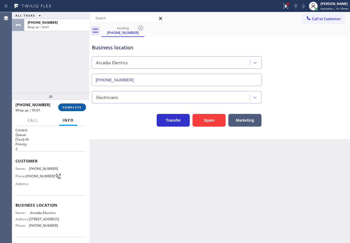
click at [77, 106] on span "COMPLETE" at bounding box center [72, 107] width 19 height 4
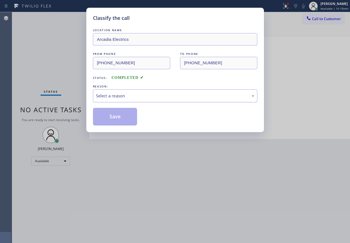
click at [131, 96] on div "Select a reason" at bounding box center [175, 96] width 158 height 6
click at [113, 114] on button "Save" at bounding box center [115, 117] width 44 height 18
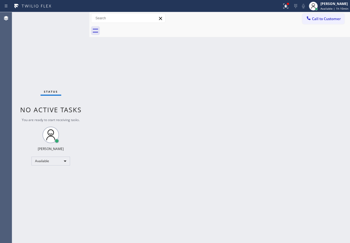
click at [334, 114] on div "Back to Dashboard Change Sender ID Customers Technicians Select a contact Outbo…" at bounding box center [219, 127] width 261 height 231
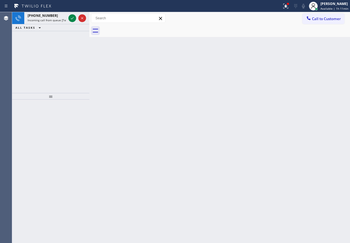
click at [293, 72] on div "Back to Dashboard Change Sender ID Customers Technicians Select a contact Outbo…" at bounding box center [219, 127] width 261 height 231
click at [70, 18] on icon at bounding box center [72, 18] width 7 height 7
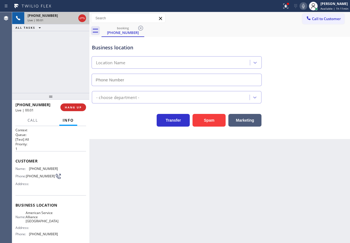
type input "[PHONE_NUMBER]"
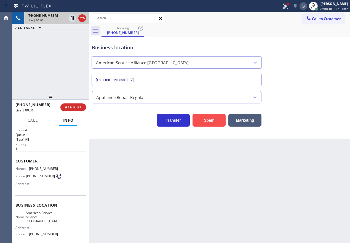
click at [207, 118] on button "Spam" at bounding box center [209, 120] width 33 height 13
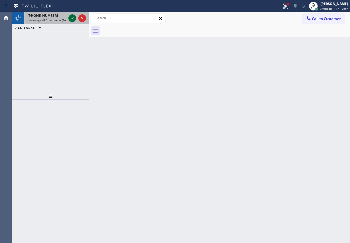
click at [69, 18] on icon at bounding box center [72, 18] width 7 height 7
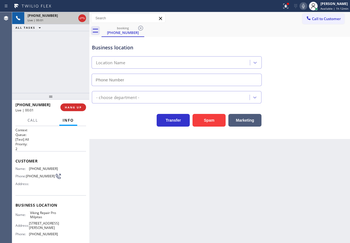
type input "[PHONE_NUMBER]"
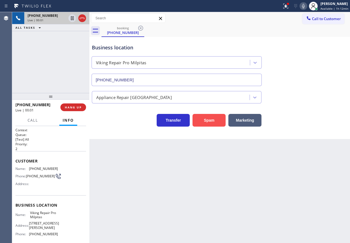
click at [201, 125] on button "Spam" at bounding box center [209, 120] width 33 height 13
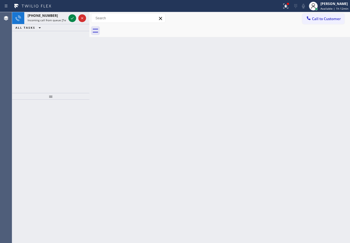
click at [319, 92] on div "Back to Dashboard Change Sender ID Customers Technicians Select a contact Outbo…" at bounding box center [219, 127] width 261 height 231
click at [72, 16] on icon at bounding box center [72, 18] width 7 height 7
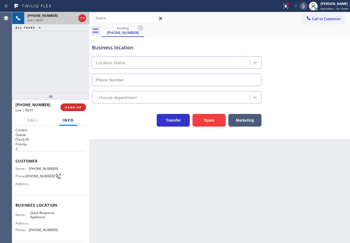
type input "[PHONE_NUMBER]"
click at [203, 120] on button "Spam" at bounding box center [209, 120] width 33 height 13
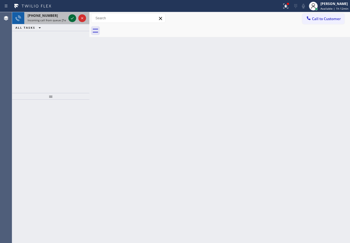
click at [73, 19] on icon at bounding box center [72, 18] width 7 height 7
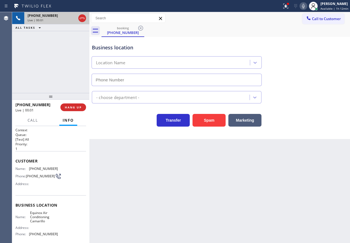
type input "[PHONE_NUMBER]"
click at [208, 117] on button "Spam" at bounding box center [209, 120] width 33 height 13
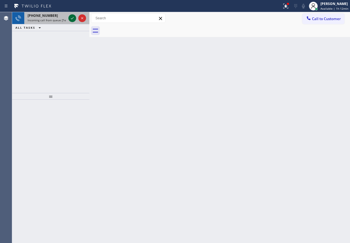
click at [69, 17] on icon at bounding box center [72, 18] width 7 height 7
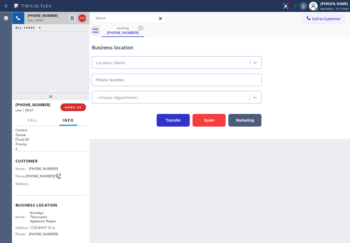
type input "[PHONE_NUMBER]"
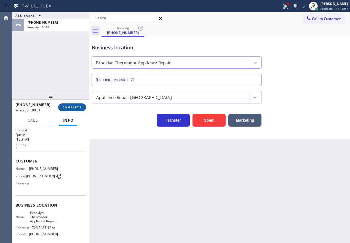
click at [79, 107] on span "COMPLETE" at bounding box center [72, 107] width 19 height 4
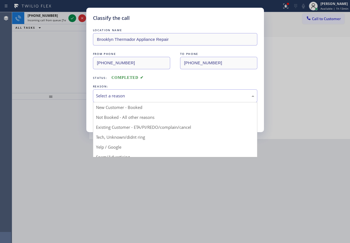
click at [134, 95] on div "Select a reason" at bounding box center [175, 96] width 158 height 6
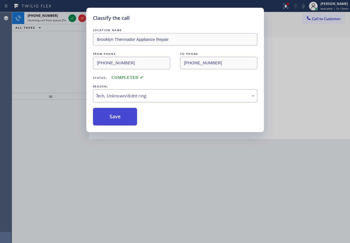
click at [121, 119] on button "Save" at bounding box center [115, 117] width 44 height 18
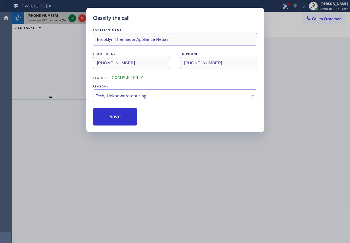
click at [71, 18] on icon at bounding box center [72, 18] width 7 height 7
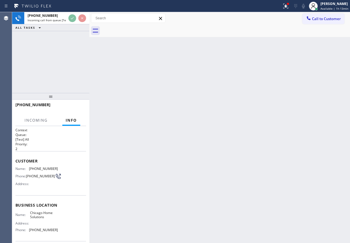
click at [228, 186] on div "Back to Dashboard Change Sender ID Customers Technicians Select a contact Outbo…" at bounding box center [219, 127] width 261 height 231
click at [204, 94] on div "Back to Dashboard Change Sender ID Customers Technicians Select a contact Outbo…" at bounding box center [219, 127] width 261 height 231
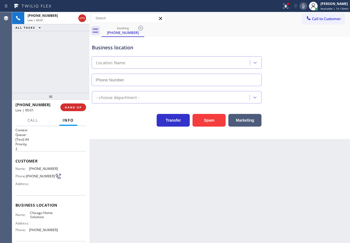
type input "[PHONE_NUMBER]"
click at [218, 120] on button "Spam" at bounding box center [209, 120] width 33 height 13
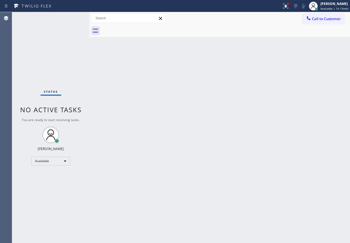
click at [71, 18] on div "Status No active tasks You are ready to start receiving tasks. [PERSON_NAME] Av…" at bounding box center [50, 127] width 77 height 231
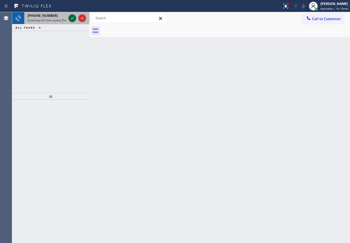
click at [72, 18] on icon at bounding box center [72, 18] width 7 height 7
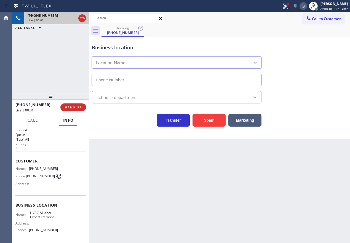
type input "[PHONE_NUMBER]"
click at [211, 121] on button "Spam" at bounding box center [209, 120] width 33 height 13
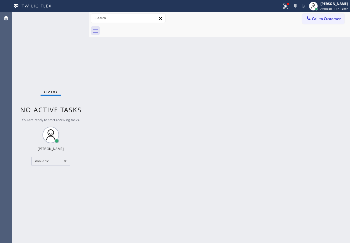
click at [298, 130] on div "Back to Dashboard Change Sender ID Customers Technicians Select a contact Outbo…" at bounding box center [219, 127] width 261 height 231
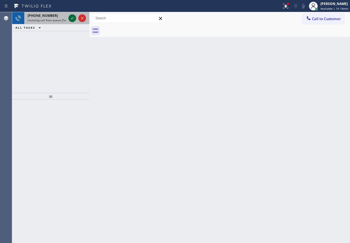
click at [71, 19] on icon at bounding box center [72, 18] width 3 height 2
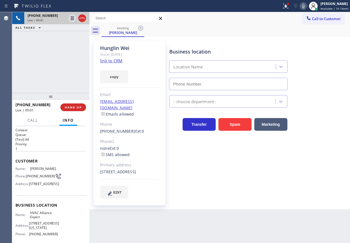
type input "[PHONE_NUMBER]"
click at [117, 62] on link "link to CRM" at bounding box center [111, 61] width 22 height 6
click at [36, 219] on span "HVAC Alliance Expert" at bounding box center [44, 215] width 28 height 9
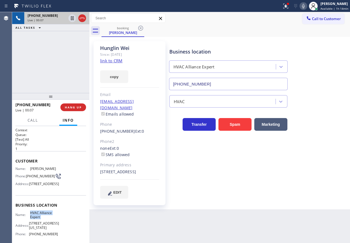
click at [214, 86] on input "[PHONE_NUMBER]" at bounding box center [228, 84] width 119 height 12
drag, startPoint x: 100, startPoint y: 165, endPoint x: 163, endPoint y: 175, distance: 63.0
click at [159, 175] on div "[PERSON_NAME] Since: [DATE] link to CRM copy Email [EMAIL_ADDRESS][DOMAIN_NAME]…" at bounding box center [130, 123] width 72 height 164
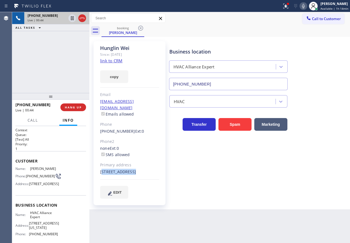
click at [307, 7] on icon at bounding box center [303, 6] width 7 height 7
click at [72, 21] on icon at bounding box center [72, 18] width 7 height 7
click at [315, 69] on div "Business location HVAC Alliance Expert [PHONE_NUMBER]" at bounding box center [258, 65] width 181 height 50
click at [304, 7] on icon at bounding box center [303, 6] width 7 height 7
click at [72, 17] on icon at bounding box center [72, 18] width 4 height 4
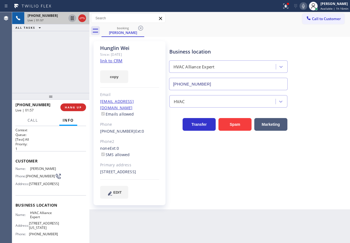
click at [307, 7] on icon at bounding box center [303, 6] width 7 height 7
click at [72, 17] on icon at bounding box center [72, 18] width 3 height 4
click at [308, 197] on div "Business location HVAC Alliance Expert [PHONE_NUMBER] HVAC Transfer Spam Market…" at bounding box center [258, 119] width 181 height 155
click at [71, 20] on icon at bounding box center [72, 18] width 4 height 4
click at [304, 6] on icon at bounding box center [303, 6] width 3 height 4
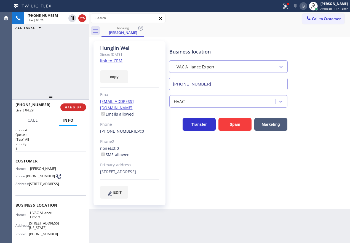
click at [306, 41] on div "Business location HVAC Alliance Expert [PHONE_NUMBER]" at bounding box center [258, 65] width 181 height 50
click at [306, 7] on icon at bounding box center [303, 6] width 7 height 7
click at [72, 20] on icon at bounding box center [72, 18] width 3 height 4
drag, startPoint x: 303, startPoint y: 9, endPoint x: 270, endPoint y: 18, distance: 33.5
click at [303, 9] on icon at bounding box center [303, 6] width 7 height 7
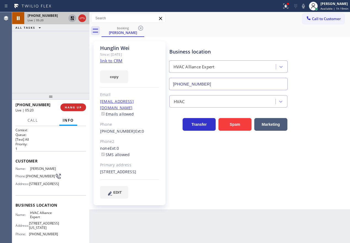
click at [71, 19] on icon at bounding box center [72, 18] width 7 height 7
click at [310, 183] on div "Business location HVAC Alliance Expert [PHONE_NUMBER] HVAC Transfer Spam Market…" at bounding box center [258, 119] width 181 height 155
click at [317, 150] on div "Business location HVAC Alliance Expert [PHONE_NUMBER] HVAC Transfer Spam Market…" at bounding box center [258, 119] width 181 height 155
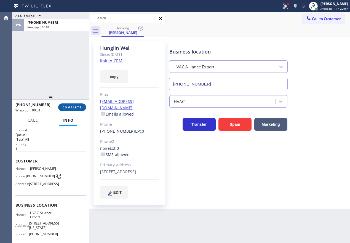
click at [82, 108] on button "COMPLETE" at bounding box center [72, 107] width 28 height 8
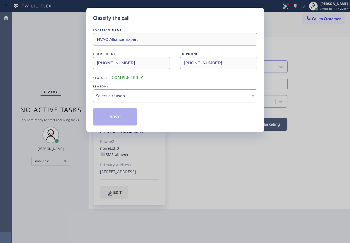
click at [147, 94] on div "Select a reason" at bounding box center [175, 96] width 158 height 6
click at [117, 118] on button "Save" at bounding box center [115, 117] width 44 height 18
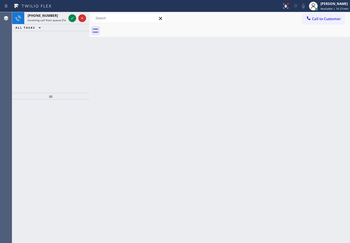
click at [278, 167] on div "Back to Dashboard Change Sender ID Customers Technicians Select a contact Outbo…" at bounding box center [219, 127] width 261 height 231
click at [72, 20] on icon at bounding box center [72, 18] width 7 height 7
click at [72, 19] on icon at bounding box center [72, 18] width 3 height 2
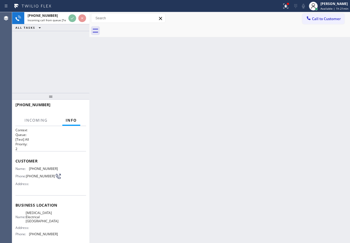
click at [180, 104] on div "Back to Dashboard Change Sender ID Customers Technicians Select a contact Outbo…" at bounding box center [219, 127] width 261 height 231
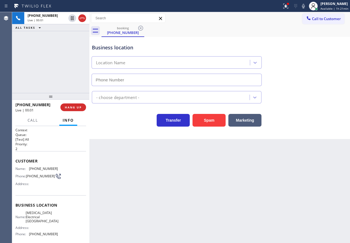
type input "[PHONE_NUMBER]"
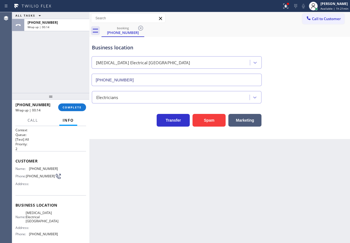
click at [311, 124] on div "Transfer Spam Marketing" at bounding box center [220, 118] width 258 height 18
click at [71, 104] on button "COMPLETE" at bounding box center [72, 107] width 28 height 8
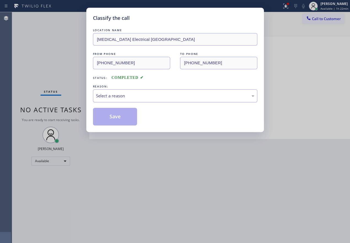
click at [145, 99] on div "Select a reason" at bounding box center [175, 96] width 158 height 6
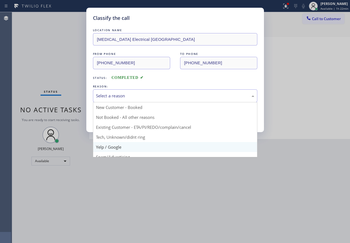
scroll to position [28, 0]
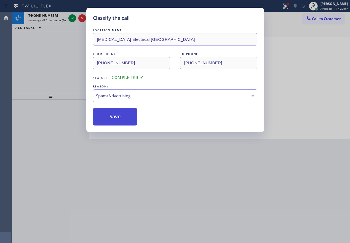
click at [117, 117] on button "Save" at bounding box center [115, 117] width 44 height 18
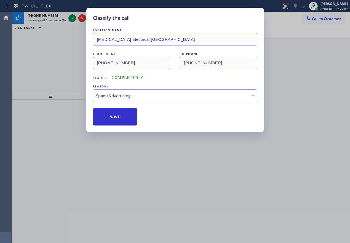
click at [72, 18] on div "Classify the call LOCATION NAME [MEDICAL_DATA] Electrical [GEOGRAPHIC_DATA] FRO…" at bounding box center [175, 121] width 350 height 243
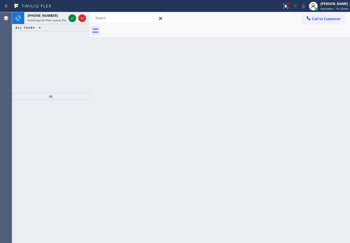
click at [72, 18] on icon at bounding box center [72, 18] width 7 height 7
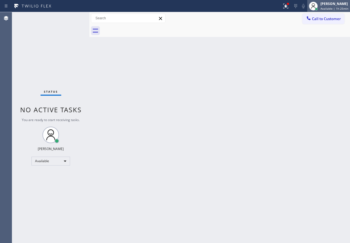
click at [329, 6] on div "[PERSON_NAME]" at bounding box center [335, 3] width 28 height 5
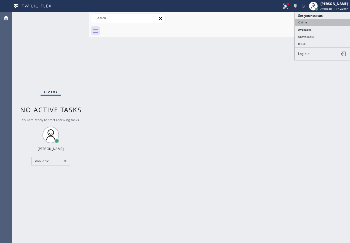
click at [319, 22] on button "Offline" at bounding box center [322, 22] width 55 height 7
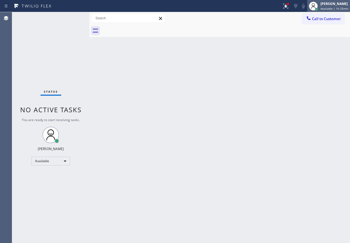
drag, startPoint x: 333, startPoint y: 8, endPoint x: 313, endPoint y: 63, distance: 58.7
click at [333, 8] on span "Available | 1h 25min" at bounding box center [335, 9] width 28 height 4
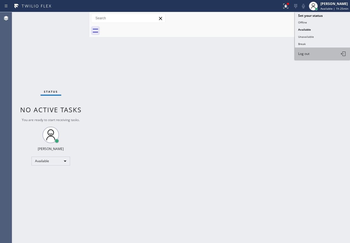
click at [311, 52] on button "Log out" at bounding box center [322, 54] width 55 height 12
